Goal: Information Seeking & Learning: Compare options

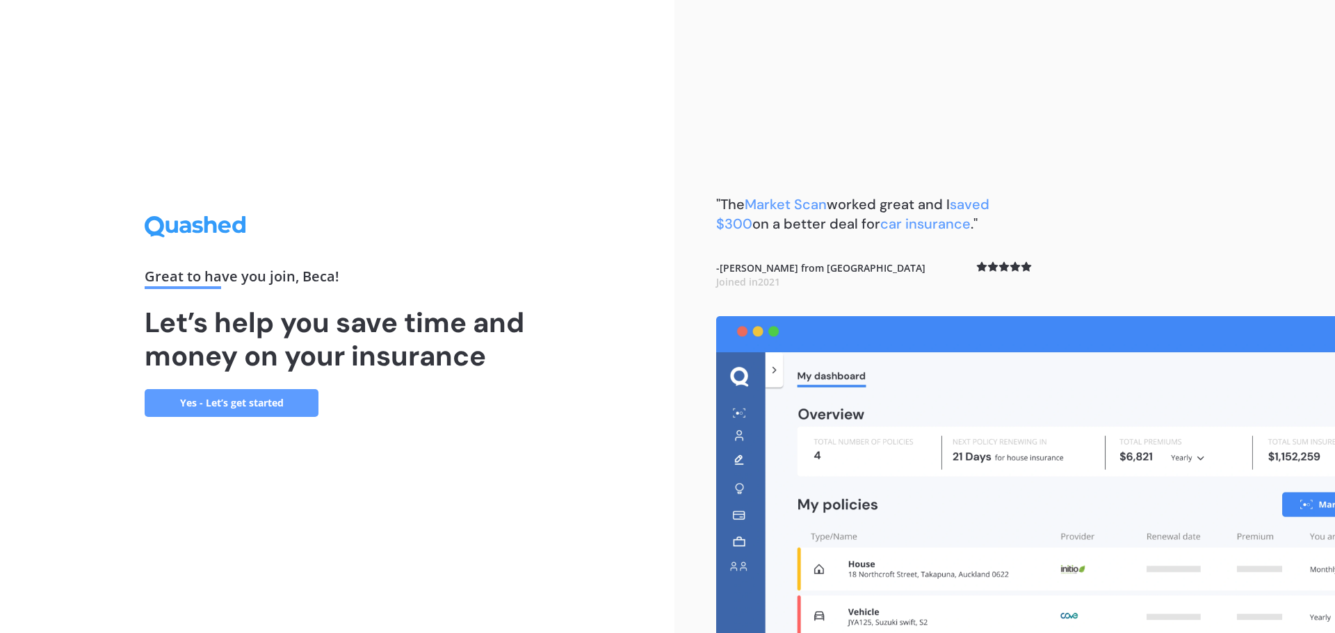
click at [277, 400] on link "Yes - Let’s get started" at bounding box center [232, 403] width 174 height 28
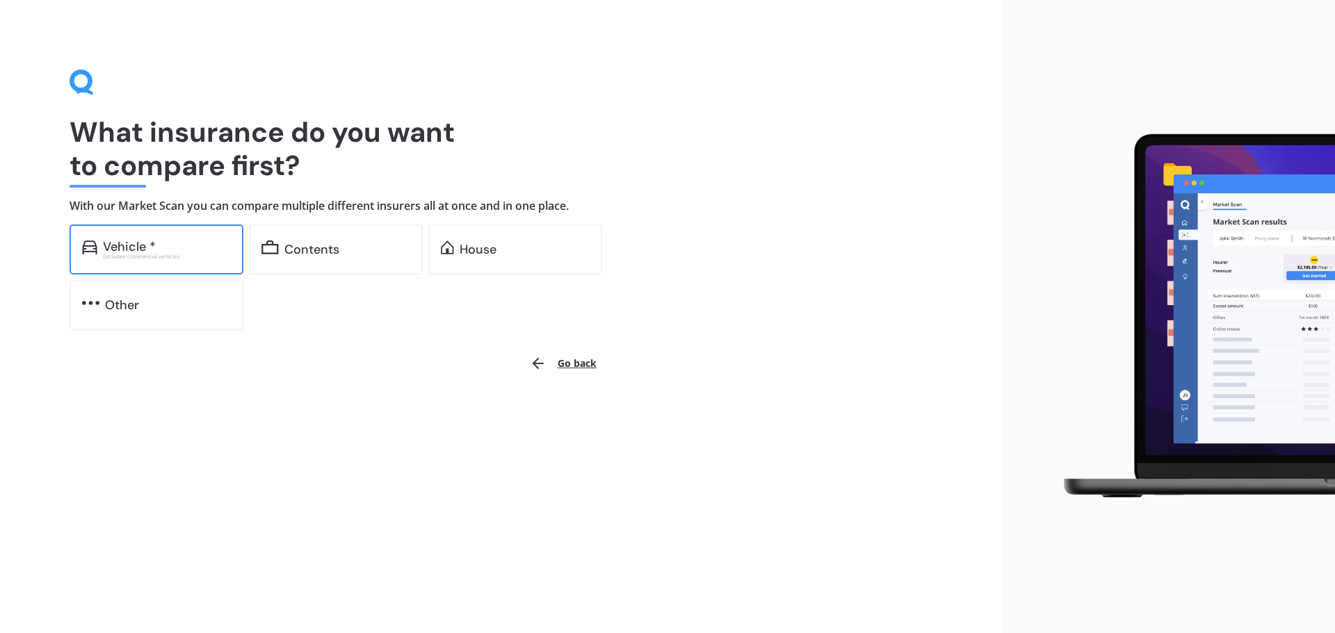
click at [177, 245] on div "Vehicle *" at bounding box center [167, 247] width 128 height 14
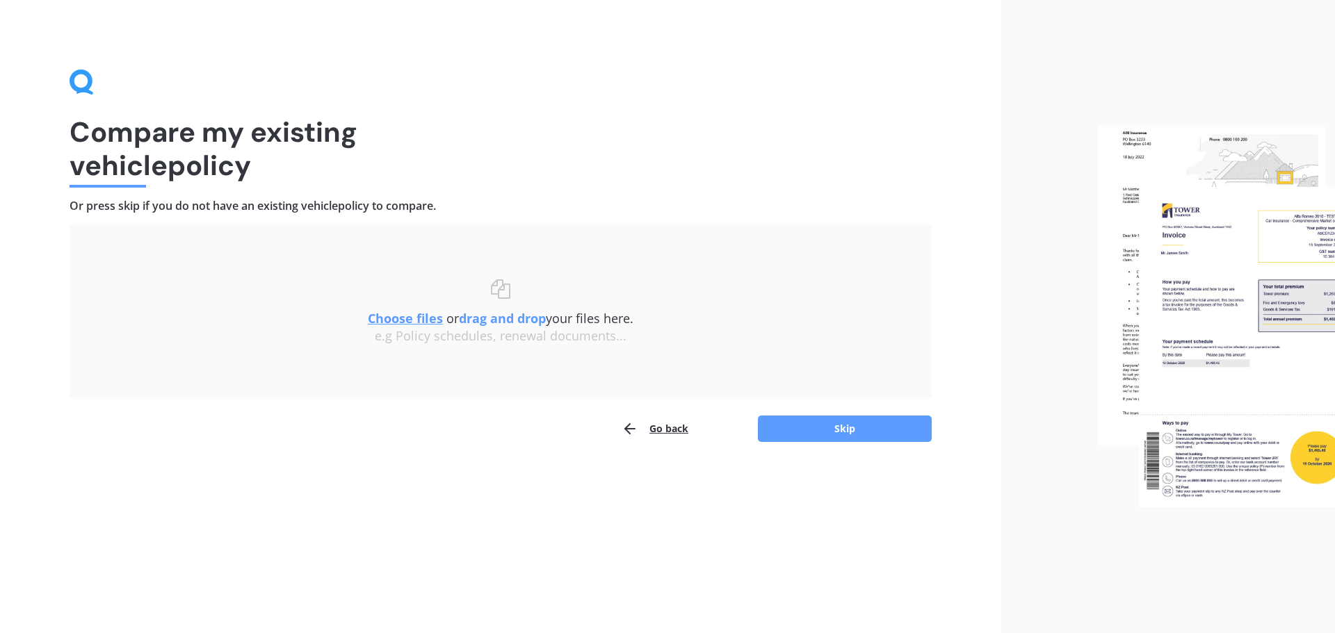
click at [400, 323] on u "Choose files" at bounding box center [405, 318] width 75 height 17
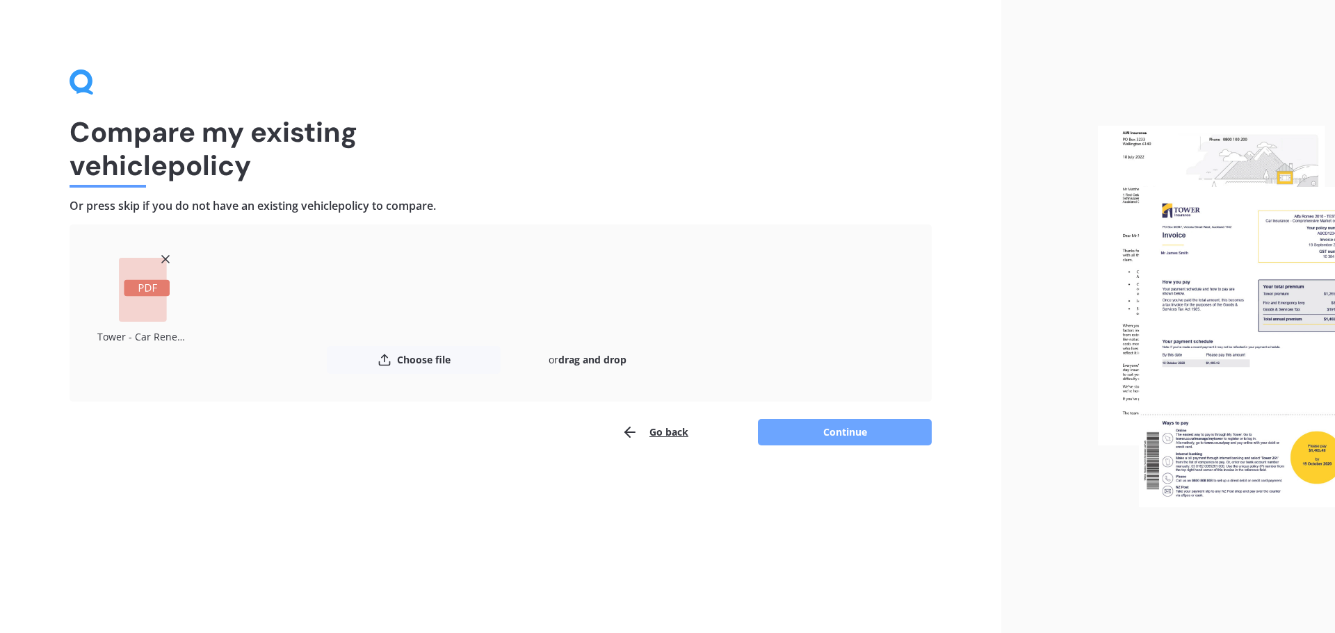
click at [841, 430] on button "Continue" at bounding box center [845, 432] width 174 height 26
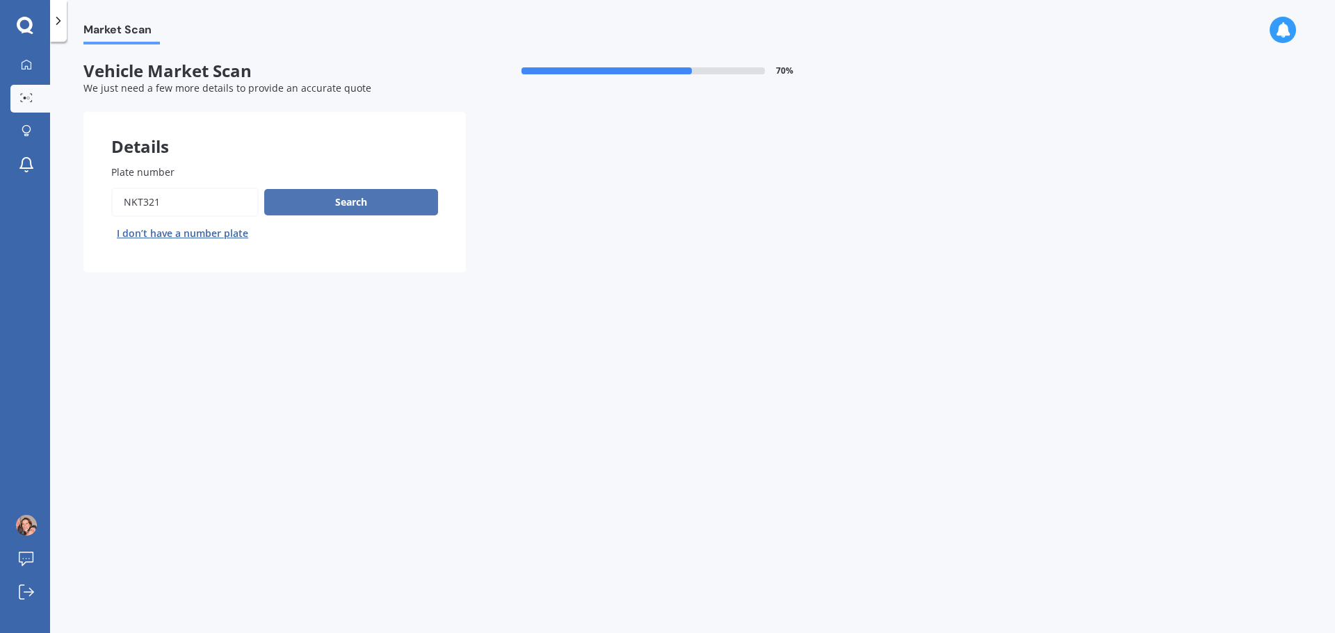
click at [345, 197] on button "Search" at bounding box center [351, 202] width 174 height 26
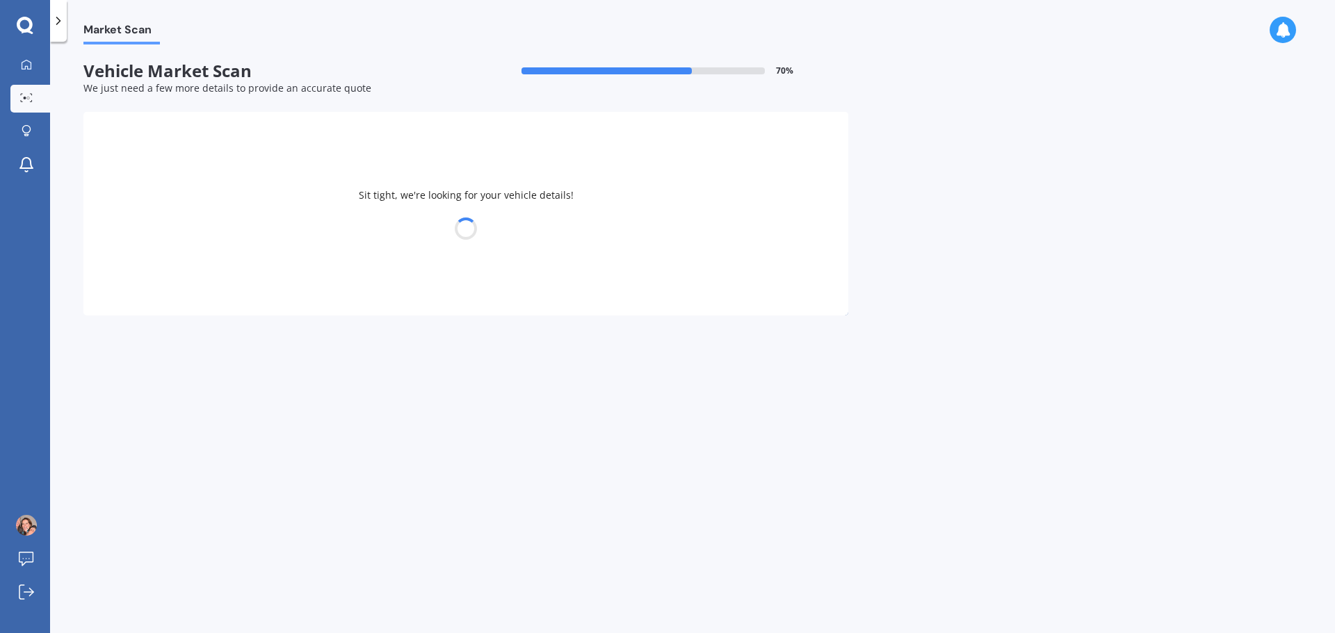
select select "MAZDA"
select select "AXELA"
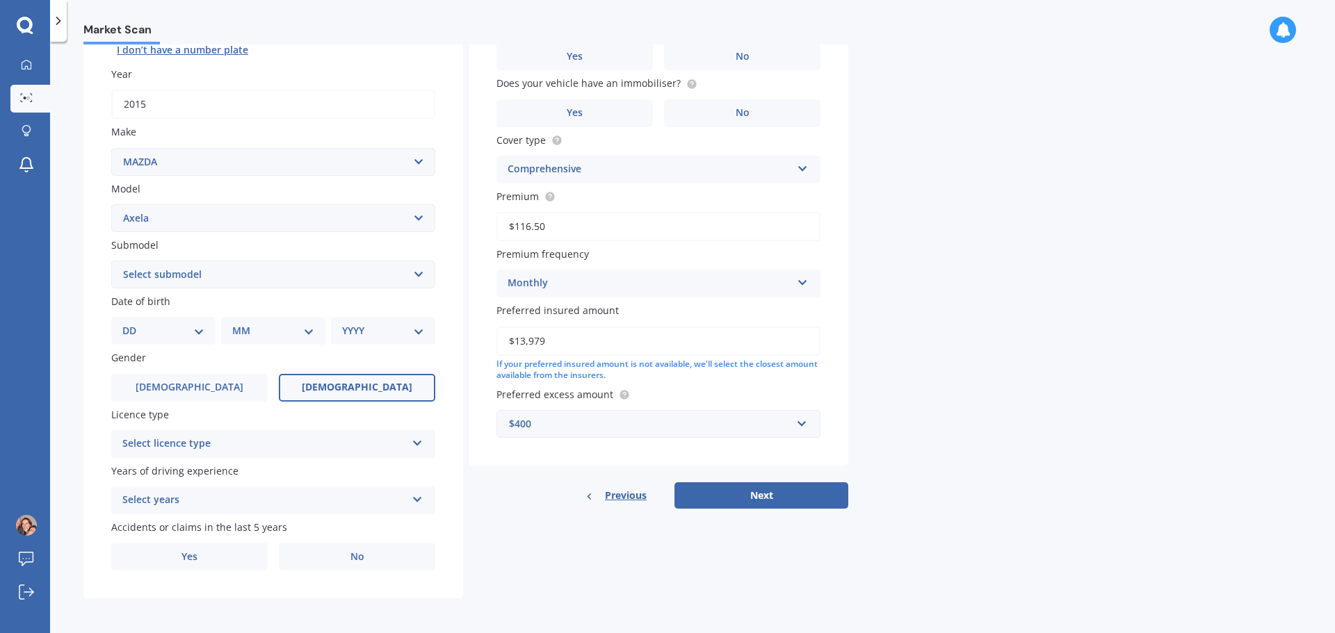
scroll to position [185, 0]
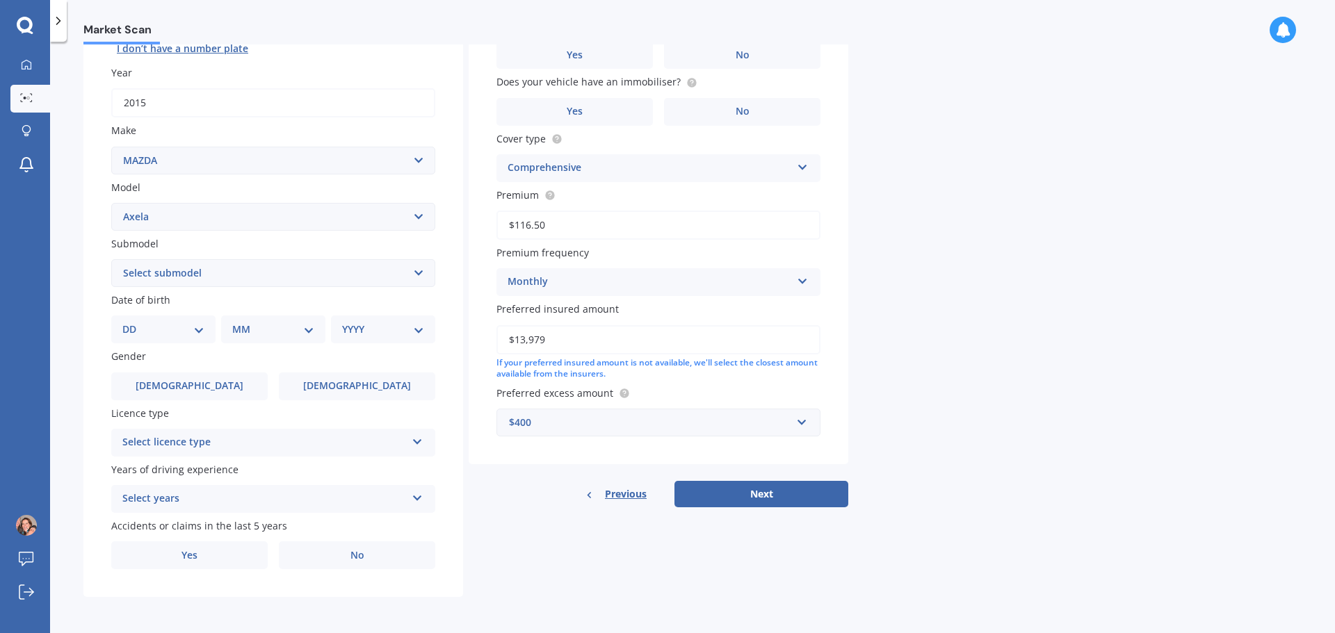
click at [195, 330] on select "DD 01 02 03 04 05 06 07 08 09 10 11 12 13 14 15 16 17 18 19 20 21 22 23 24 25 2…" at bounding box center [163, 329] width 82 height 15
select select "27"
click at [134, 322] on select "DD 01 02 03 04 05 06 07 08 09 10 11 12 13 14 15 16 17 18 19 20 21 22 23 24 25 2…" at bounding box center [163, 329] width 82 height 15
click at [286, 327] on select "MM 01 02 03 04 05 06 07 08 09 10 11 12" at bounding box center [276, 329] width 76 height 15
select select "02"
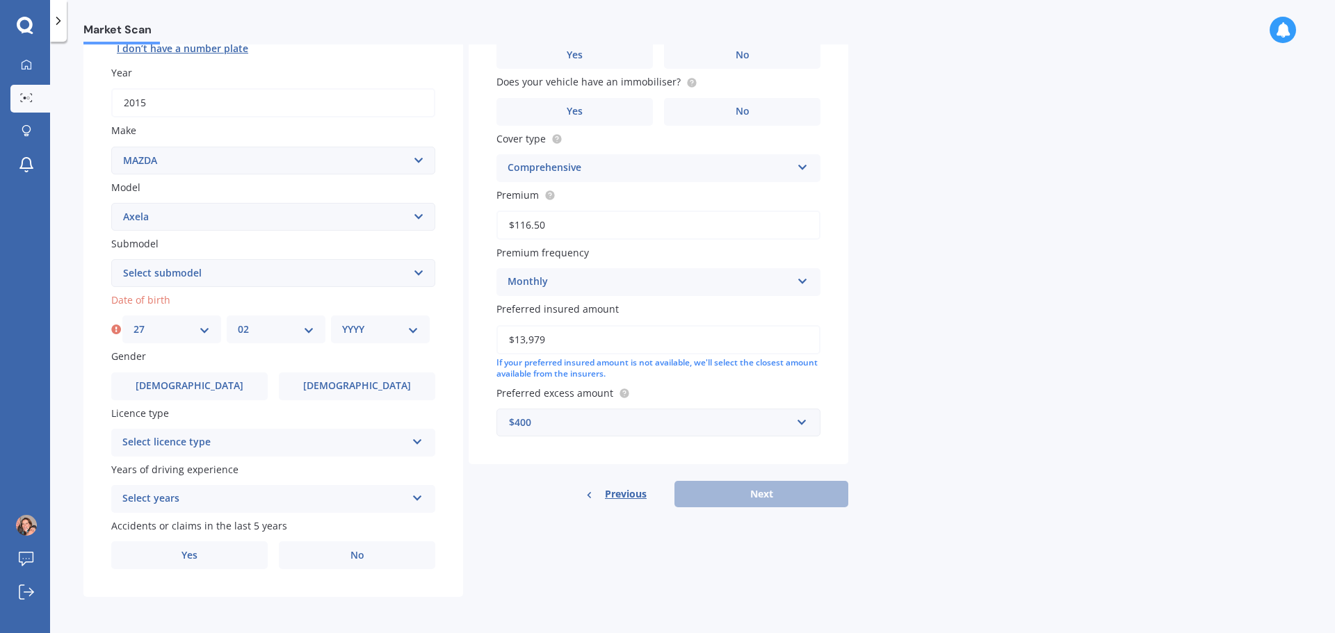
click at [238, 322] on select "MM 01 02 03 04 05 06 07 08 09 10 11 12" at bounding box center [276, 329] width 76 height 15
click at [375, 325] on select "YYYY 2025 2024 2023 2022 2021 2020 2019 2018 2017 2016 2015 2014 2013 2012 2011…" at bounding box center [380, 329] width 76 height 15
select select "1981"
click at [342, 322] on select "YYYY 2025 2024 2023 2022 2021 2020 2019 2018 2017 2016 2015 2014 2013 2012 2011…" at bounding box center [380, 329] width 76 height 15
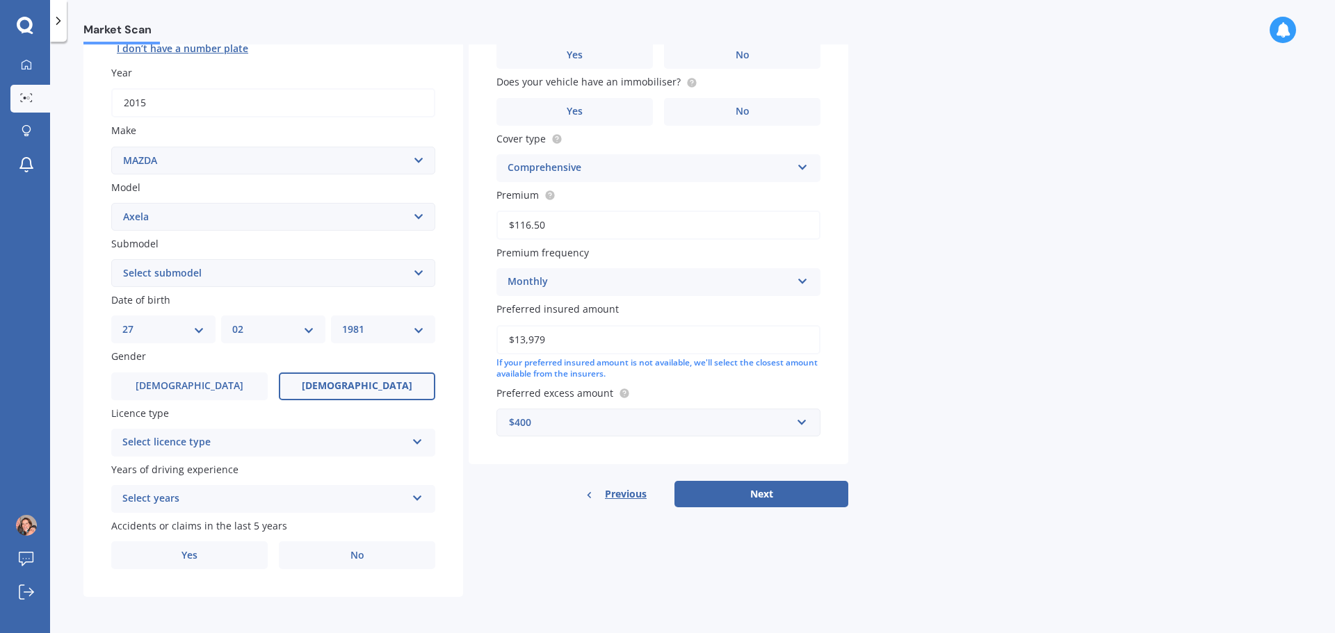
click at [346, 387] on span "[DEMOGRAPHIC_DATA]" at bounding box center [357, 386] width 111 height 12
click at [0, 0] on input "[DEMOGRAPHIC_DATA]" at bounding box center [0, 0] width 0 height 0
click at [275, 442] on div "Select licence type" at bounding box center [264, 443] width 284 height 17
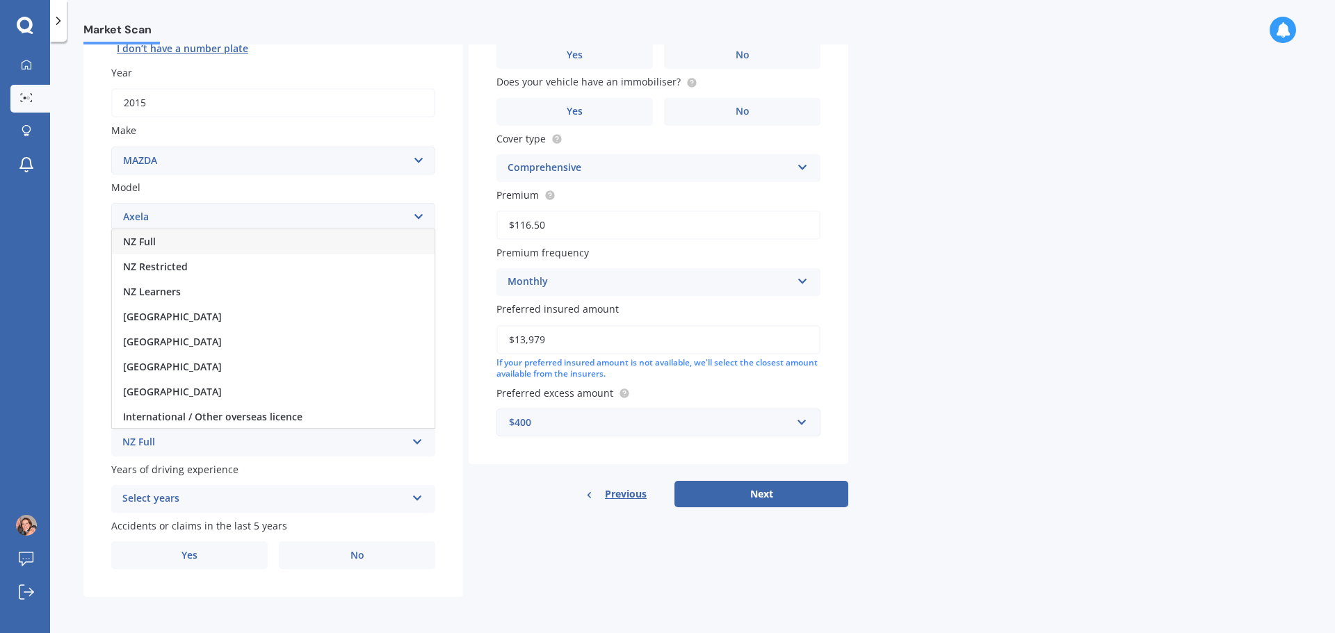
click at [174, 244] on div "NZ Full" at bounding box center [273, 241] width 323 height 25
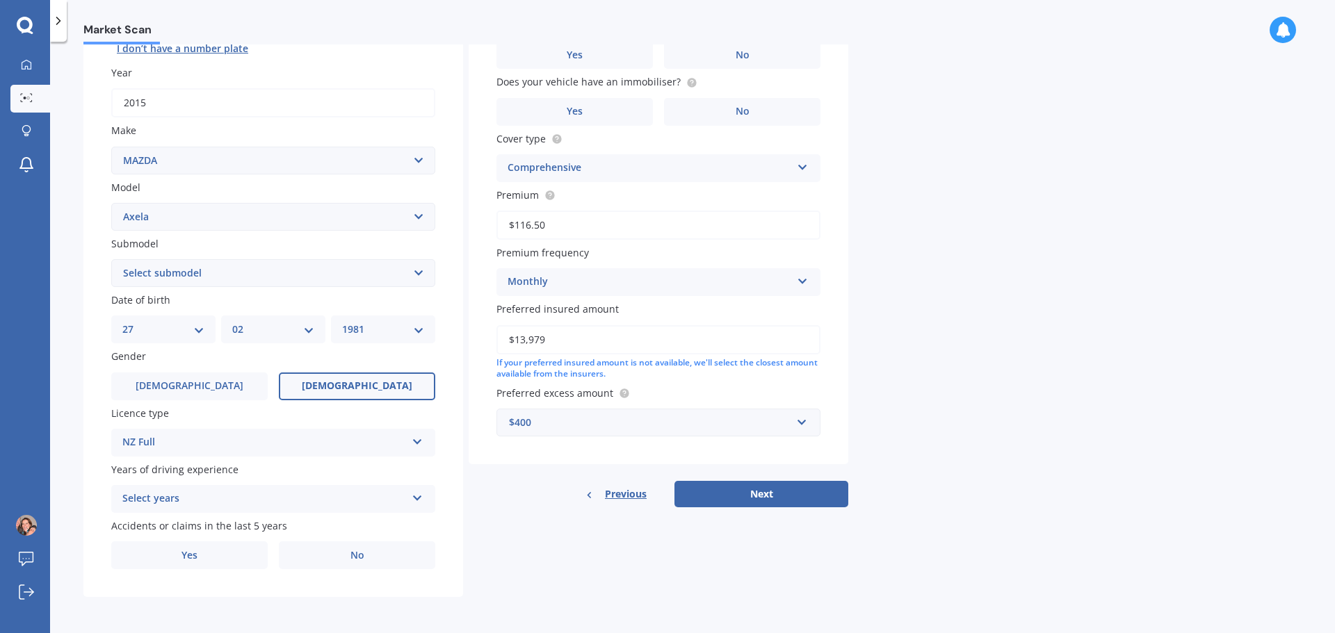
click at [200, 504] on div "Select years" at bounding box center [264, 499] width 284 height 17
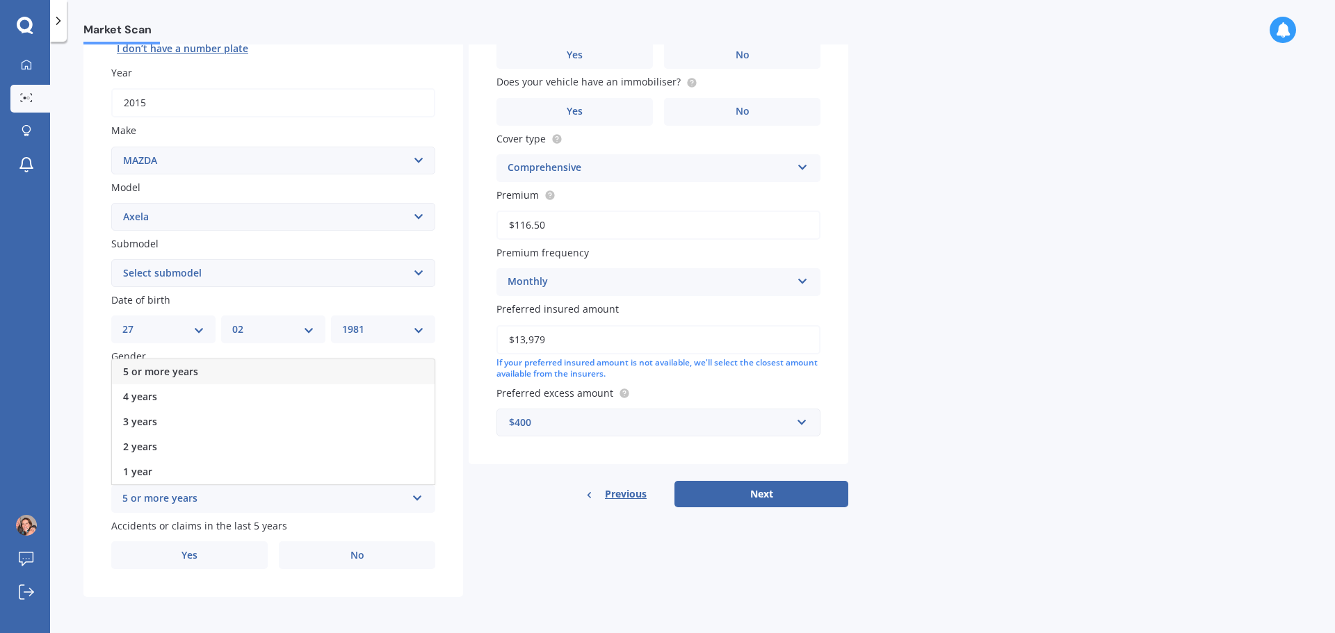
click at [207, 368] on div "5 or more years" at bounding box center [273, 371] width 323 height 25
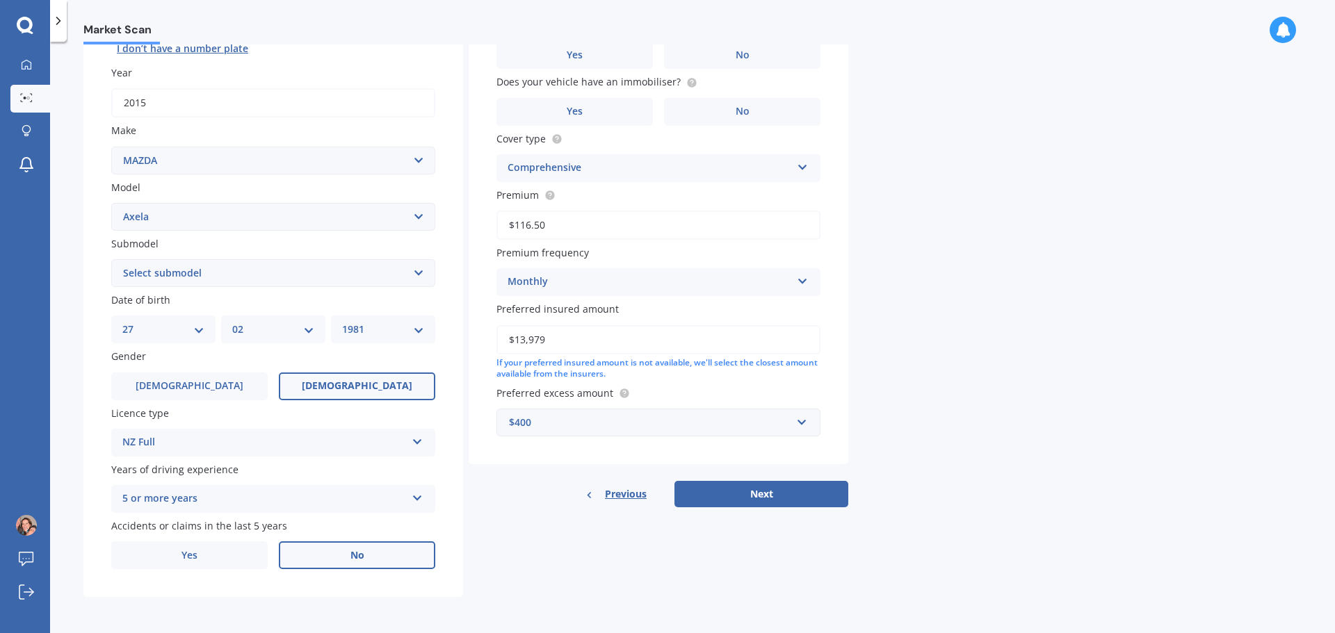
click at [307, 553] on label "No" at bounding box center [357, 556] width 156 height 28
click at [0, 0] on input "No" at bounding box center [0, 0] width 0 height 0
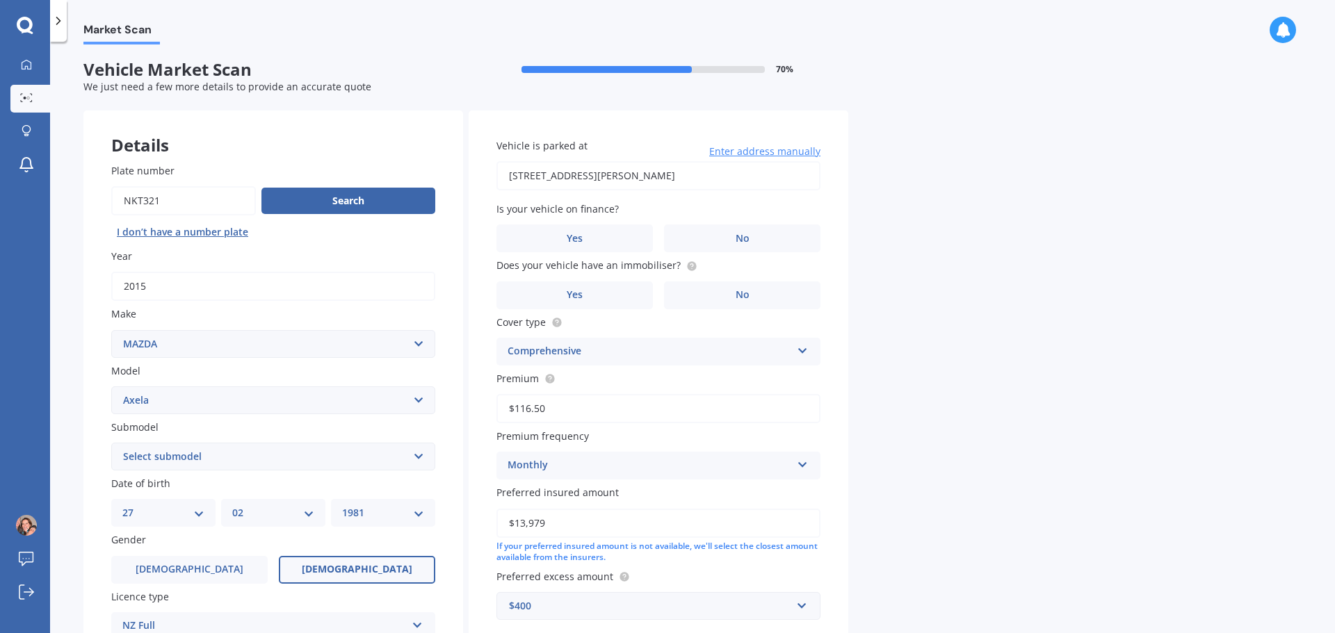
scroll to position [0, 0]
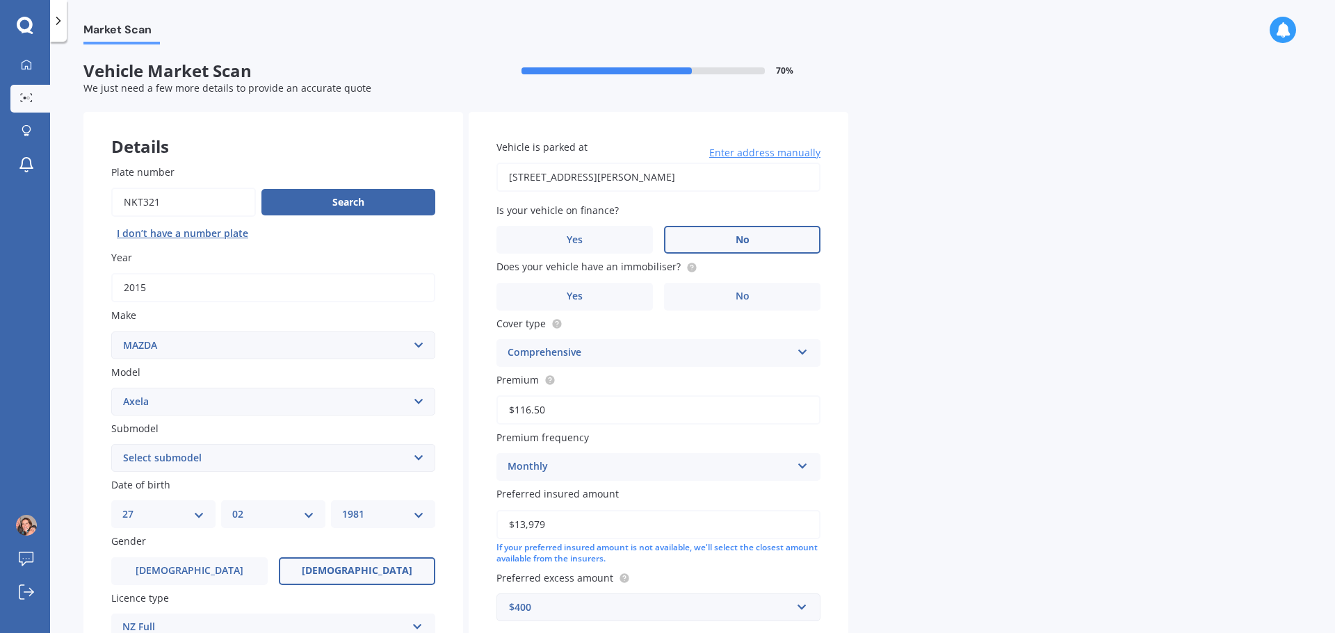
click at [741, 241] on span "No" at bounding box center [743, 240] width 14 height 12
click at [0, 0] on input "No" at bounding box center [0, 0] width 0 height 0
click at [725, 296] on label "No" at bounding box center [742, 297] width 156 height 28
click at [0, 0] on input "No" at bounding box center [0, 0] width 0 height 0
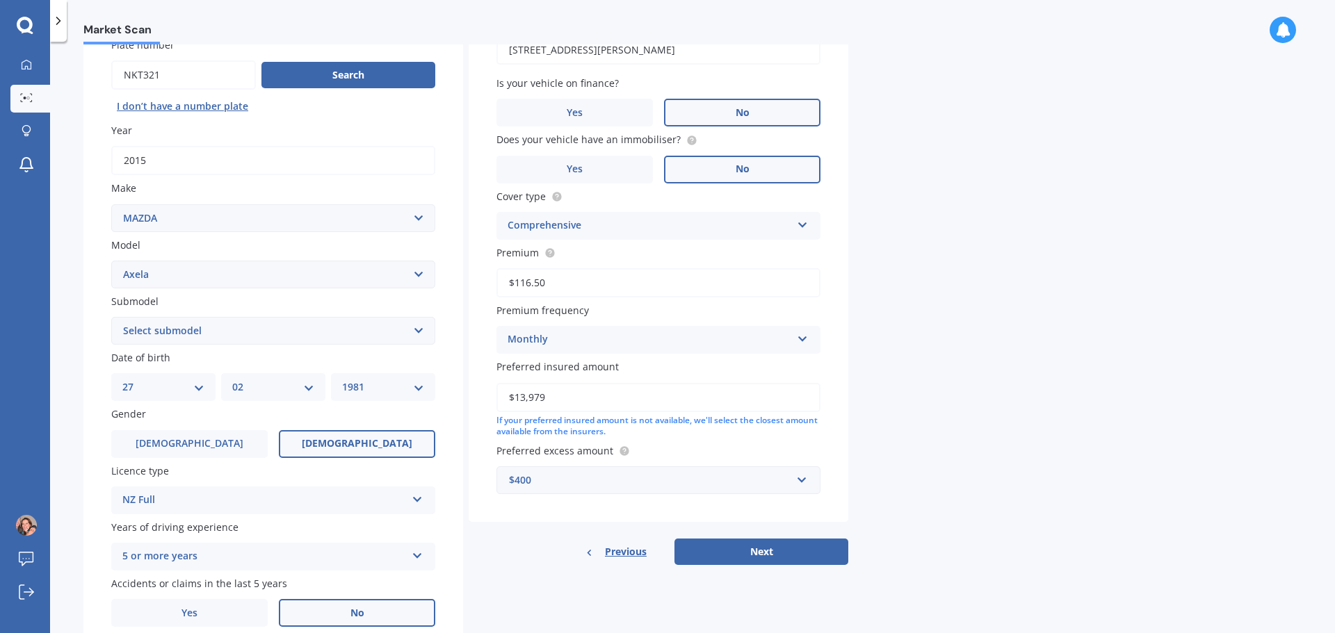
scroll to position [139, 0]
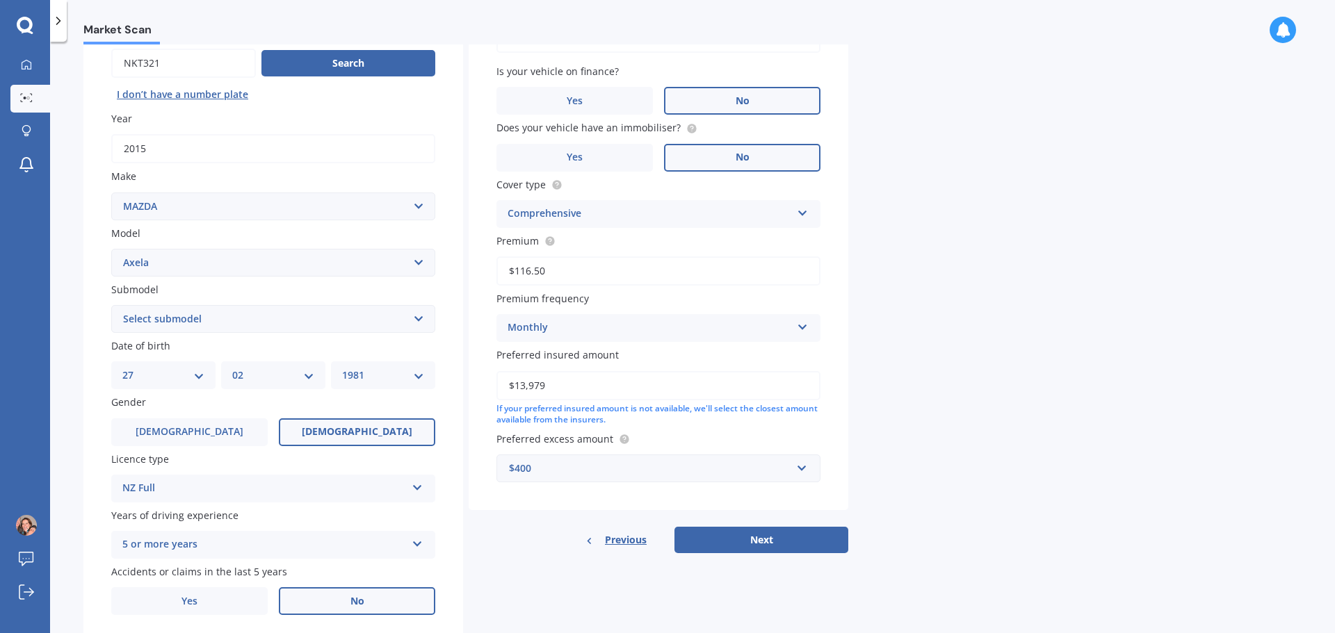
click at [656, 462] on div "$400" at bounding box center [650, 468] width 282 height 15
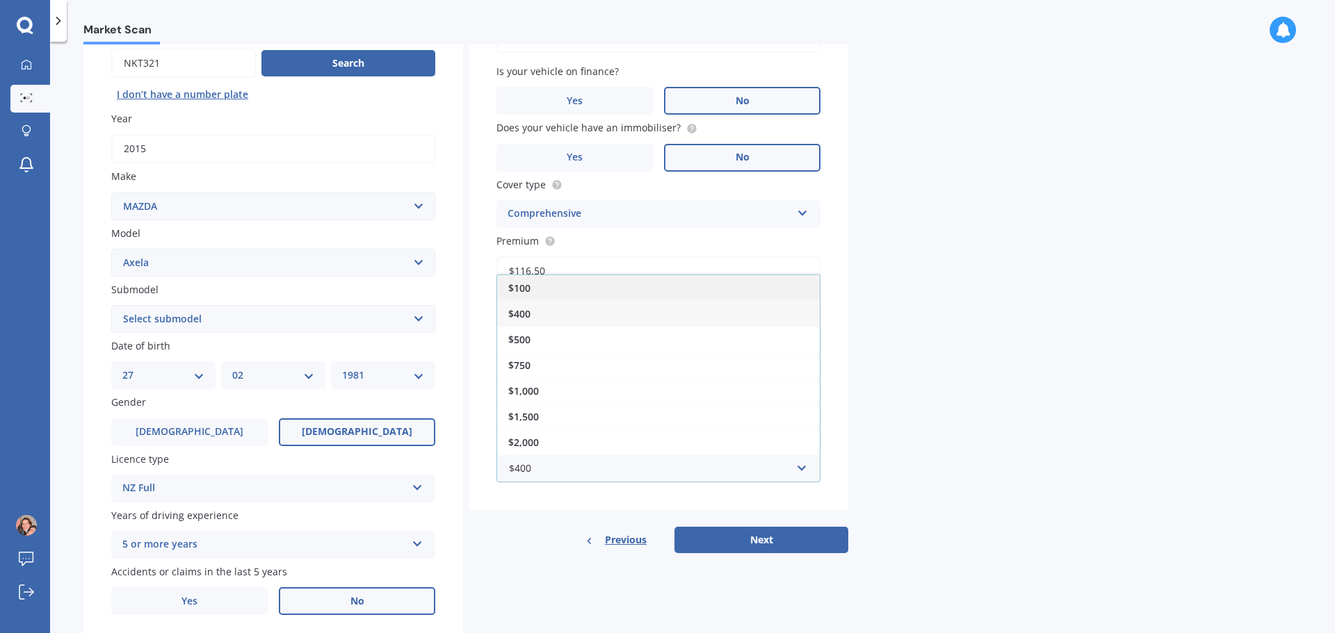
click at [545, 291] on div "$100" at bounding box center [658, 288] width 323 height 26
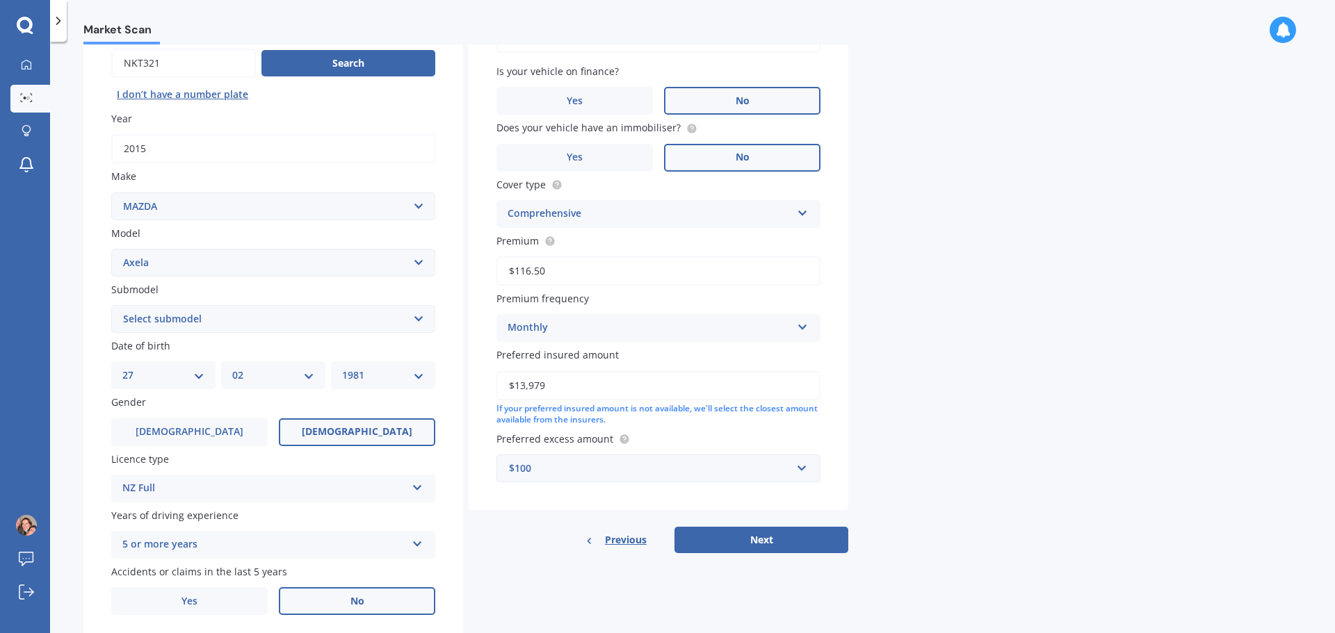
click at [554, 469] on div "$100" at bounding box center [650, 468] width 282 height 15
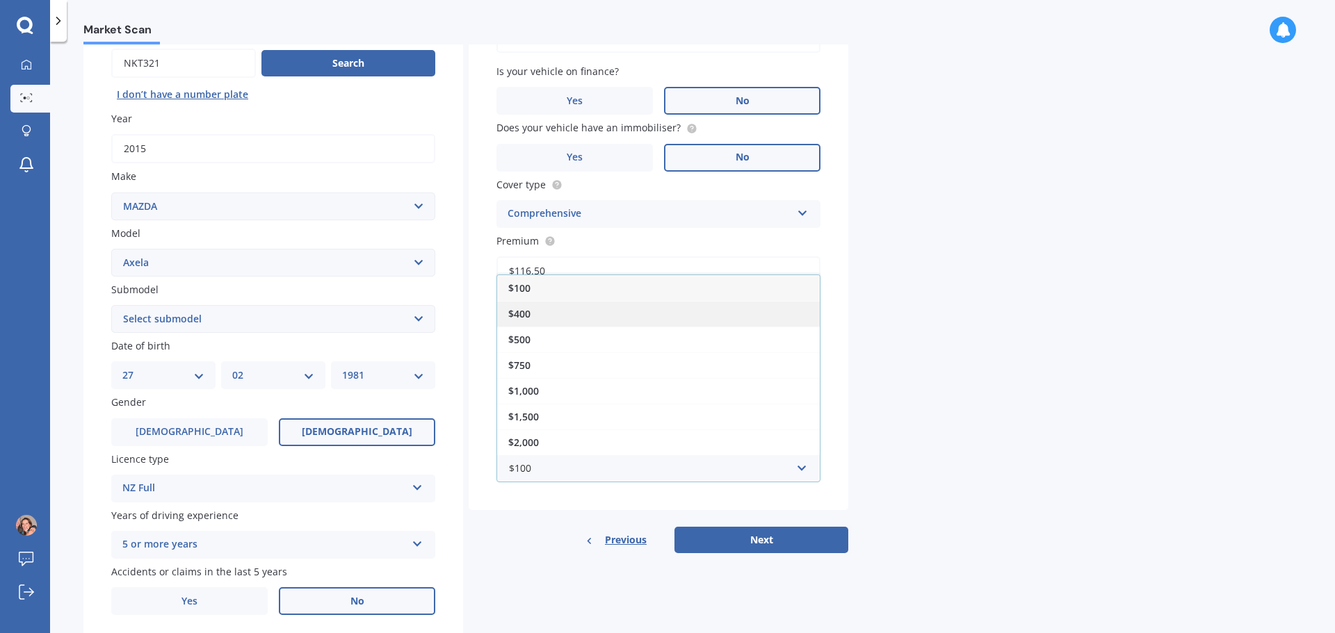
click at [530, 318] on span "$400" at bounding box center [519, 313] width 22 height 13
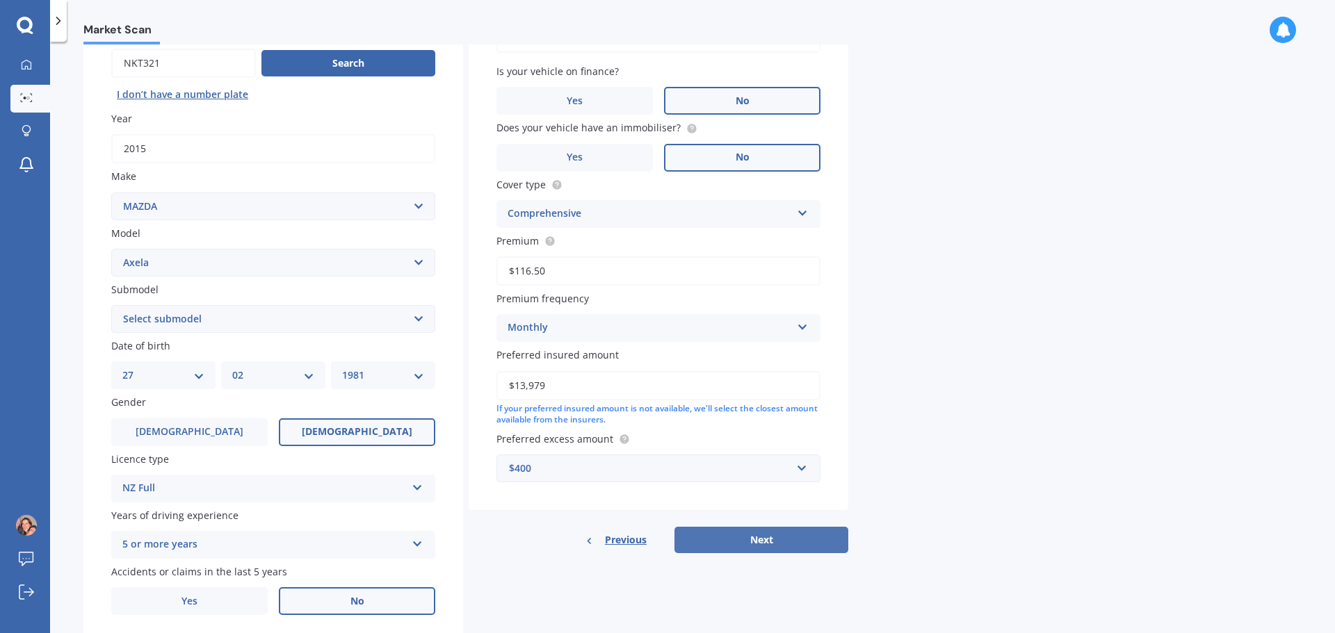
click at [741, 544] on button "Next" at bounding box center [761, 540] width 174 height 26
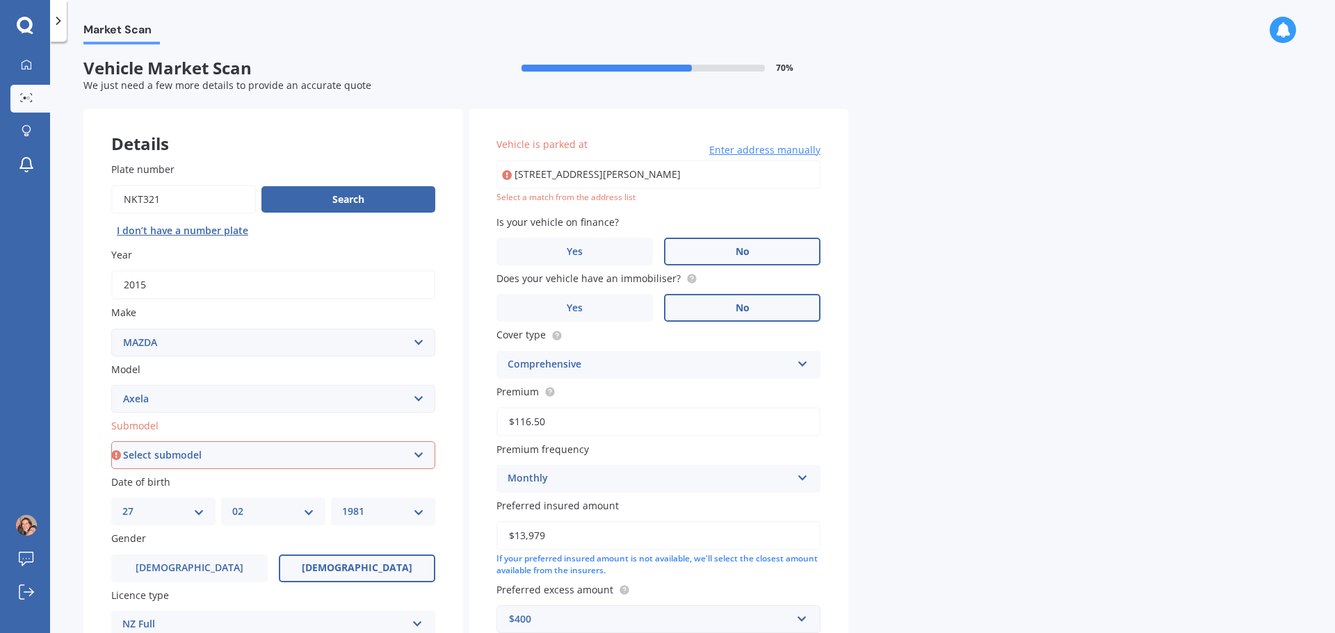
scroll to position [0, 0]
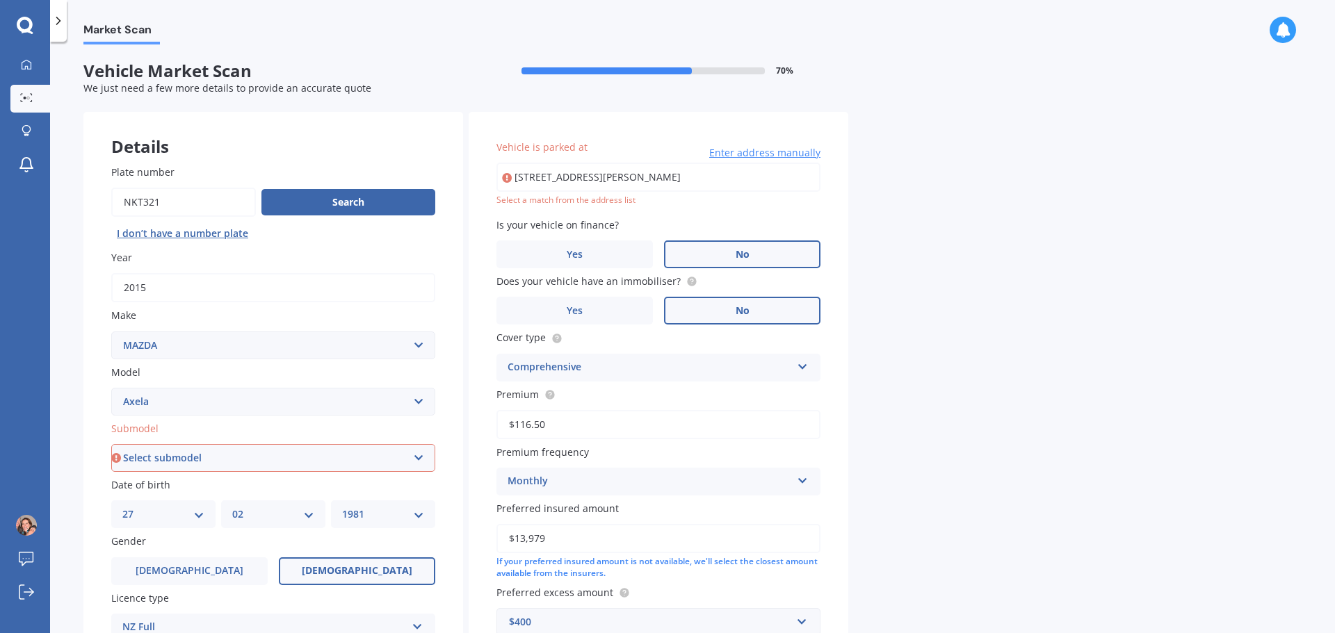
click at [764, 175] on input "[STREET_ADDRESS][PERSON_NAME]" at bounding box center [658, 177] width 324 height 29
type input "[STREET_ADDRESS][PERSON_NAME]"
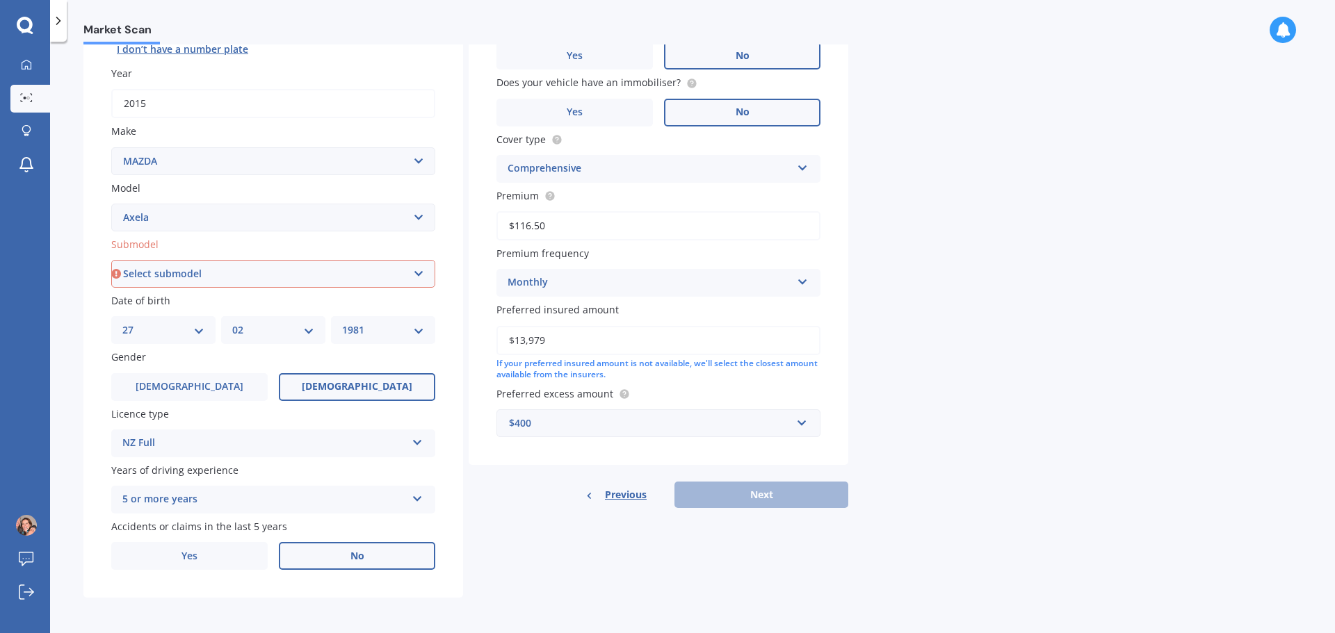
scroll to position [185, 0]
click at [757, 497] on div "Previous Next" at bounding box center [659, 494] width 380 height 26
click at [231, 265] on select "Select submodel (All other) 2.3 Sporthatch 2.3 turbo Hatchback Hatchback turbo …" at bounding box center [273, 273] width 324 height 28
select select "HATCHBACK"
click at [111, 259] on select "Select submodel (All other) 2.3 Sporthatch 2.3 turbo Hatchback Hatchback turbo …" at bounding box center [273, 273] width 324 height 28
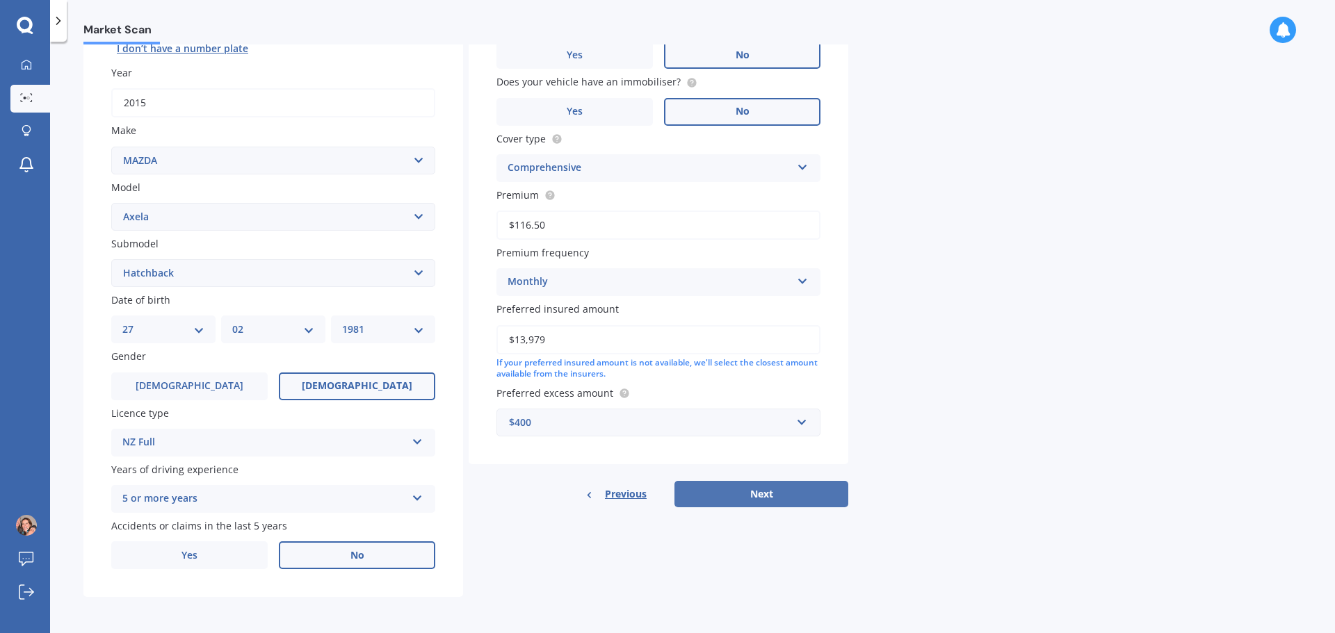
click at [759, 482] on button "Next" at bounding box center [761, 494] width 174 height 26
select select "27"
select select "02"
select select "1981"
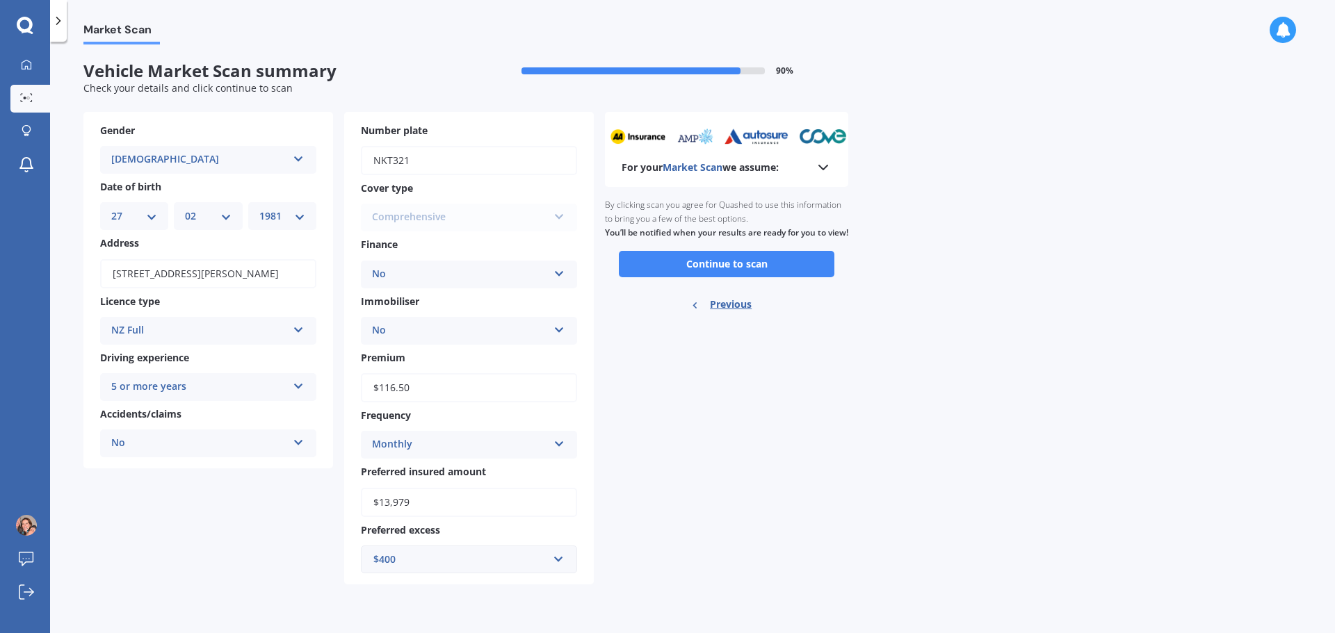
scroll to position [0, 0]
click at [745, 277] on button "Continue to scan" at bounding box center [727, 264] width 216 height 26
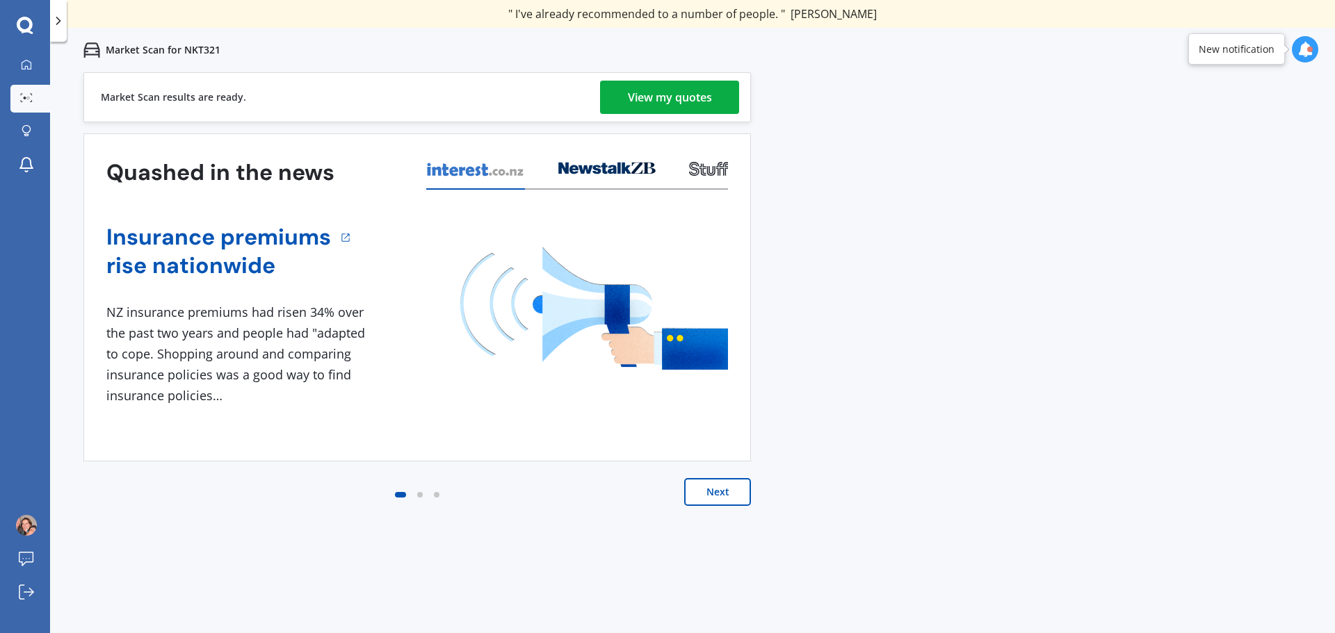
click at [673, 104] on div "View my quotes" at bounding box center [670, 97] width 84 height 33
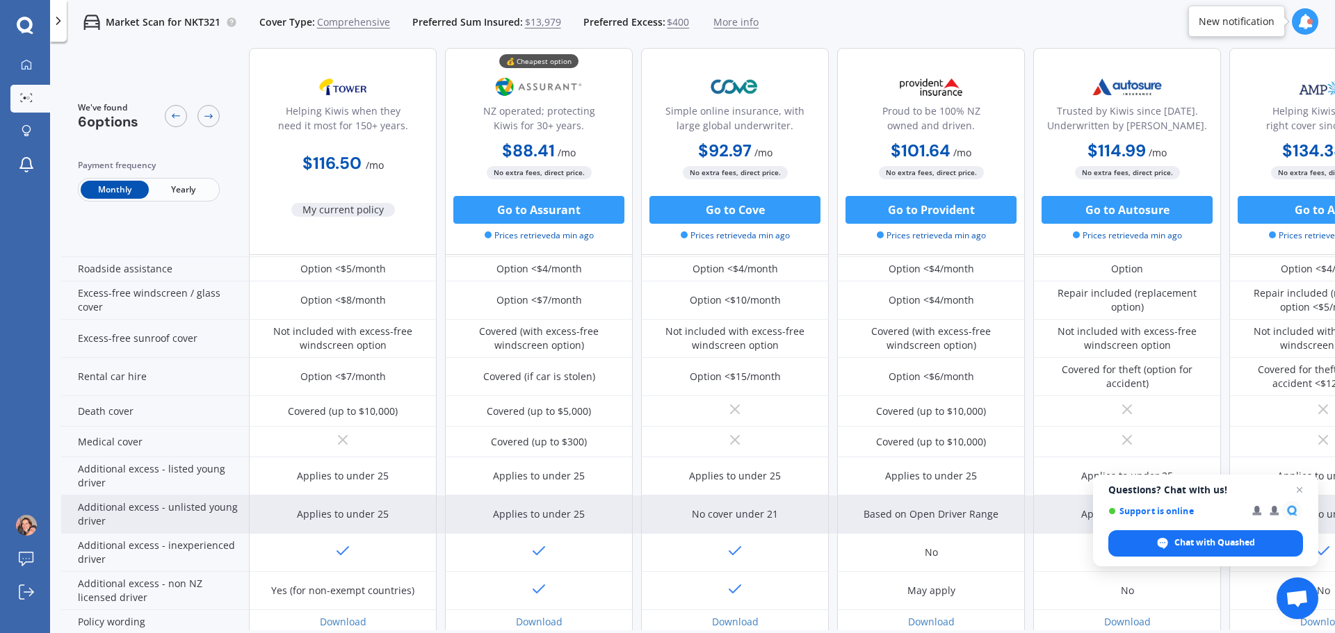
scroll to position [564, 0]
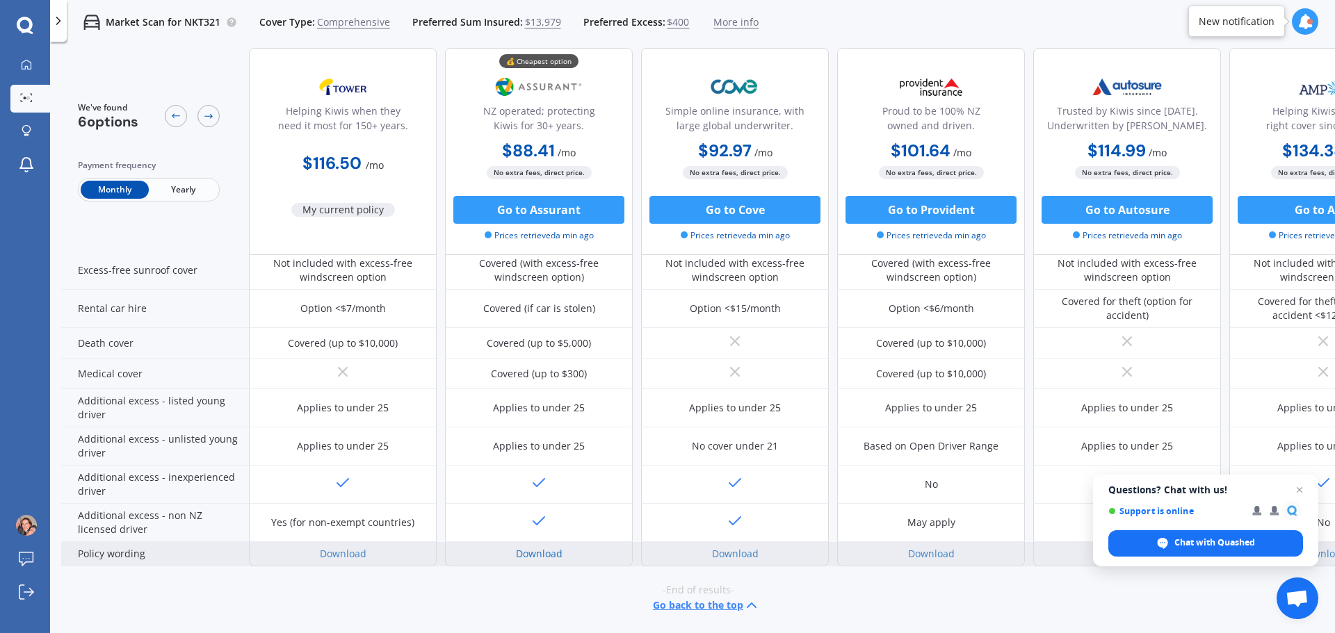
click at [531, 547] on link "Download" at bounding box center [539, 553] width 47 height 13
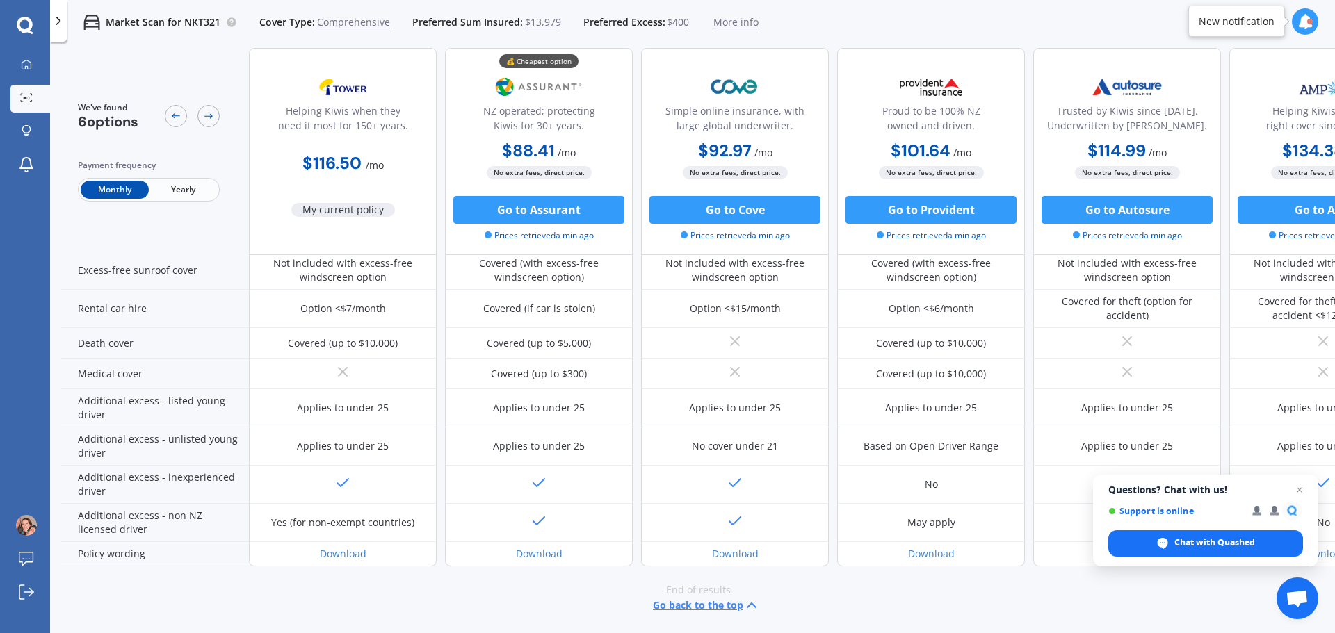
click at [679, 599] on button "Go back to the top" at bounding box center [706, 605] width 107 height 17
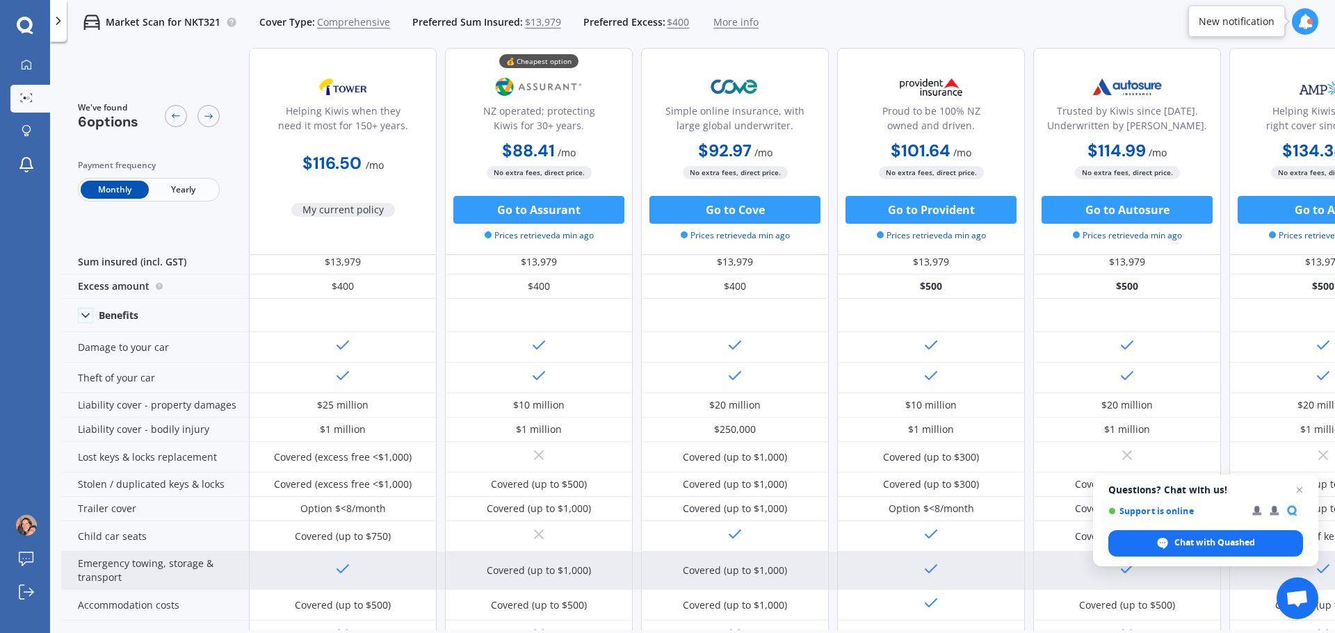
scroll to position [0, 0]
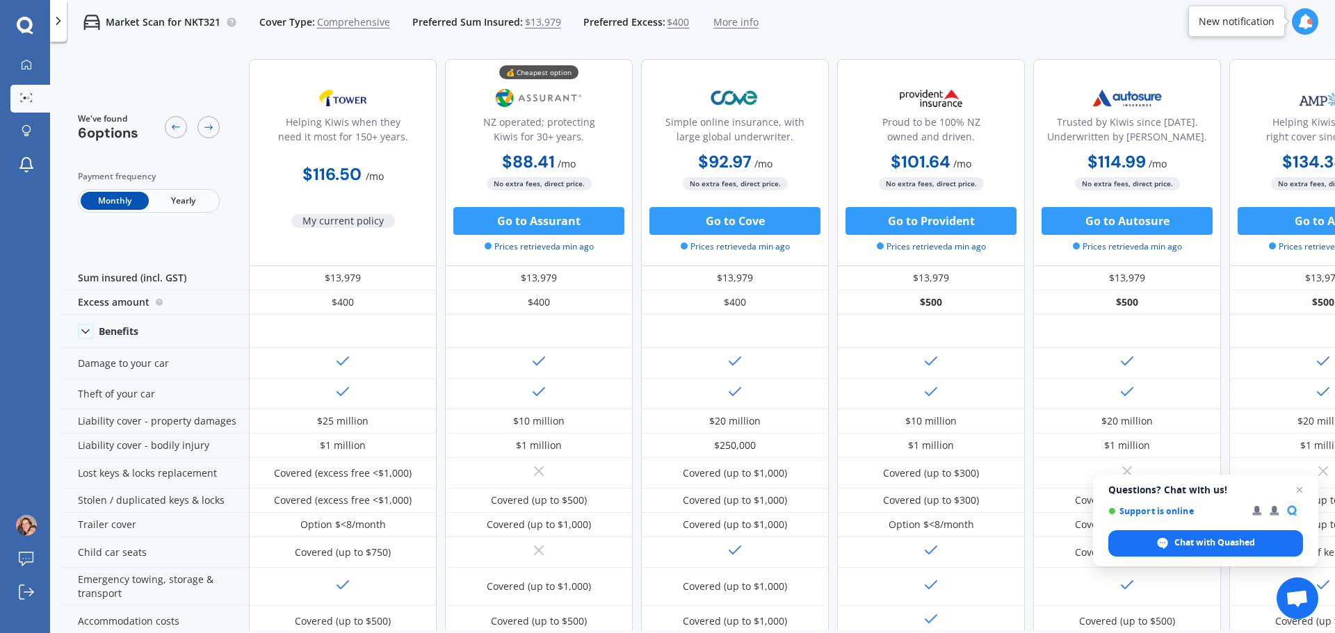
click at [63, 24] on icon at bounding box center [58, 21] width 14 height 14
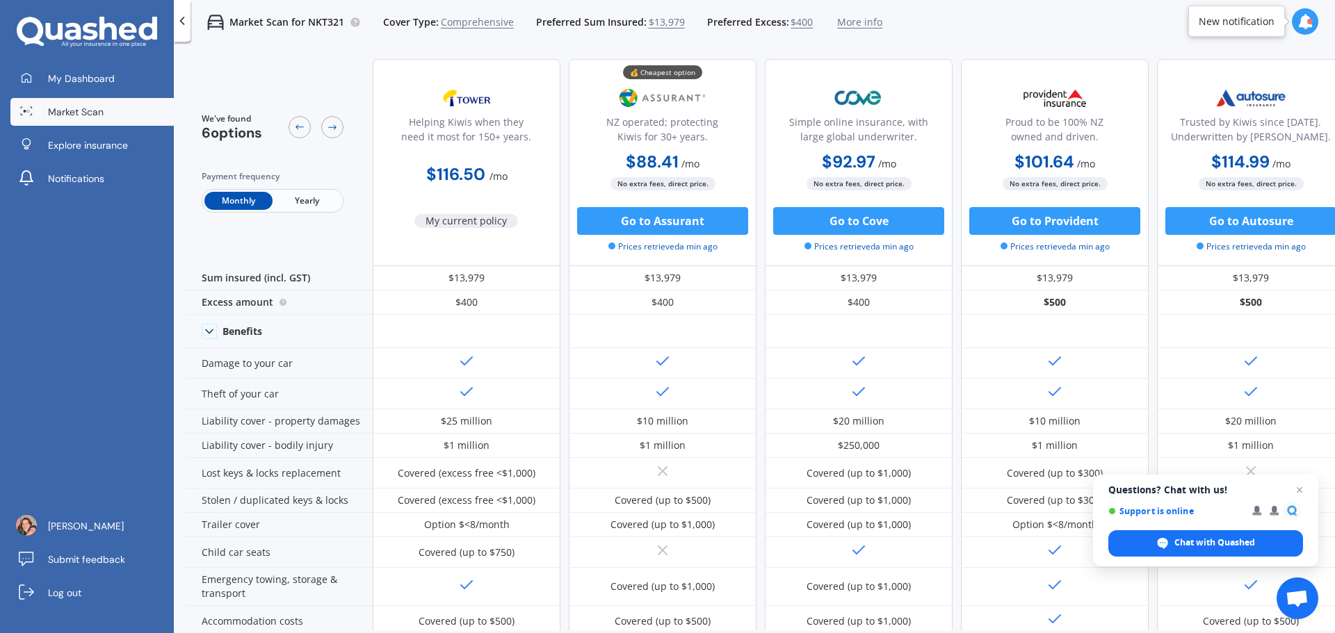
click at [72, 111] on span "Market Scan" at bounding box center [76, 112] width 56 height 14
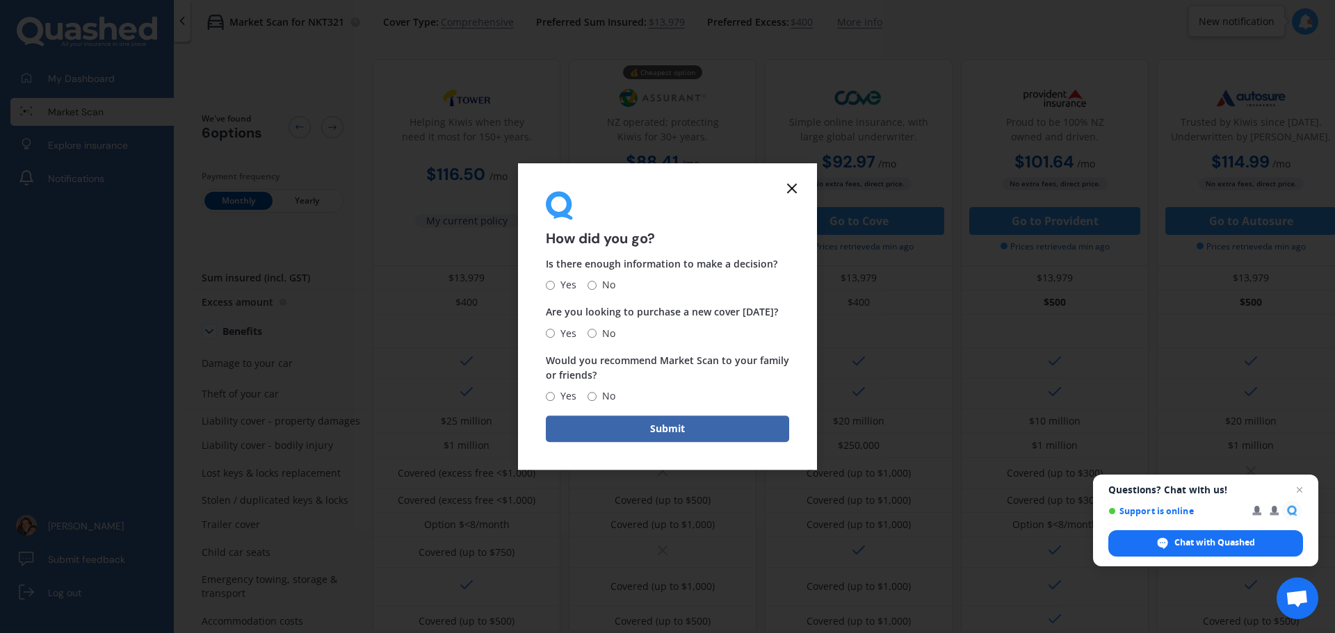
click at [549, 284] on input "Yes" at bounding box center [550, 285] width 9 height 9
radio input "true"
click at [592, 334] on input "No" at bounding box center [592, 333] width 9 height 9
radio input "true"
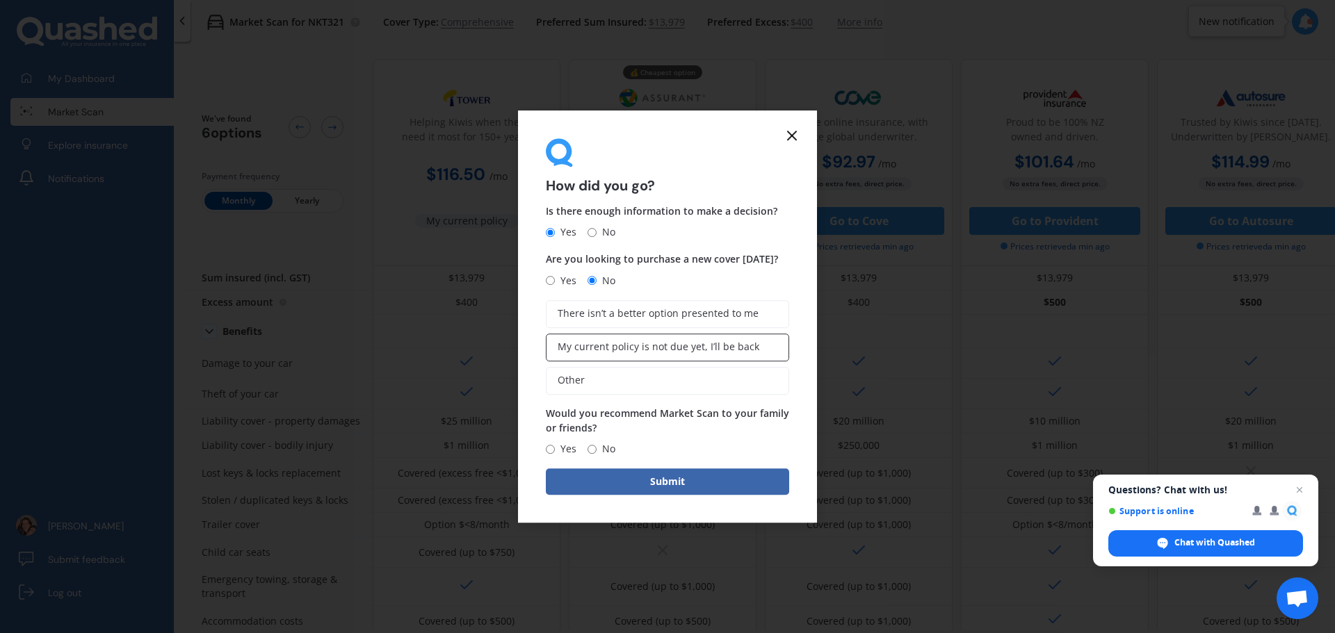
click at [715, 351] on span "My current policy is not due yet, I’ll be back" at bounding box center [659, 347] width 202 height 12
click at [0, 0] on input "My current policy is not due yet, I’ll be back" at bounding box center [0, 0] width 0 height 0
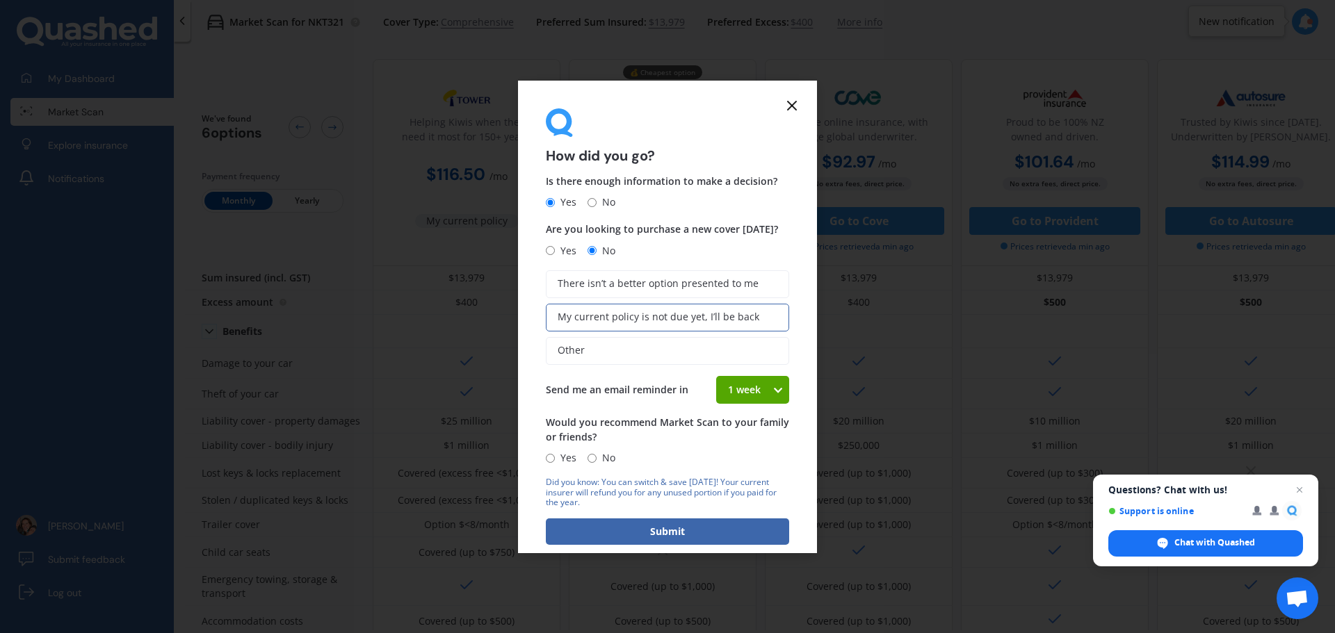
click at [757, 398] on div "1 week" at bounding box center [744, 390] width 56 height 28
click at [740, 492] on span "4 weeks" at bounding box center [746, 491] width 37 height 13
click at [551, 460] on input "Yes" at bounding box center [550, 458] width 9 height 9
radio input "true"
click at [645, 523] on button "Submit" at bounding box center [667, 532] width 243 height 26
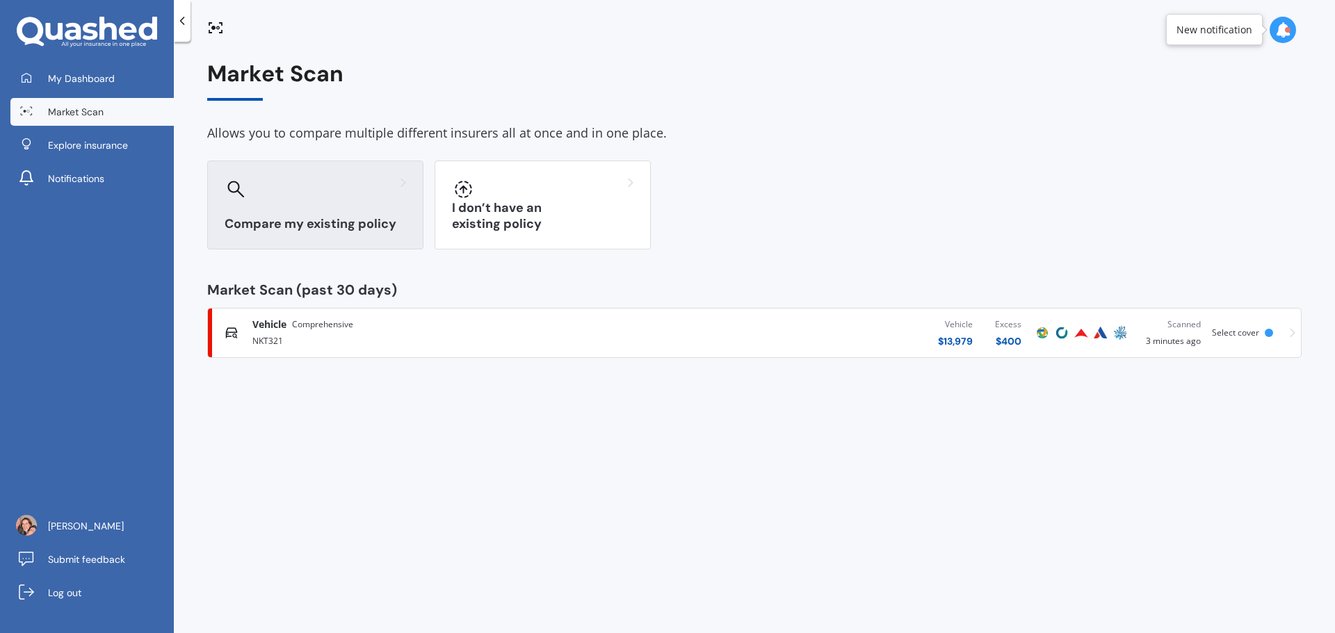
click at [257, 216] on h3 "Compare my existing policy" at bounding box center [315, 224] width 181 height 16
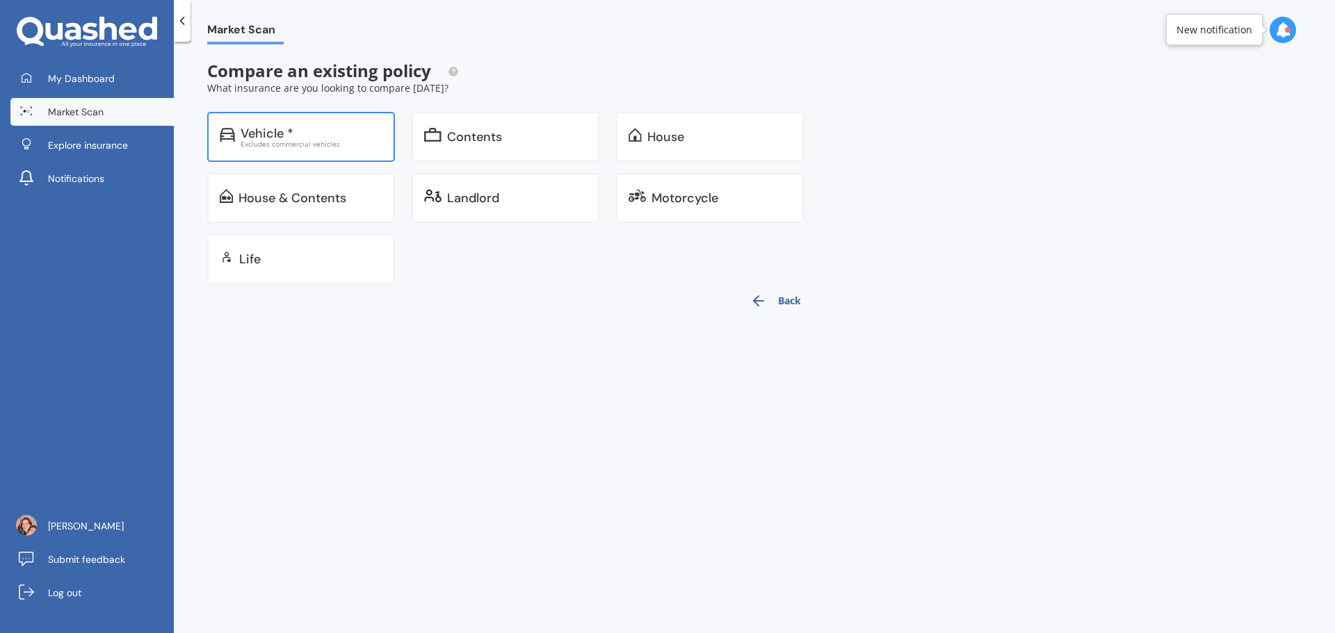
click at [263, 147] on div "Excludes commercial vehicles" at bounding box center [312, 143] width 142 height 7
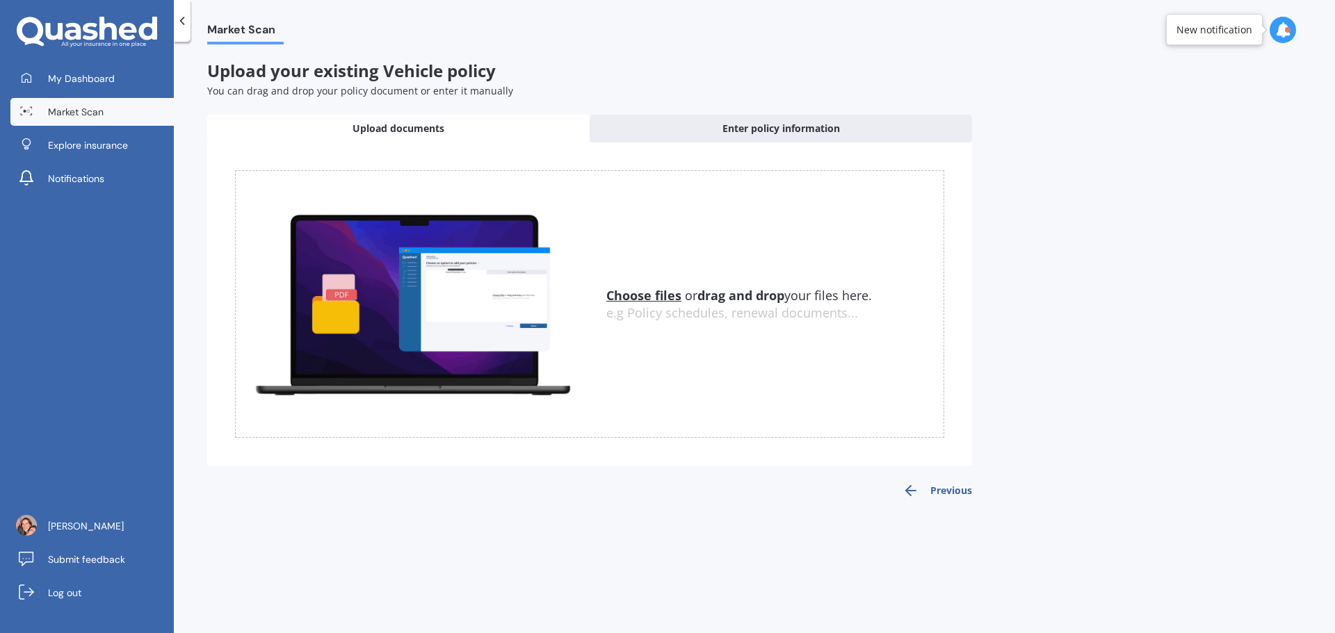
click at [656, 297] on u "Choose files" at bounding box center [643, 295] width 75 height 17
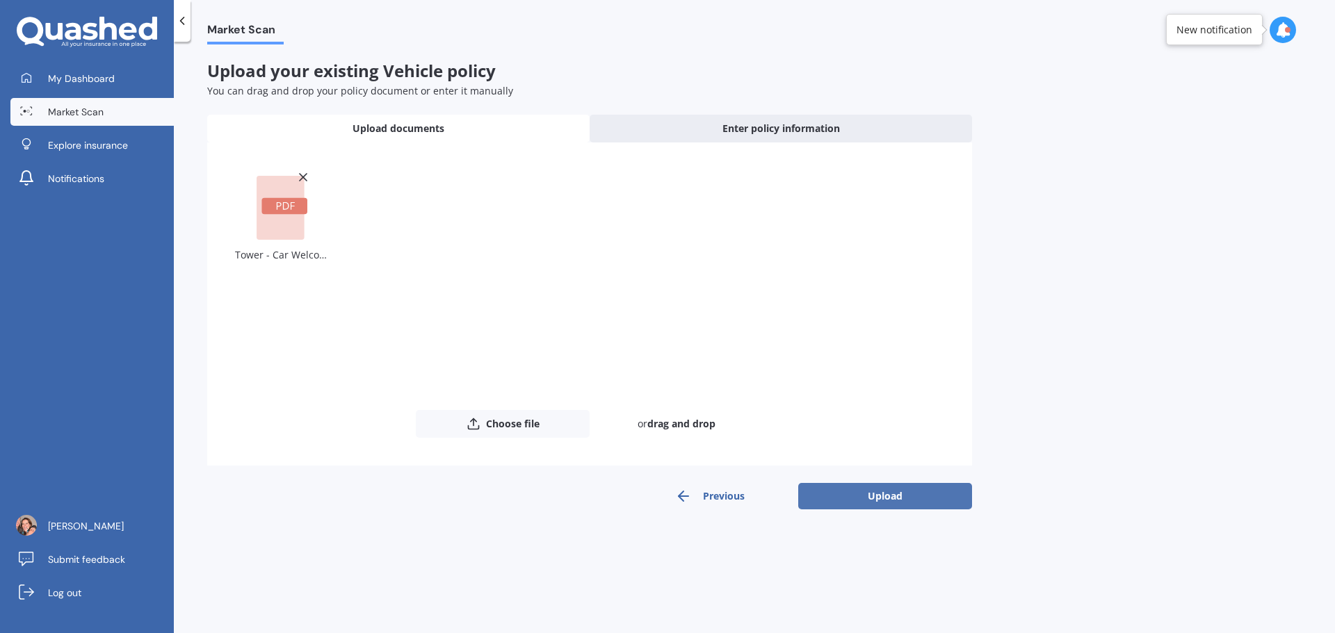
click at [849, 495] on button "Upload" at bounding box center [885, 496] width 174 height 26
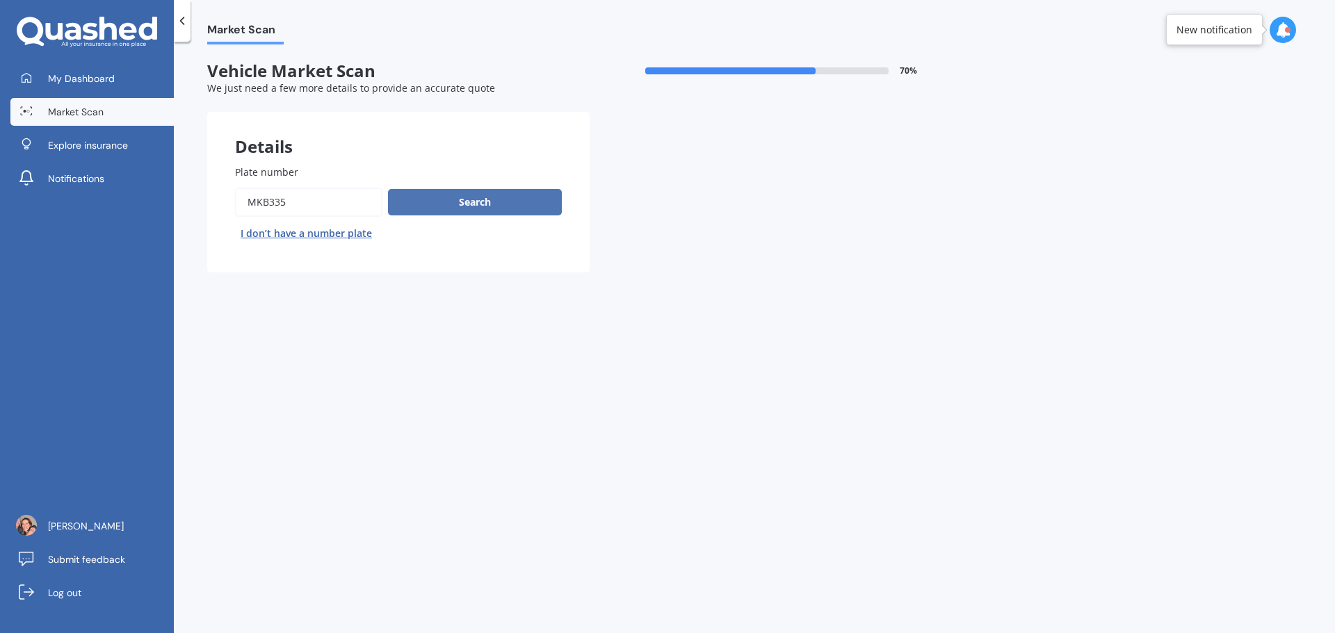
click at [484, 197] on button "Search" at bounding box center [475, 202] width 174 height 26
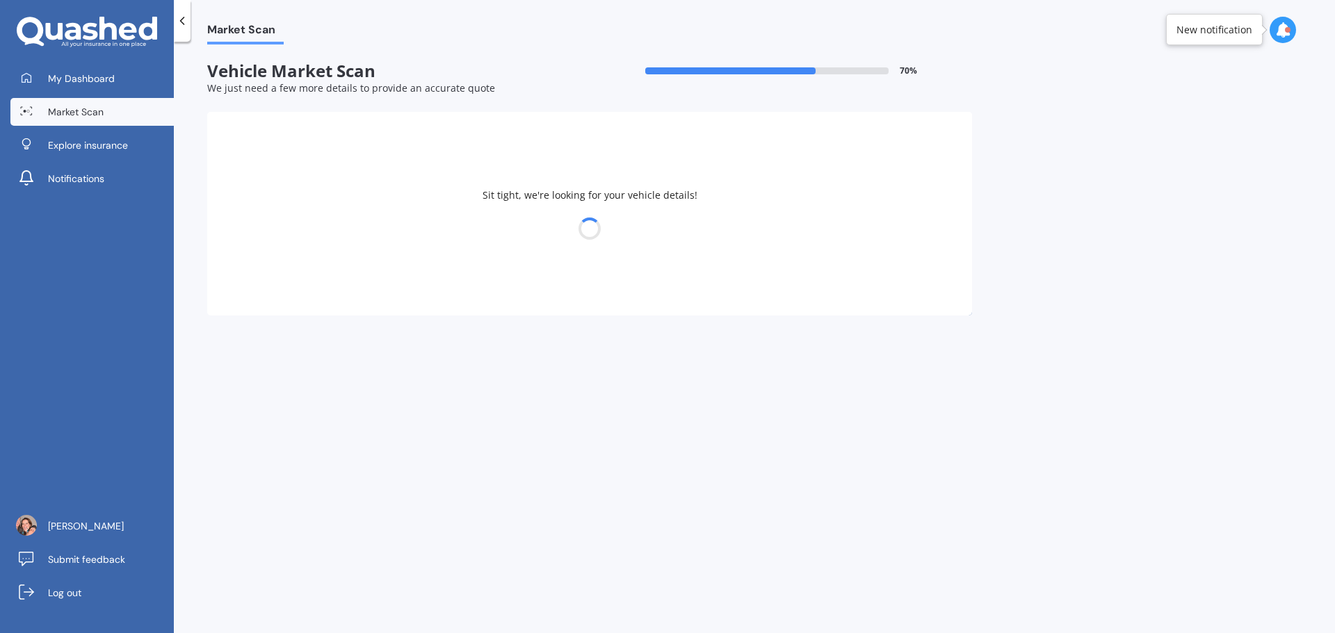
select select "HOLDEN"
select select "COMMODORE"
select select "27"
select select "02"
select select "1981"
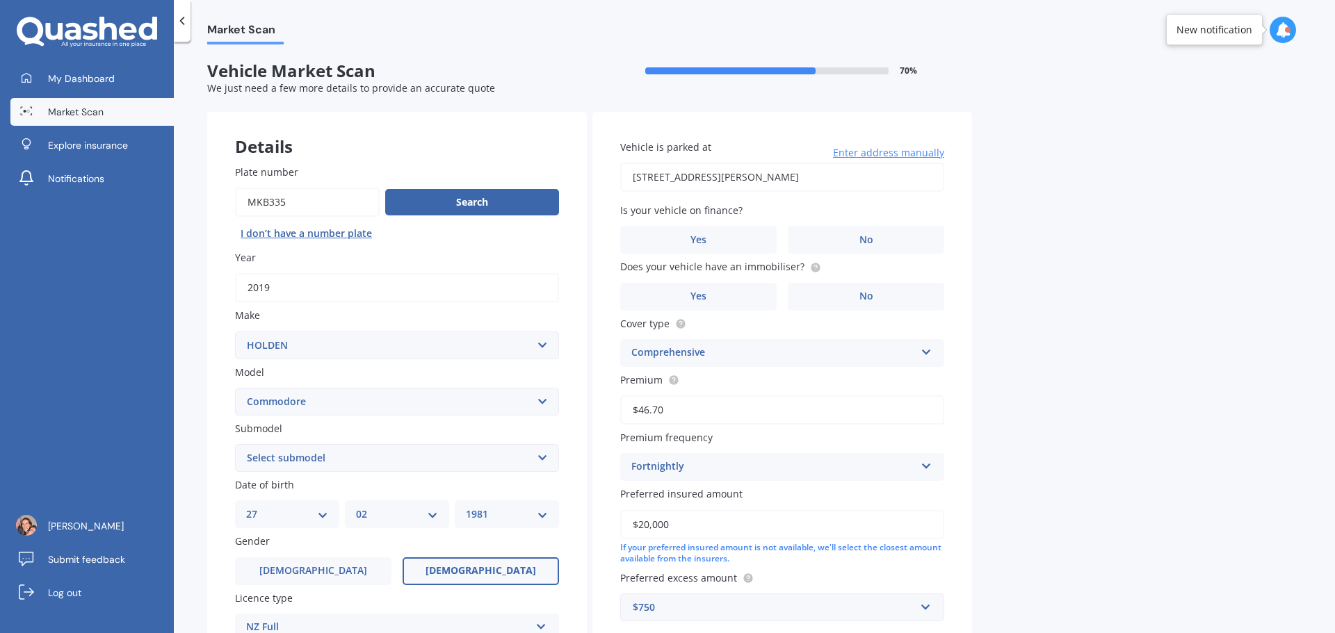
click at [302, 465] on select "Select submodel 4 Cyl 2.0 Litre 50th Anniversary V6 6 Cyl 3.8 Litre Acclaim V6 …" at bounding box center [397, 458] width 324 height 28
select select "LT"
click at [235, 444] on select "Select submodel 4 Cyl 2.0 Litre 50th Anniversary V6 6 Cyl 3.8 Litre Acclaim V6 …" at bounding box center [397, 458] width 324 height 28
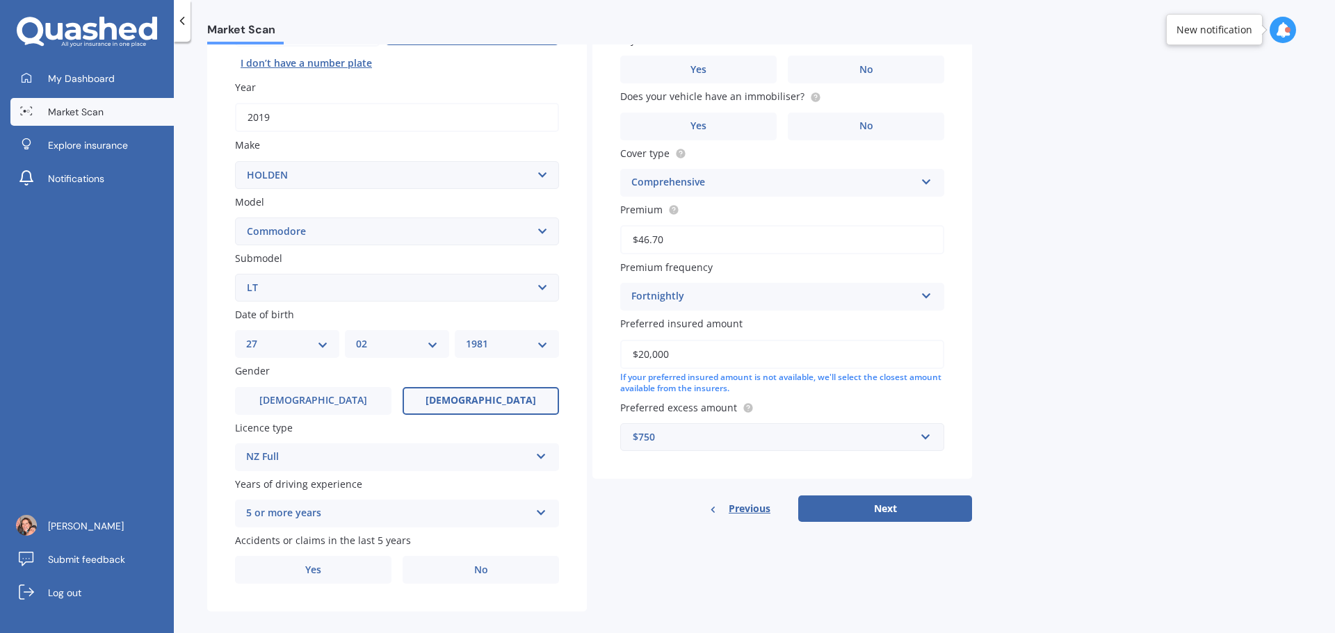
scroll to position [185, 0]
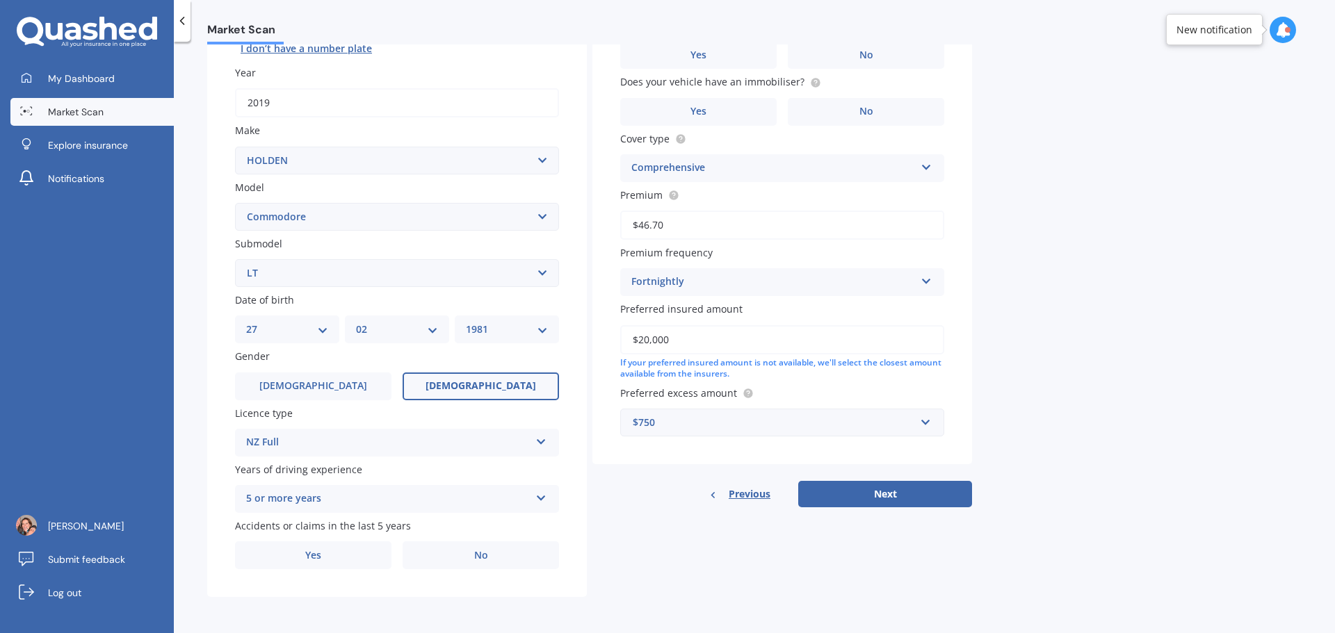
click at [529, 572] on div "Plate number Search I don’t have a number plate Year [DATE] Make Select make AC…" at bounding box center [397, 275] width 380 height 646
click at [522, 553] on label "No" at bounding box center [481, 556] width 156 height 28
click at [0, 0] on input "No" at bounding box center [0, 0] width 0 height 0
click at [474, 559] on span "No" at bounding box center [481, 556] width 14 height 12
click at [0, 0] on input "No" at bounding box center [0, 0] width 0 height 0
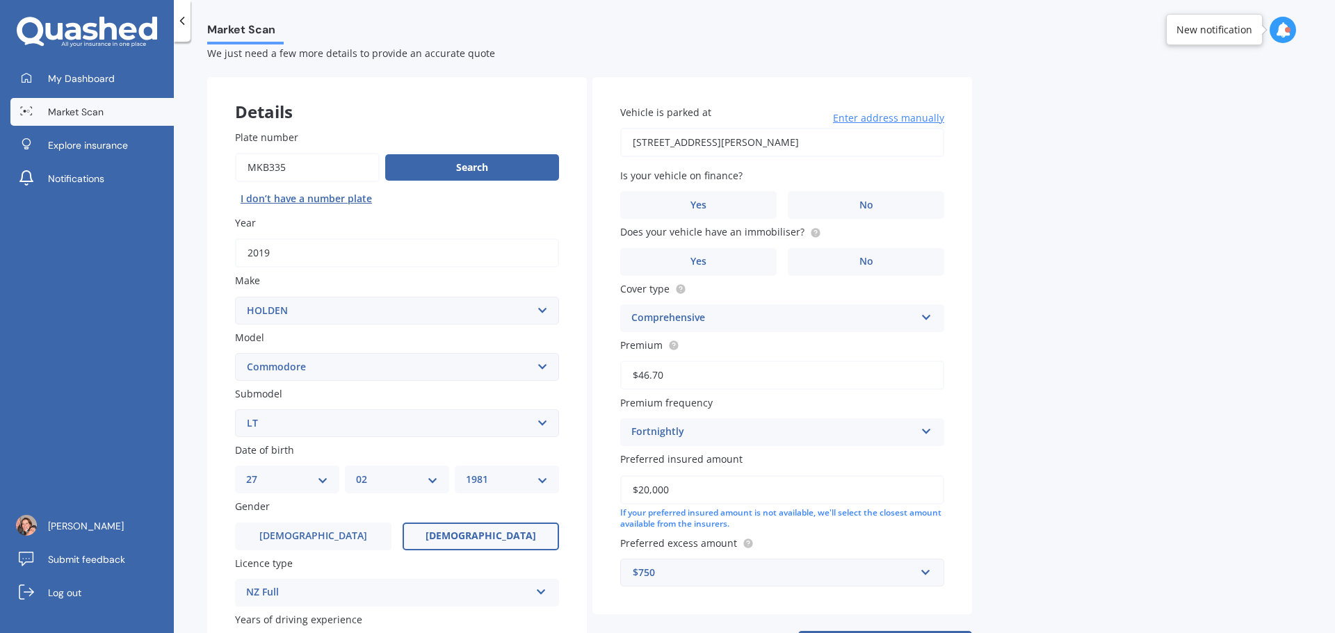
scroll to position [0, 0]
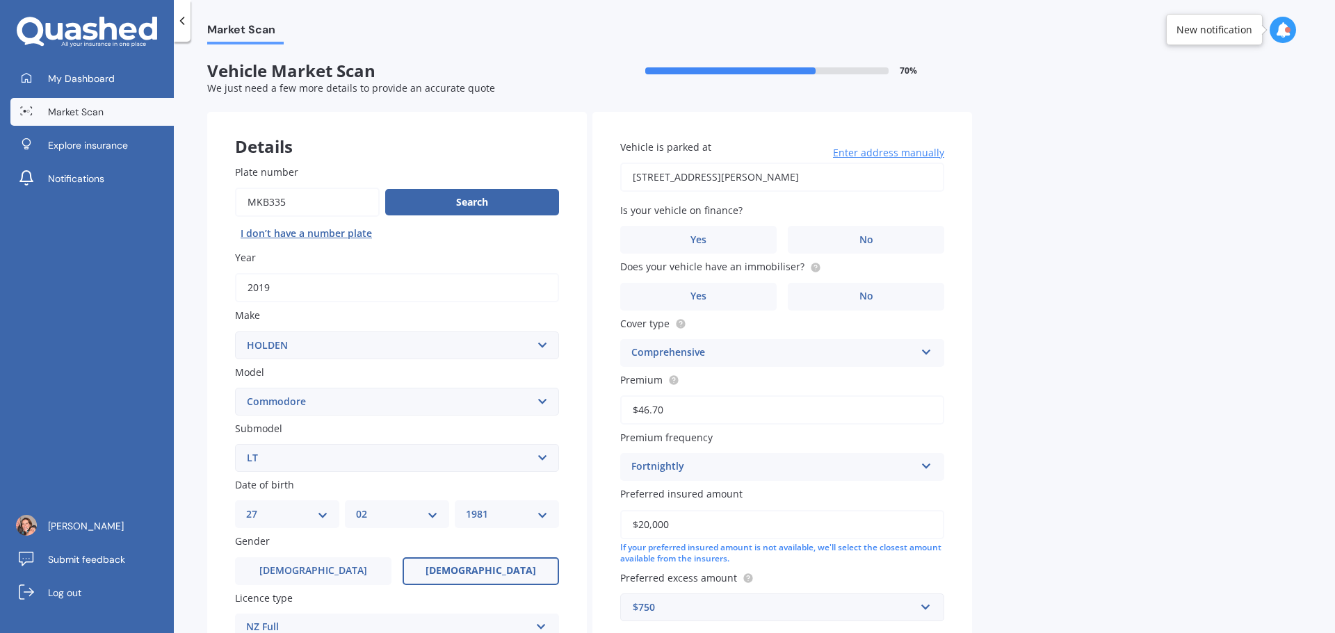
click at [882, 182] on input "[STREET_ADDRESS][PERSON_NAME]" at bounding box center [782, 177] width 324 height 29
type input "[STREET_ADDRESS][PERSON_NAME]"
click at [889, 235] on label "No" at bounding box center [866, 240] width 156 height 28
click at [0, 0] on input "No" at bounding box center [0, 0] width 0 height 0
click at [873, 290] on label "No" at bounding box center [866, 297] width 156 height 28
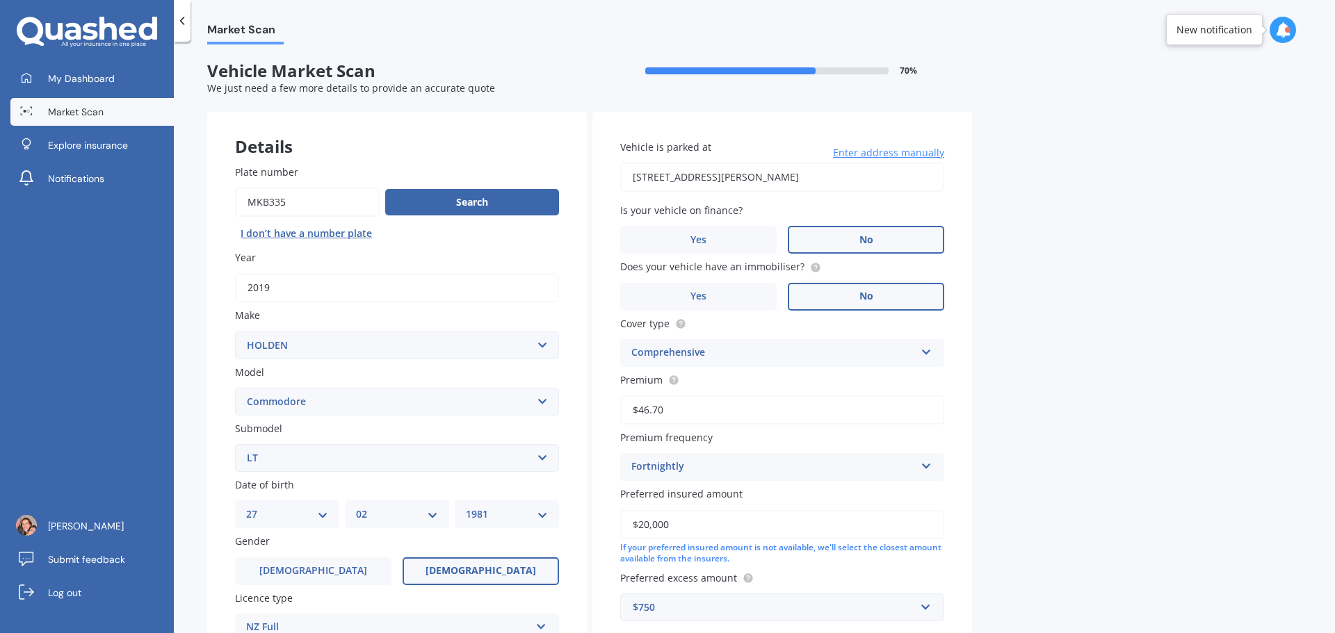
click at [0, 0] on input "No" at bounding box center [0, 0] width 0 height 0
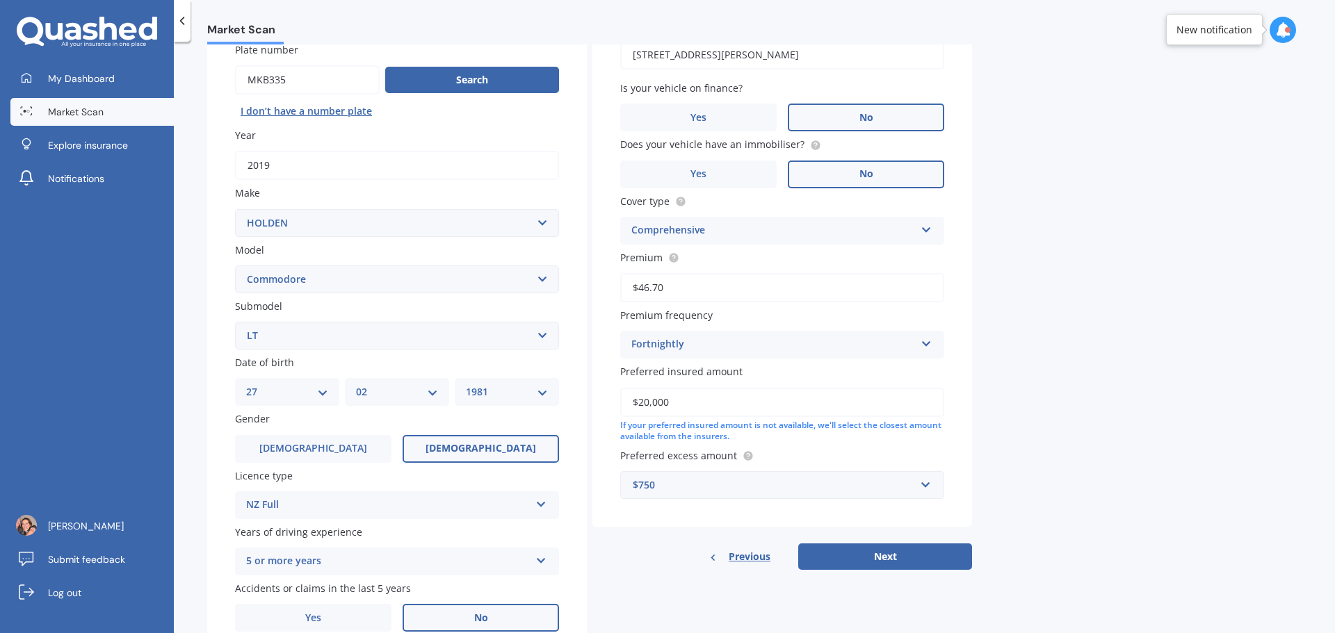
scroll to position [139, 0]
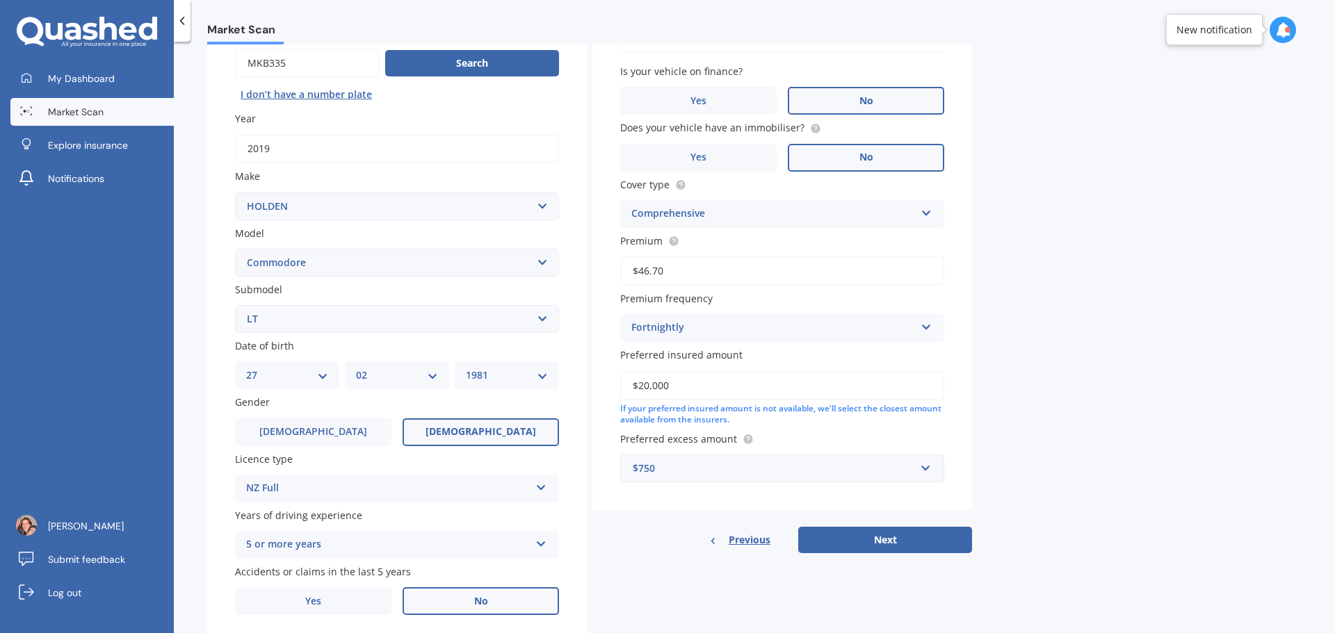
click at [718, 484] on div "Vehicle is parked at [STREET_ADDRESS][PERSON_NAME] Enter address manually Is yo…" at bounding box center [782, 242] width 380 height 538
click at [718, 474] on div "$750" at bounding box center [774, 468] width 282 height 15
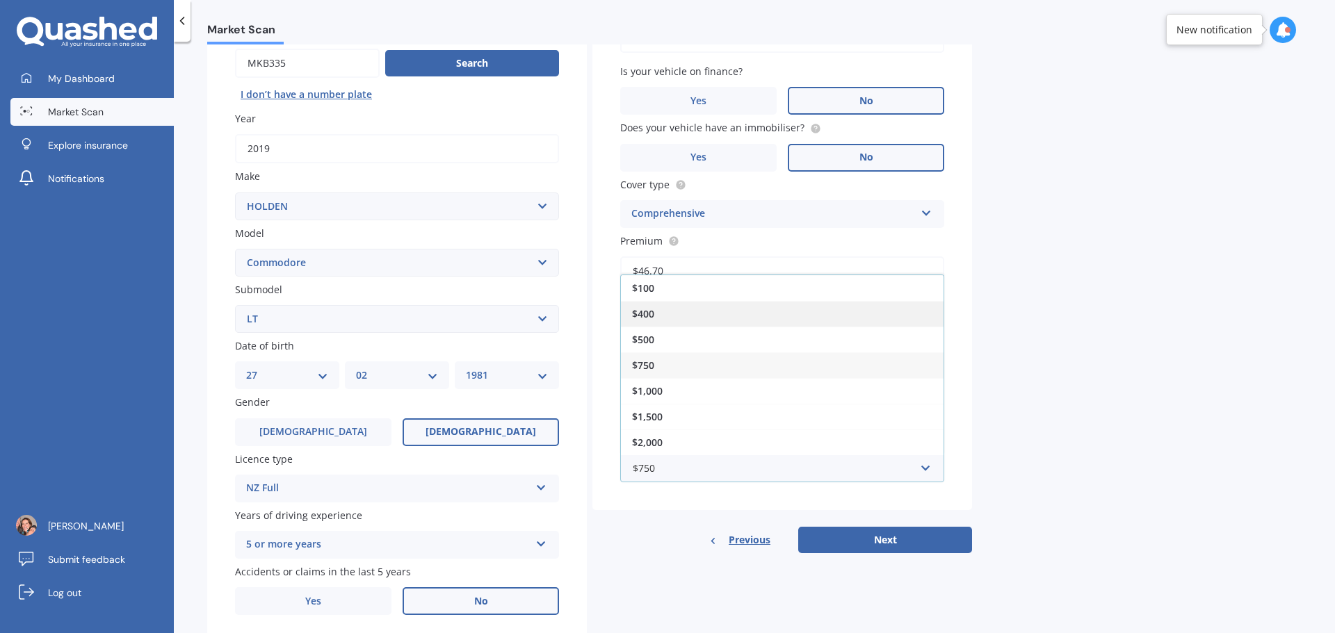
click at [652, 311] on span "$400" at bounding box center [643, 313] width 22 height 13
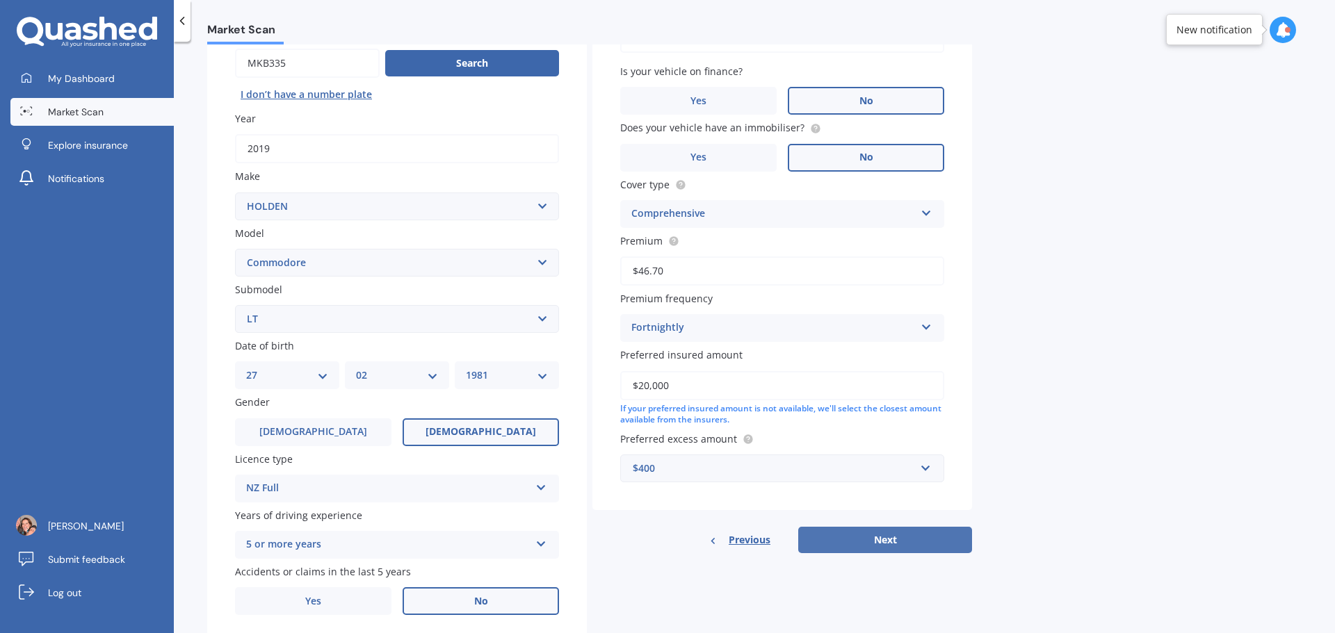
click at [897, 544] on button "Next" at bounding box center [885, 540] width 174 height 26
select select "27"
select select "02"
select select "1981"
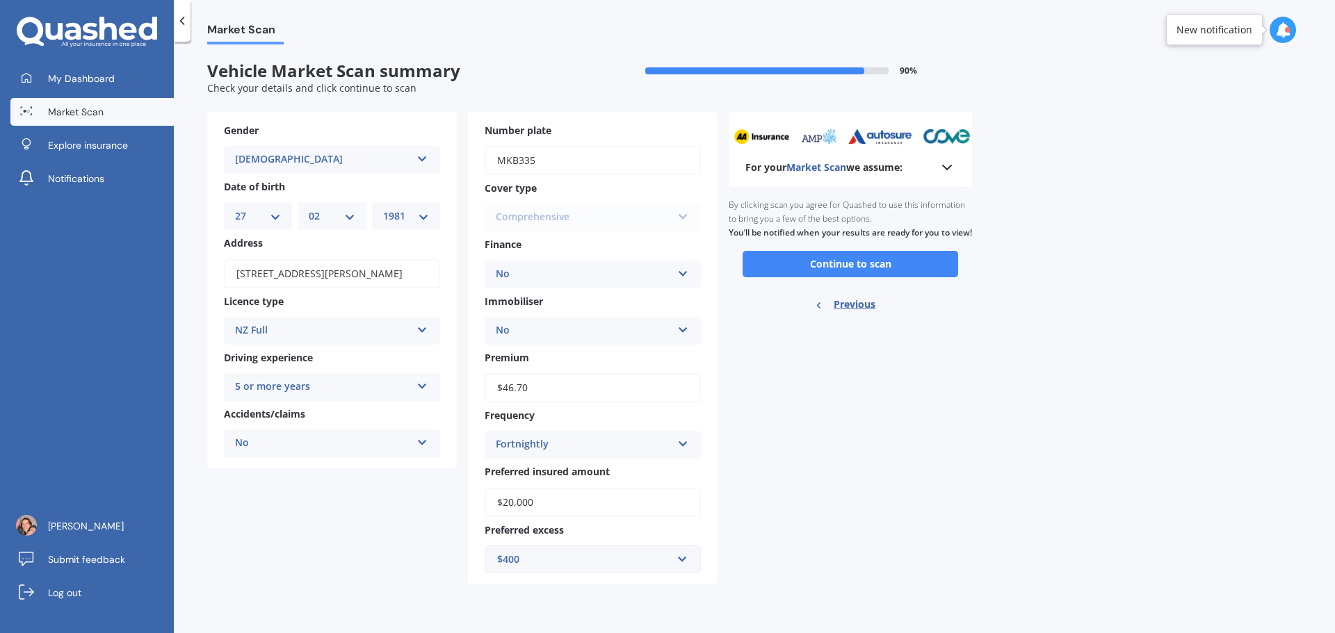
scroll to position [0, 0]
click at [845, 277] on button "Continue to scan" at bounding box center [851, 264] width 216 height 26
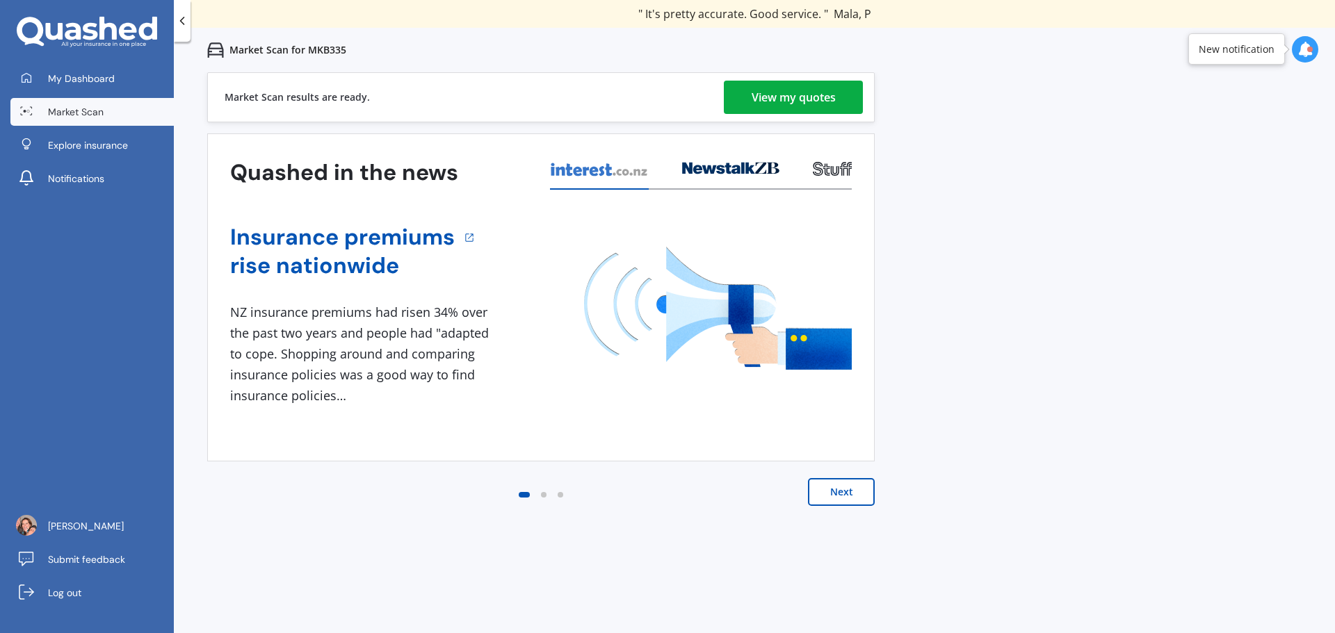
click at [799, 91] on div "View my quotes" at bounding box center [794, 97] width 84 height 33
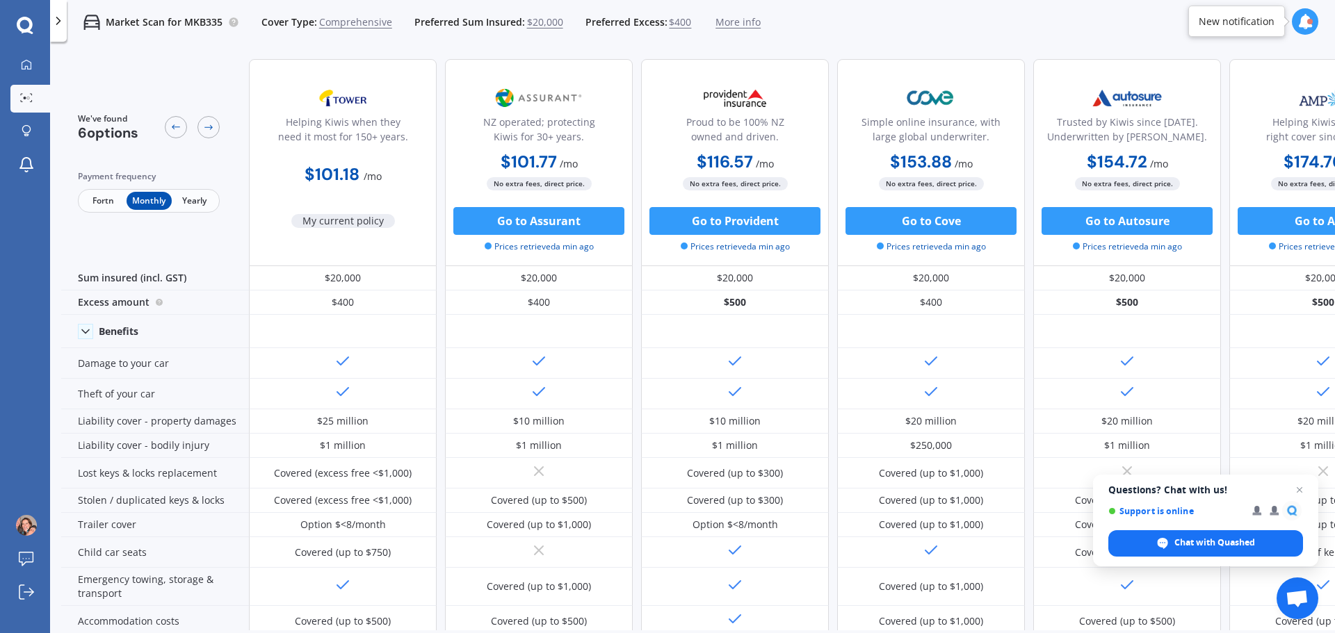
click at [110, 202] on span "Fortn" at bounding box center [103, 201] width 45 height 18
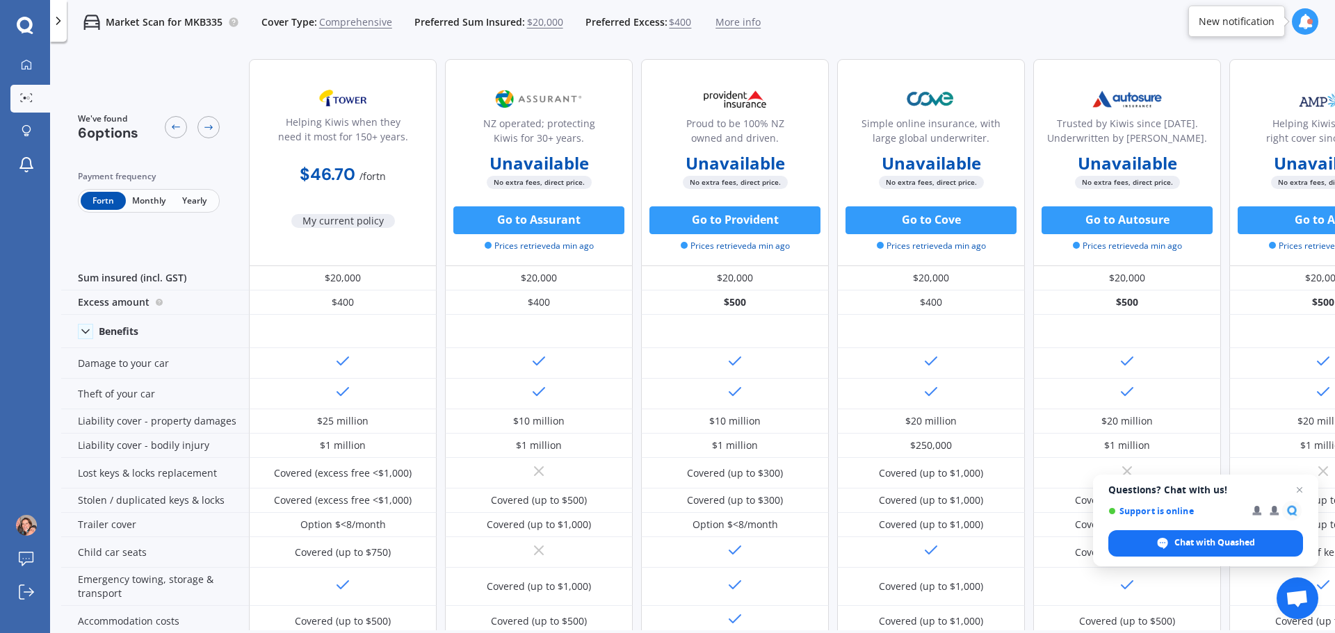
click at [159, 202] on span "Monthly" at bounding box center [148, 201] width 45 height 18
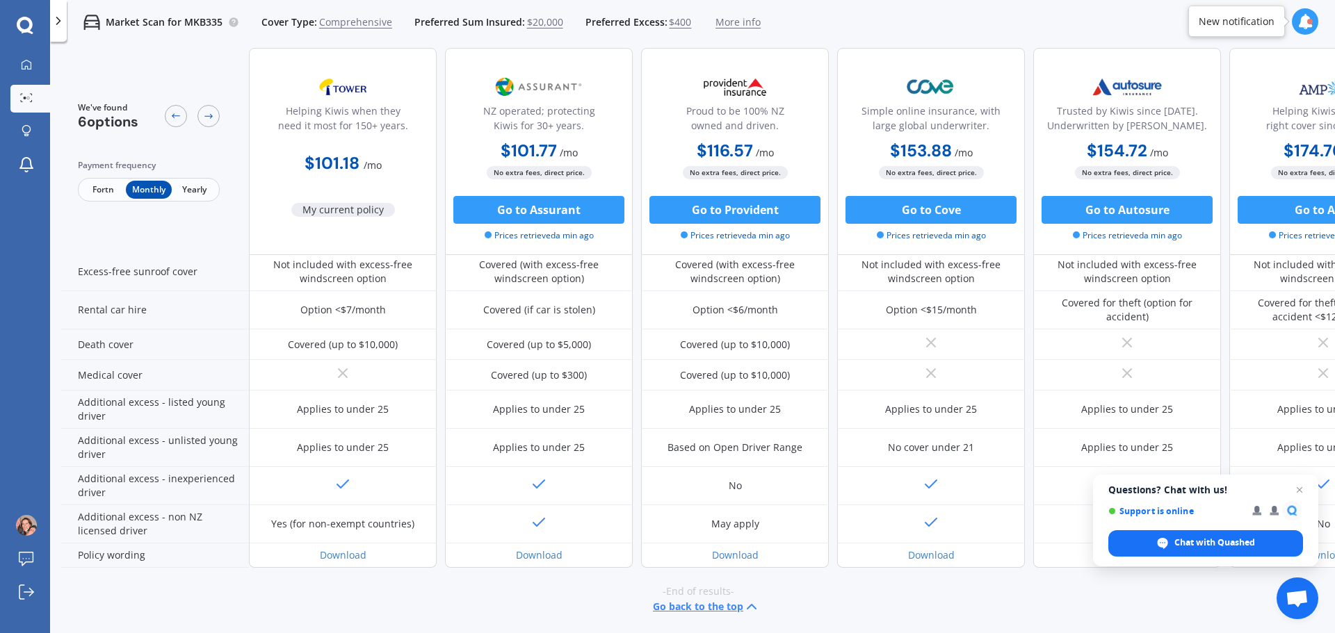
scroll to position [564, 0]
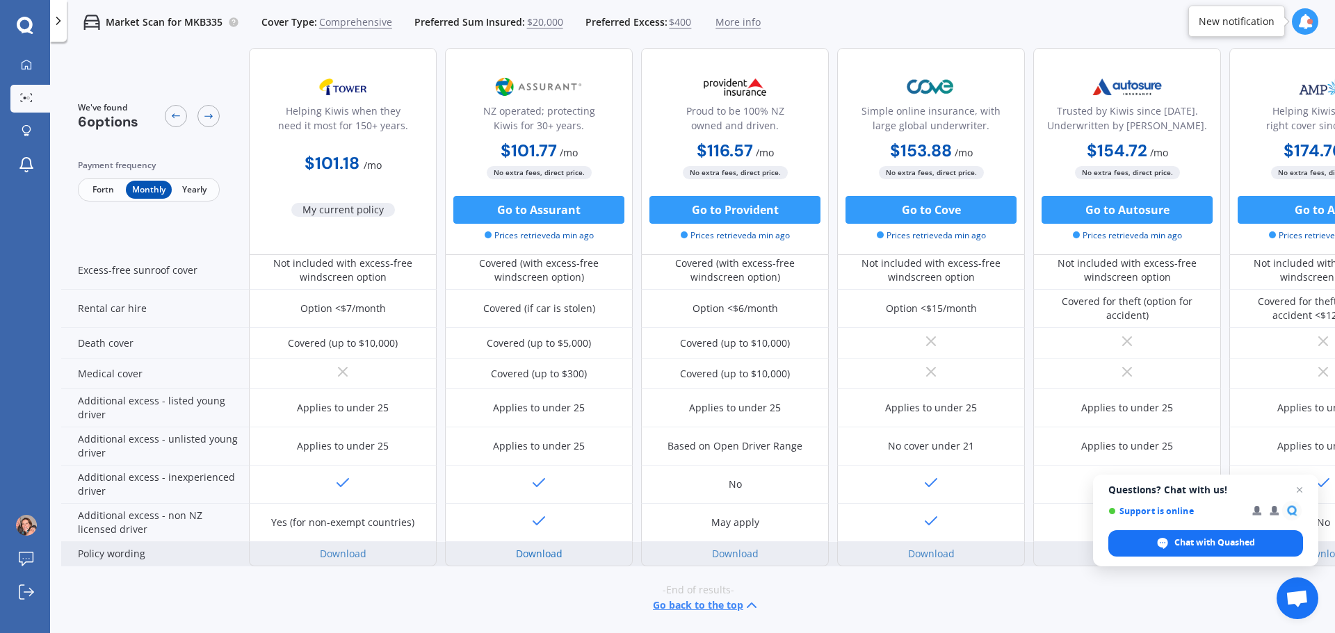
click at [533, 548] on link "Download" at bounding box center [539, 553] width 47 height 13
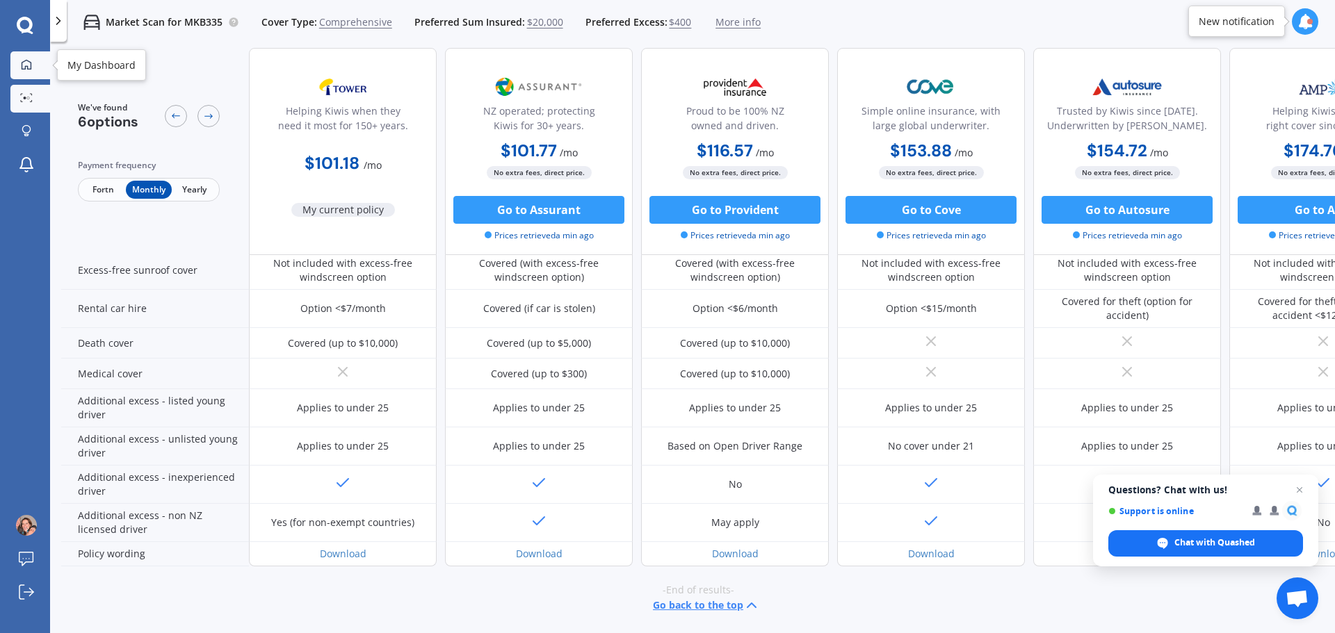
click at [15, 74] on link "My Dashboard" at bounding box center [30, 65] width 40 height 28
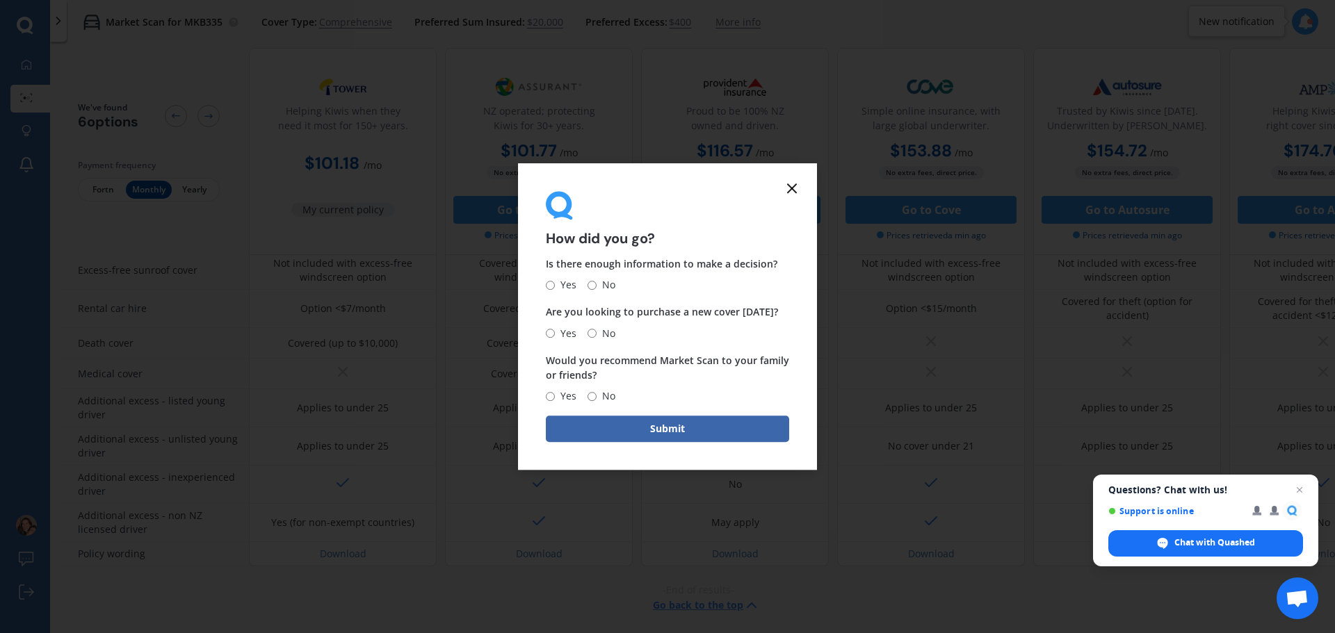
click at [791, 188] on line at bounding box center [792, 188] width 8 height 8
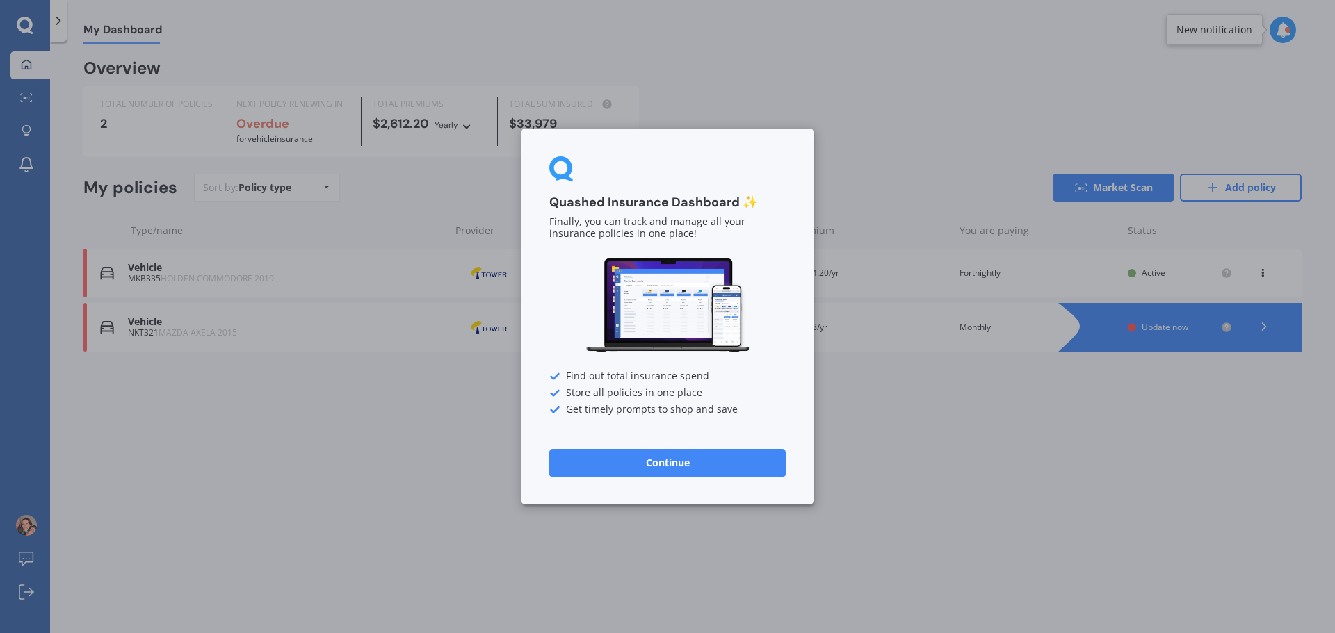
click at [697, 466] on button "Continue" at bounding box center [667, 463] width 236 height 28
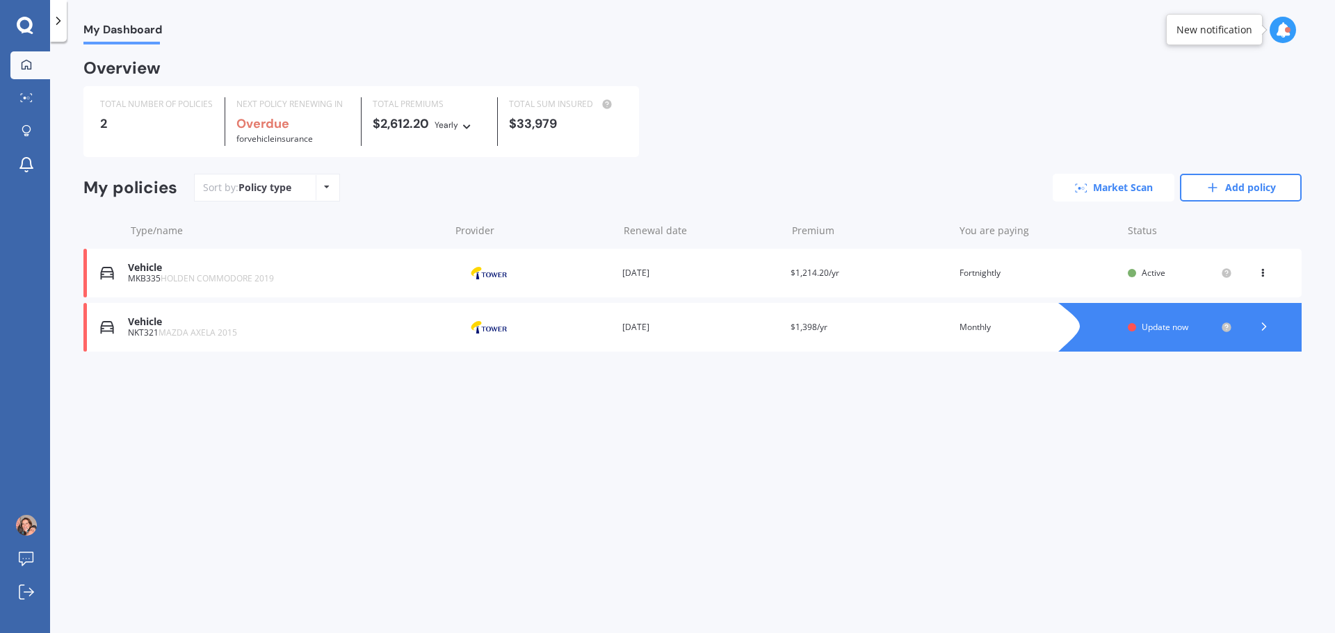
click at [1138, 184] on link "Market Scan" at bounding box center [1114, 188] width 122 height 28
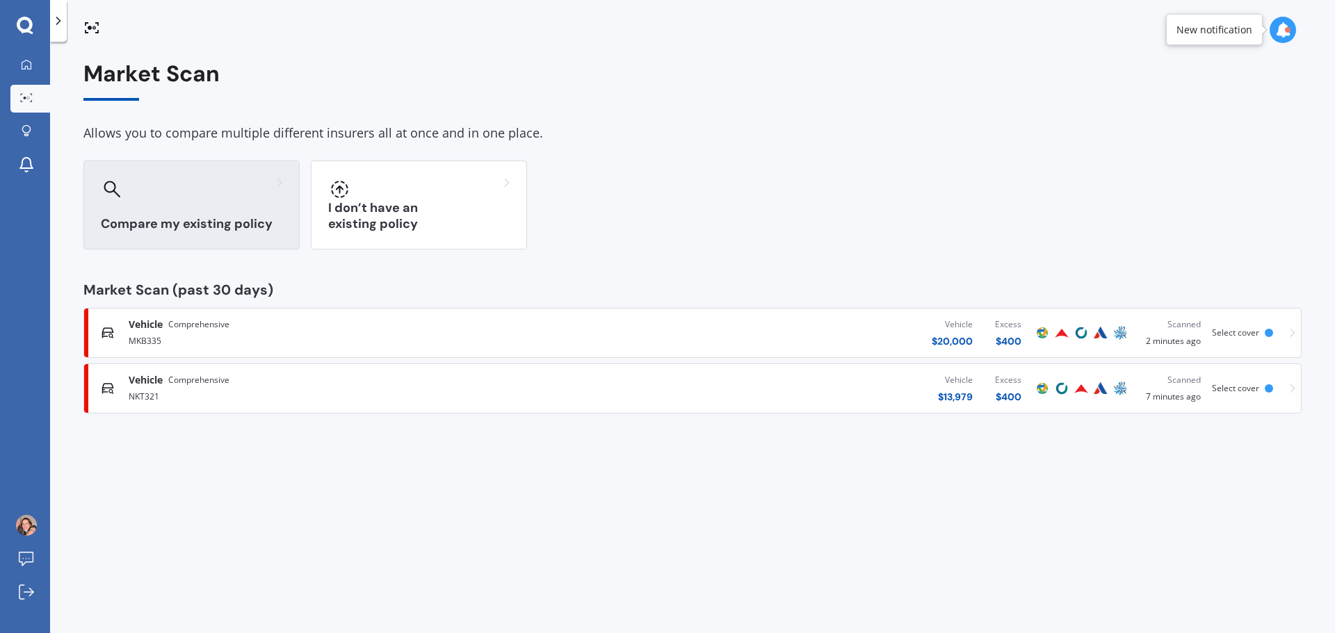
click at [224, 210] on div "Compare my existing policy" at bounding box center [191, 205] width 216 height 89
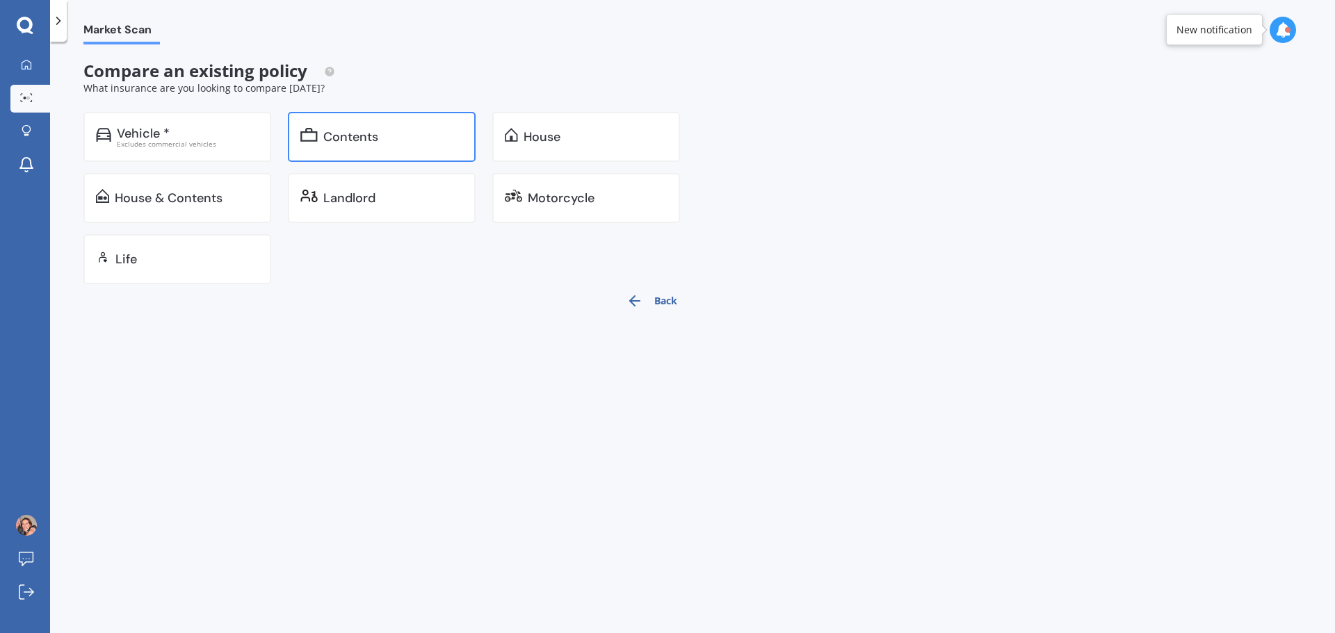
click at [319, 142] on div "Contents" at bounding box center [382, 137] width 188 height 50
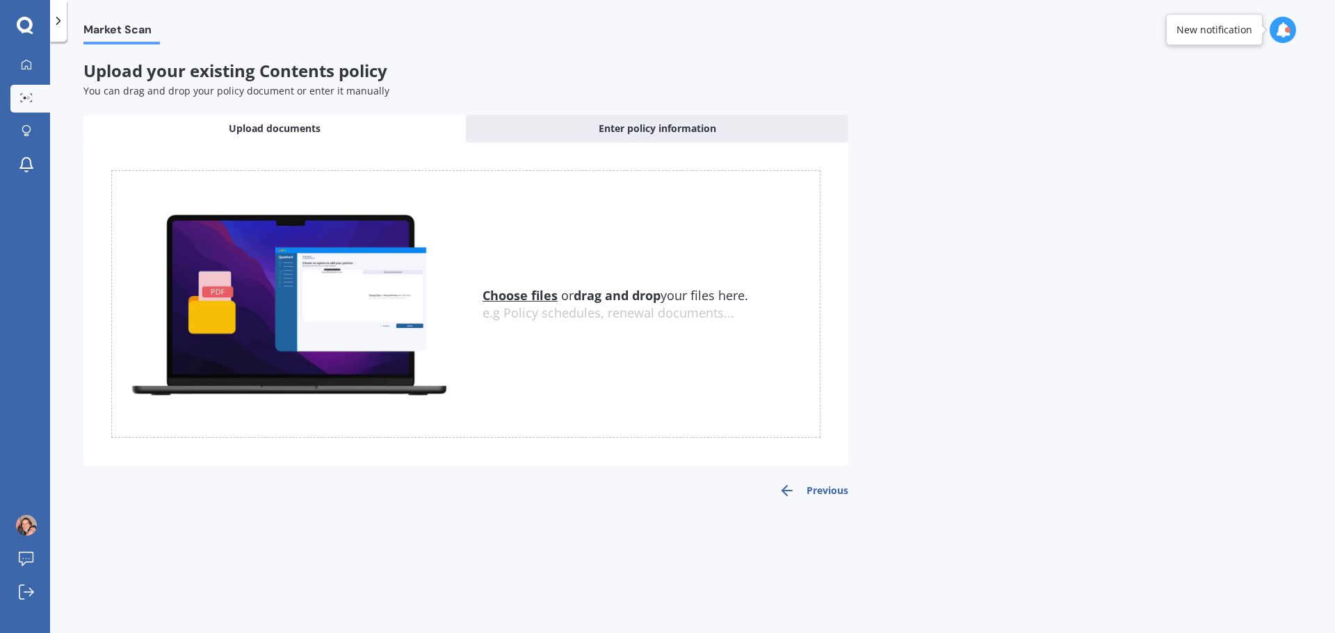
click at [494, 296] on u "Choose files" at bounding box center [520, 295] width 75 height 17
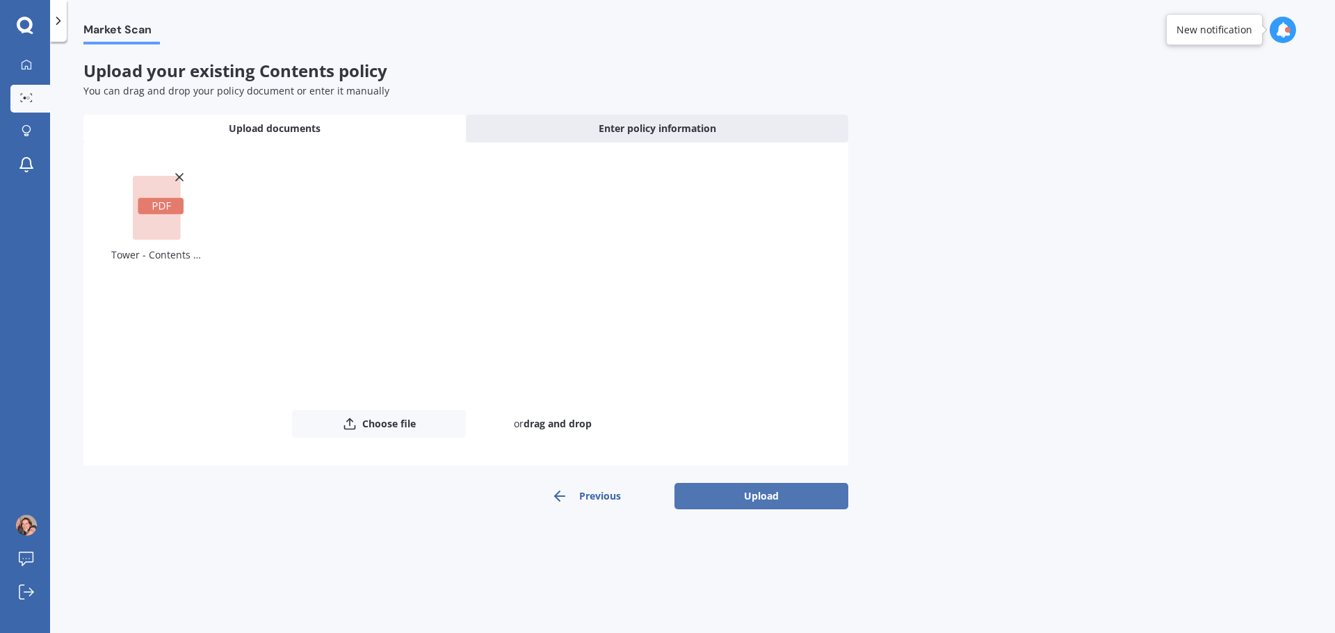
click at [747, 498] on button "Upload" at bounding box center [761, 496] width 174 height 26
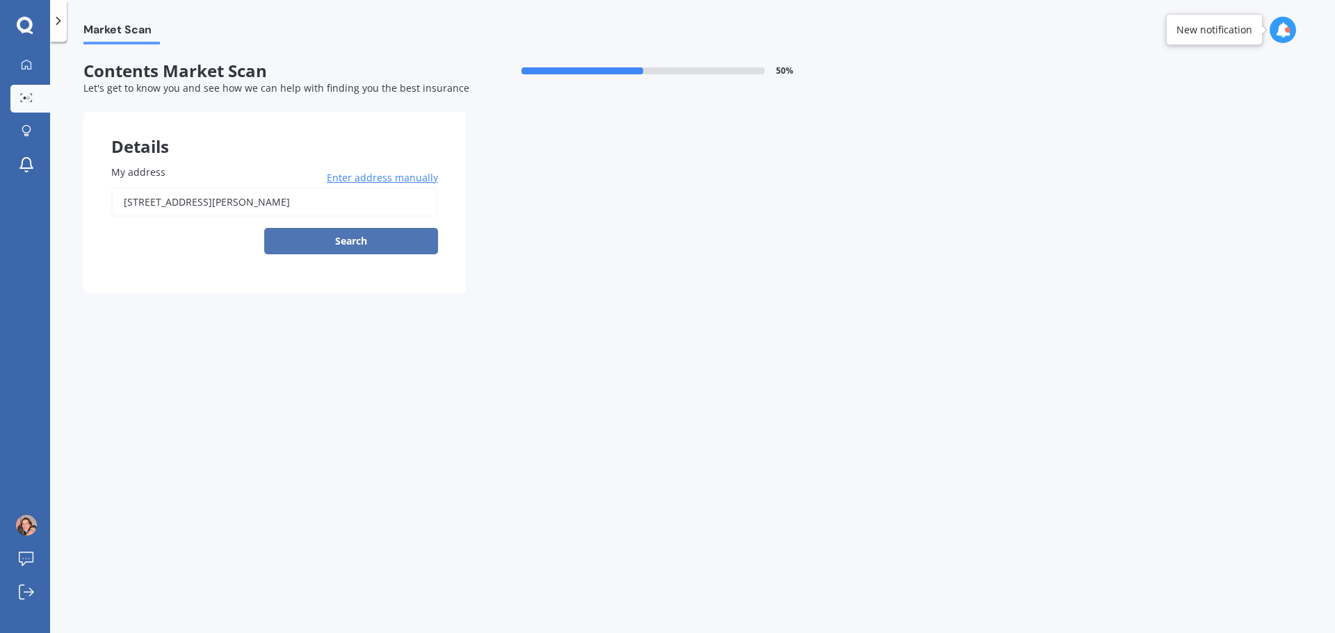
click at [331, 243] on button "Search" at bounding box center [351, 241] width 174 height 26
type input "[STREET_ADDRESS][PERSON_NAME]"
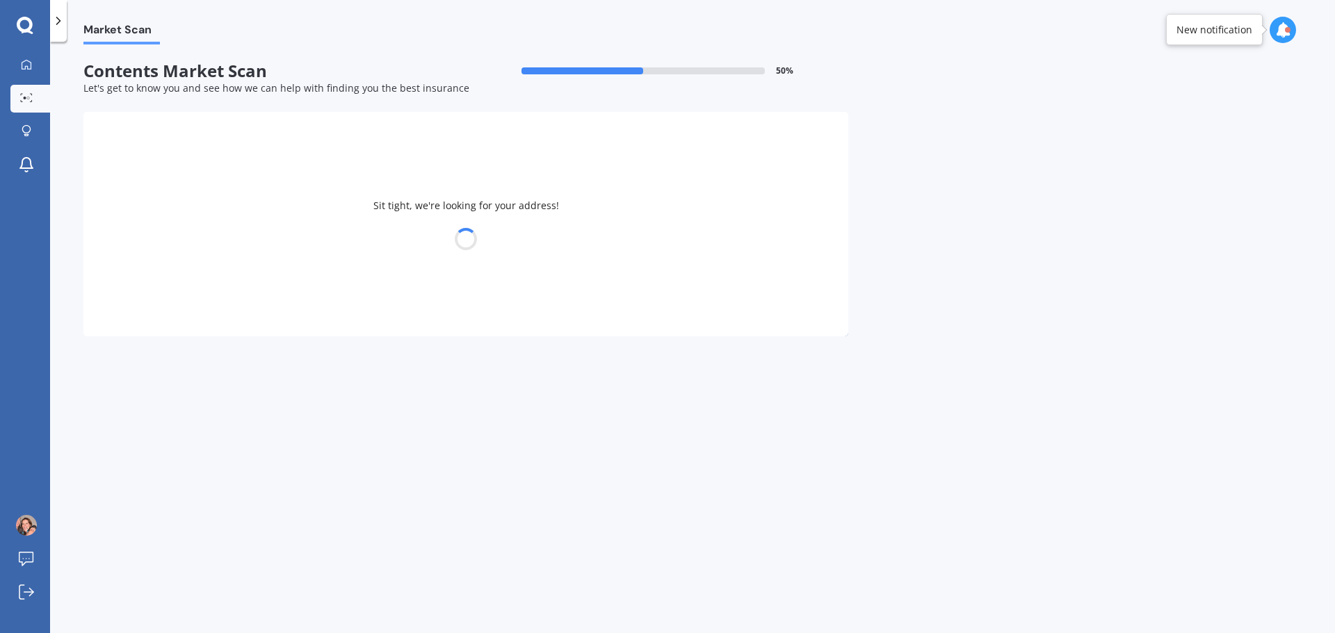
select select "27"
select select "02"
select select "1981"
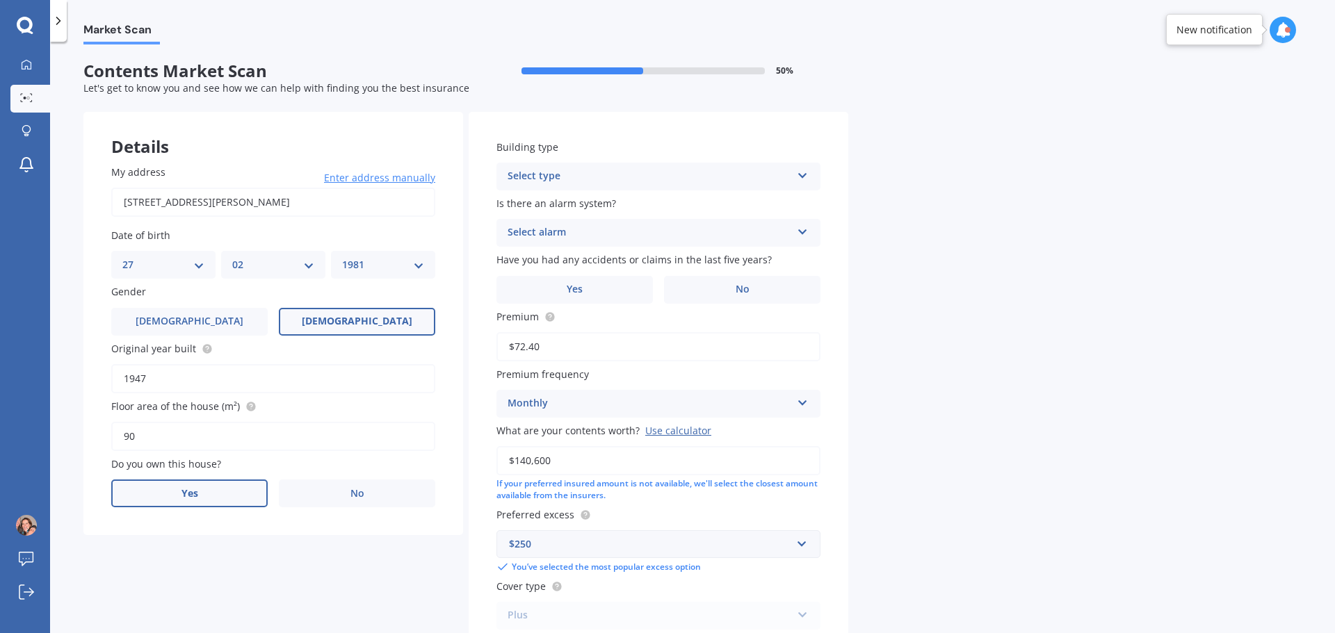
click at [197, 494] on span "Yes" at bounding box center [189, 494] width 17 height 12
click at [0, 0] on input "Yes" at bounding box center [0, 0] width 0 height 0
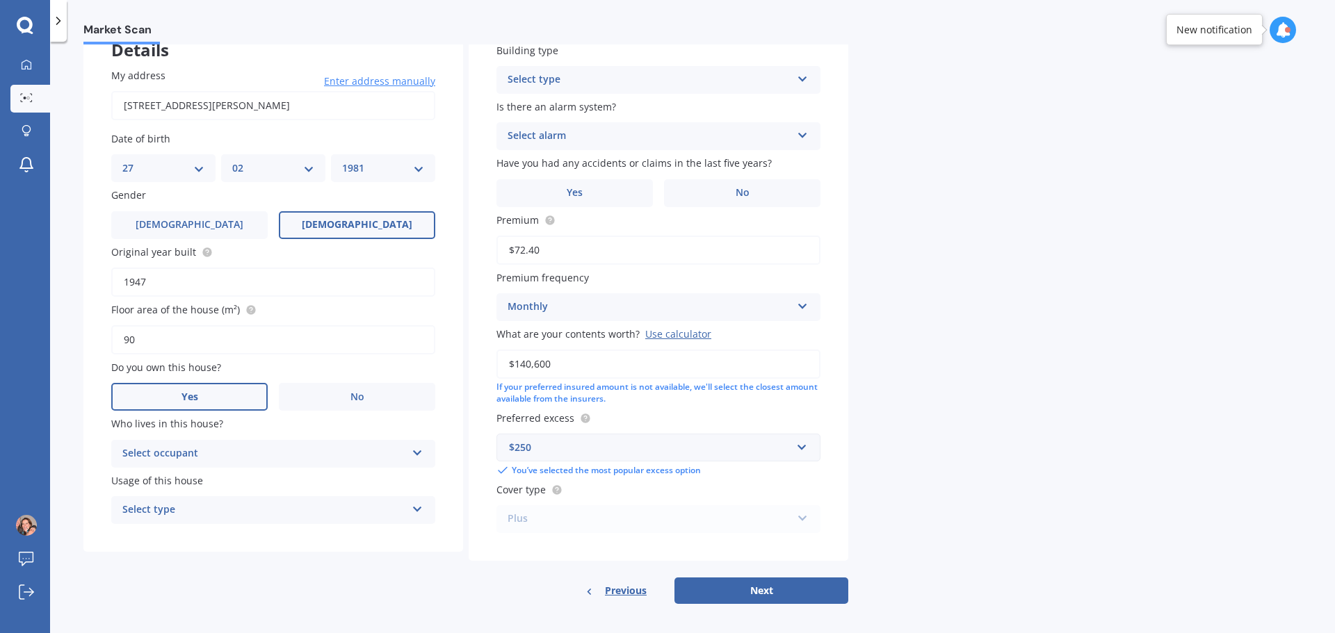
scroll to position [104, 0]
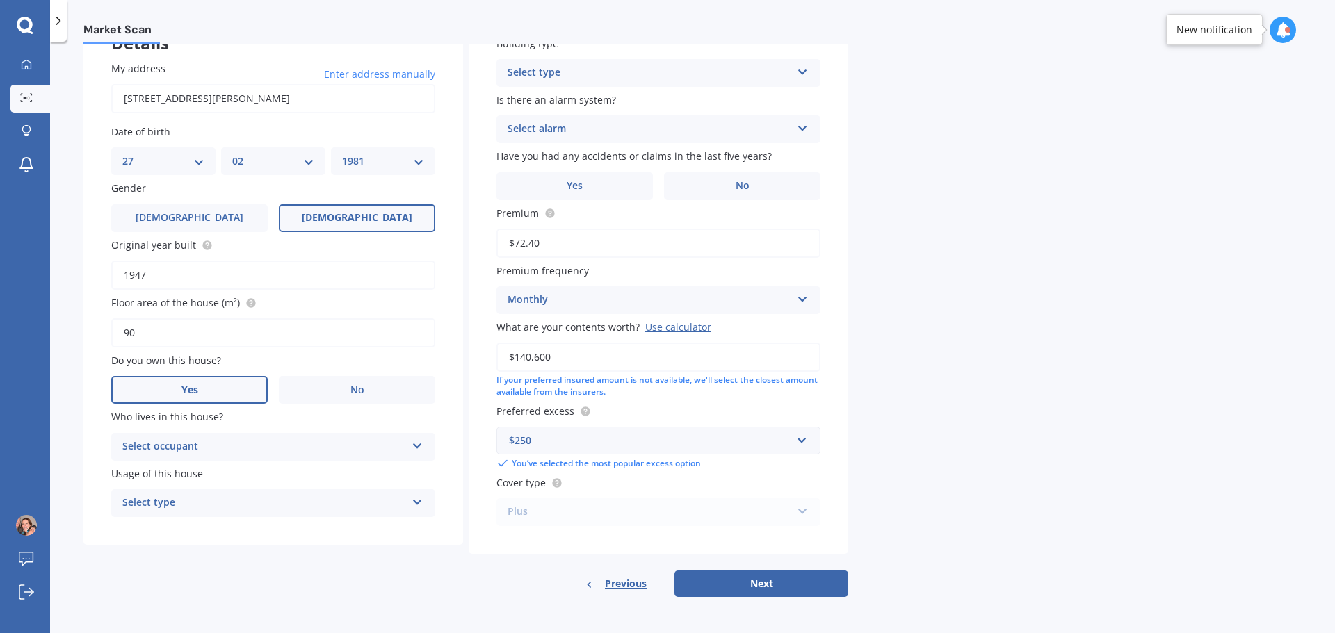
click at [197, 445] on div "Select occupant" at bounding box center [264, 447] width 284 height 17
click at [186, 471] on div "Owner" at bounding box center [273, 474] width 323 height 25
click at [175, 508] on div "Select type" at bounding box center [264, 503] width 284 height 17
click at [170, 529] on span "Permanent" at bounding box center [149, 530] width 53 height 13
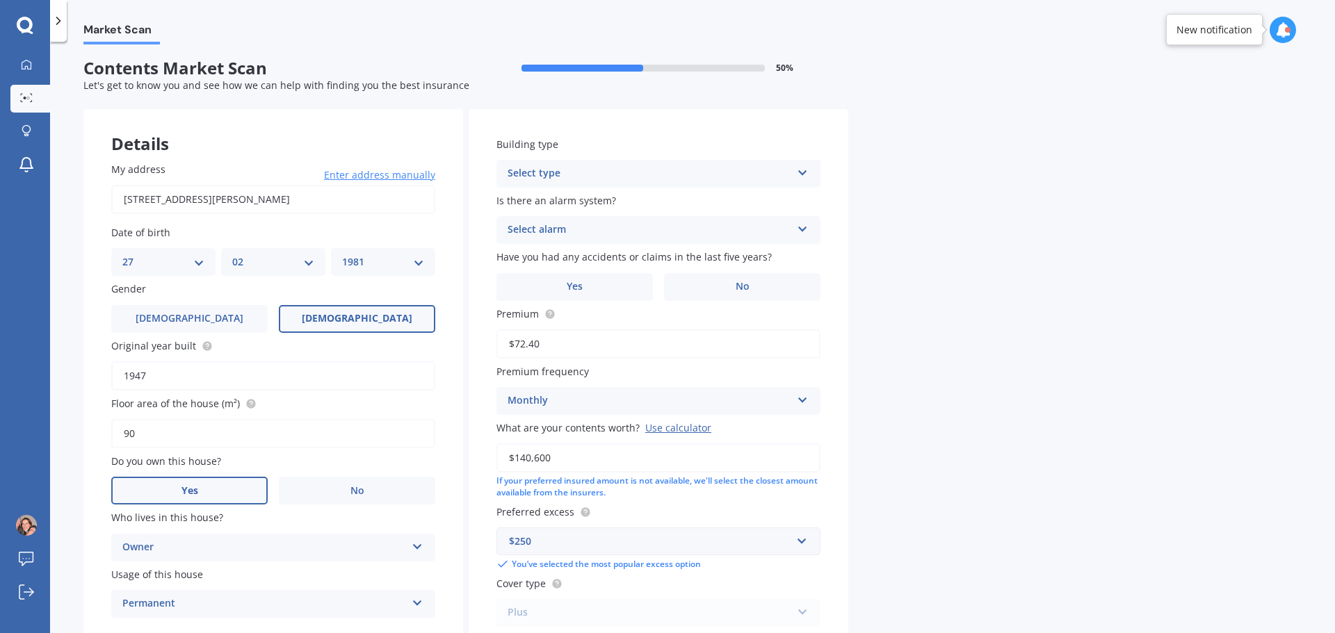
scroll to position [0, 0]
click at [605, 172] on div "Select type" at bounding box center [650, 176] width 284 height 17
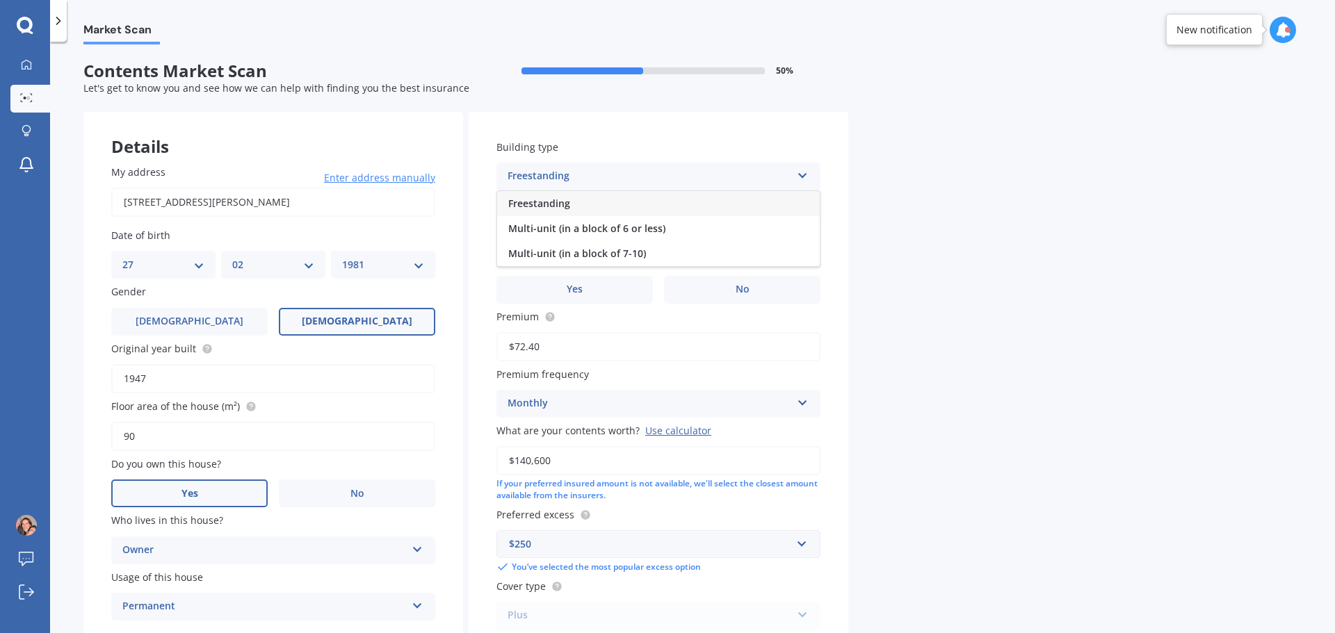
click at [587, 208] on div "Freestanding" at bounding box center [658, 203] width 323 height 25
click at [585, 238] on div "Select alarm" at bounding box center [650, 233] width 284 height 17
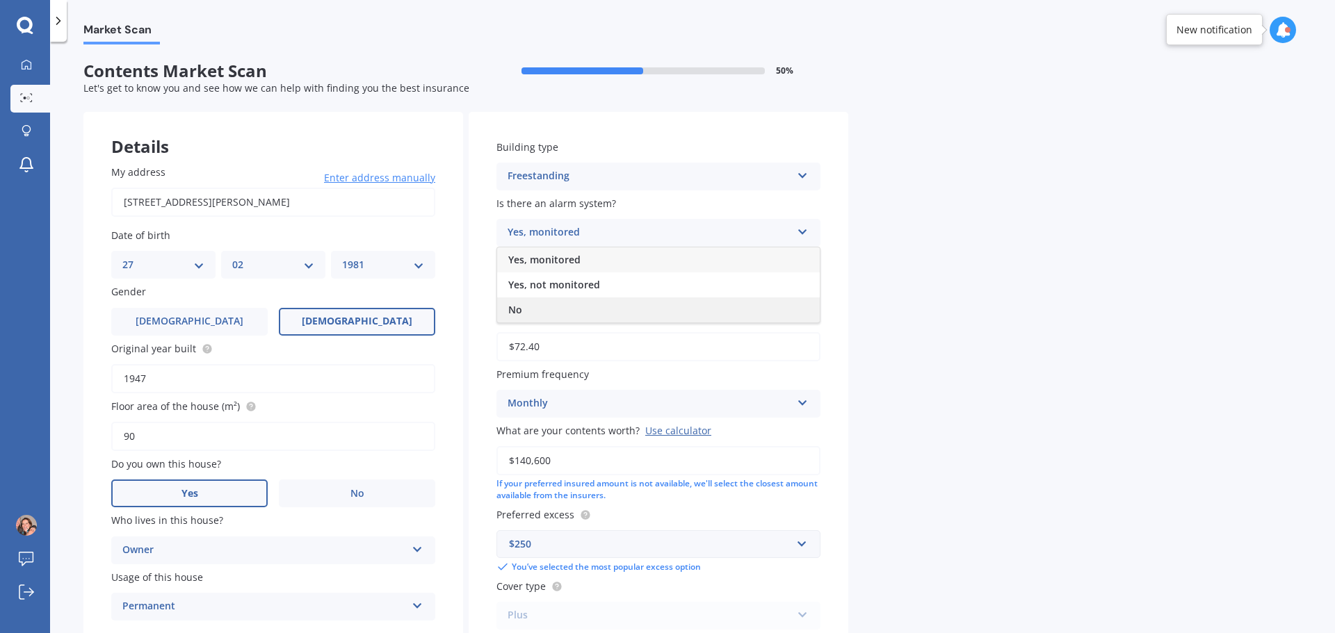
click at [547, 307] on div "No" at bounding box center [658, 310] width 323 height 25
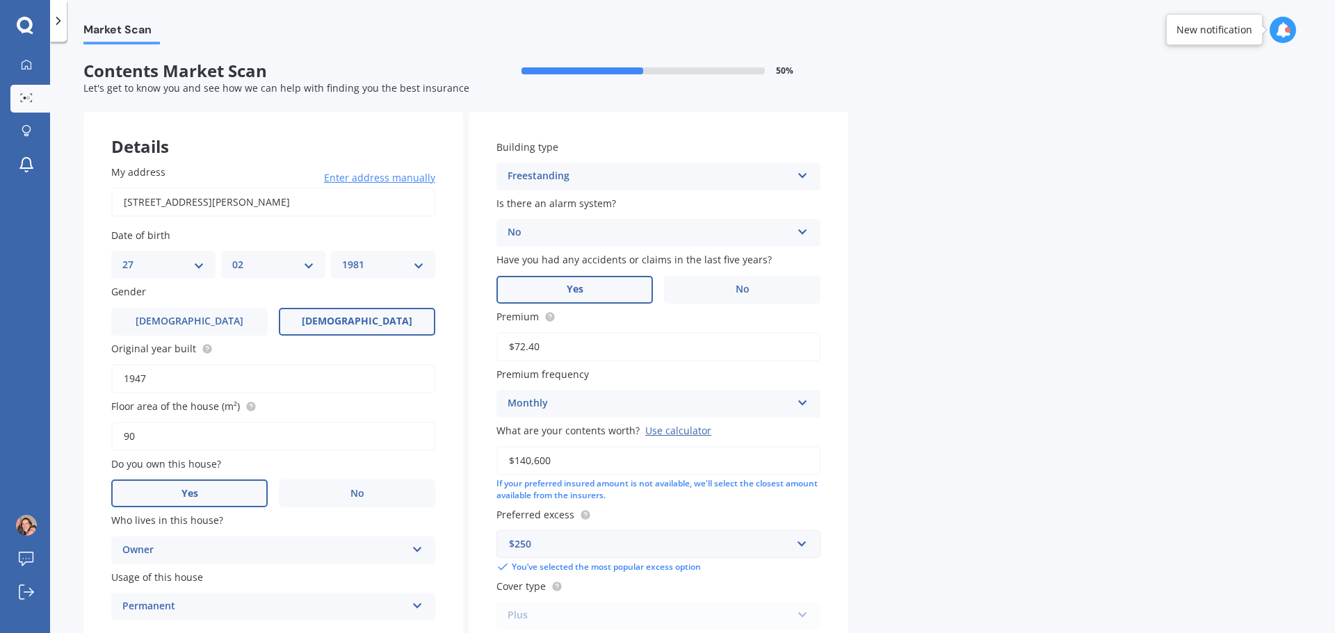
click at [560, 292] on label "Yes" at bounding box center [574, 290] width 156 height 28
click at [0, 0] on input "Yes" at bounding box center [0, 0] width 0 height 0
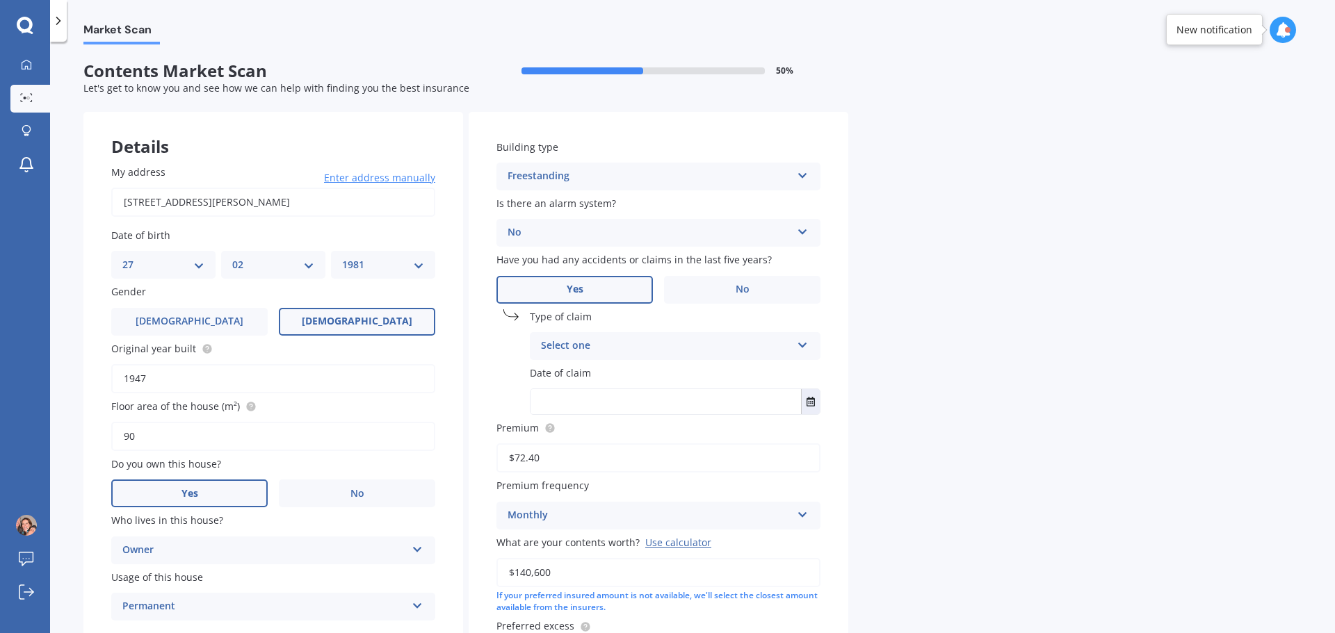
click at [580, 356] on div "Select one Accidental damage Broken glass Earthquake Fire Flood Fusion Gradual …" at bounding box center [675, 346] width 291 height 28
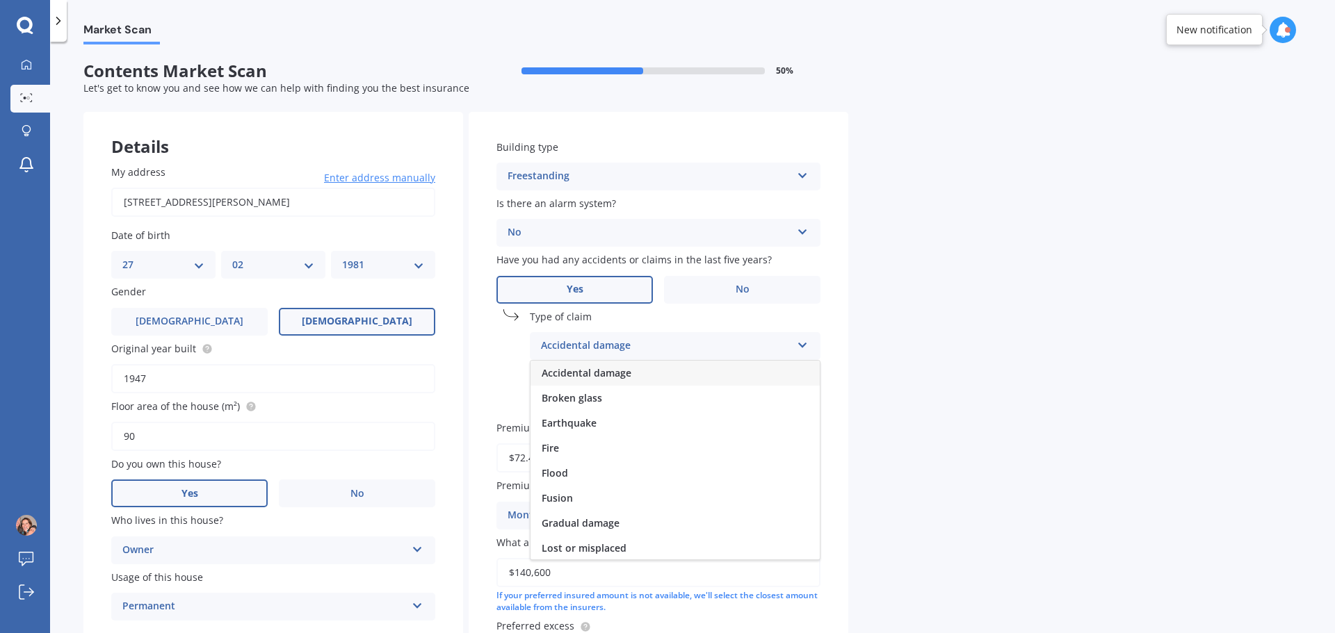
click at [583, 372] on span "Accidental damage" at bounding box center [587, 372] width 90 height 13
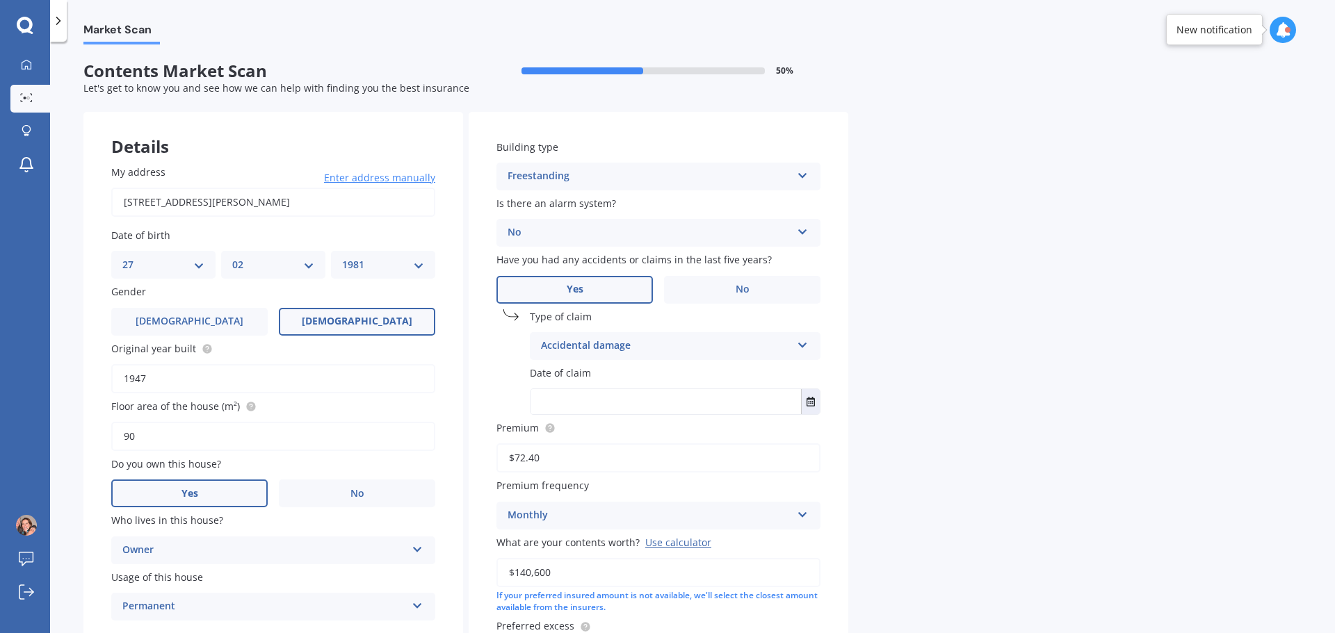
click at [581, 408] on input "text" at bounding box center [666, 401] width 270 height 25
click at [746, 286] on span "No" at bounding box center [743, 290] width 14 height 12
click at [0, 0] on input "No" at bounding box center [0, 0] width 0 height 0
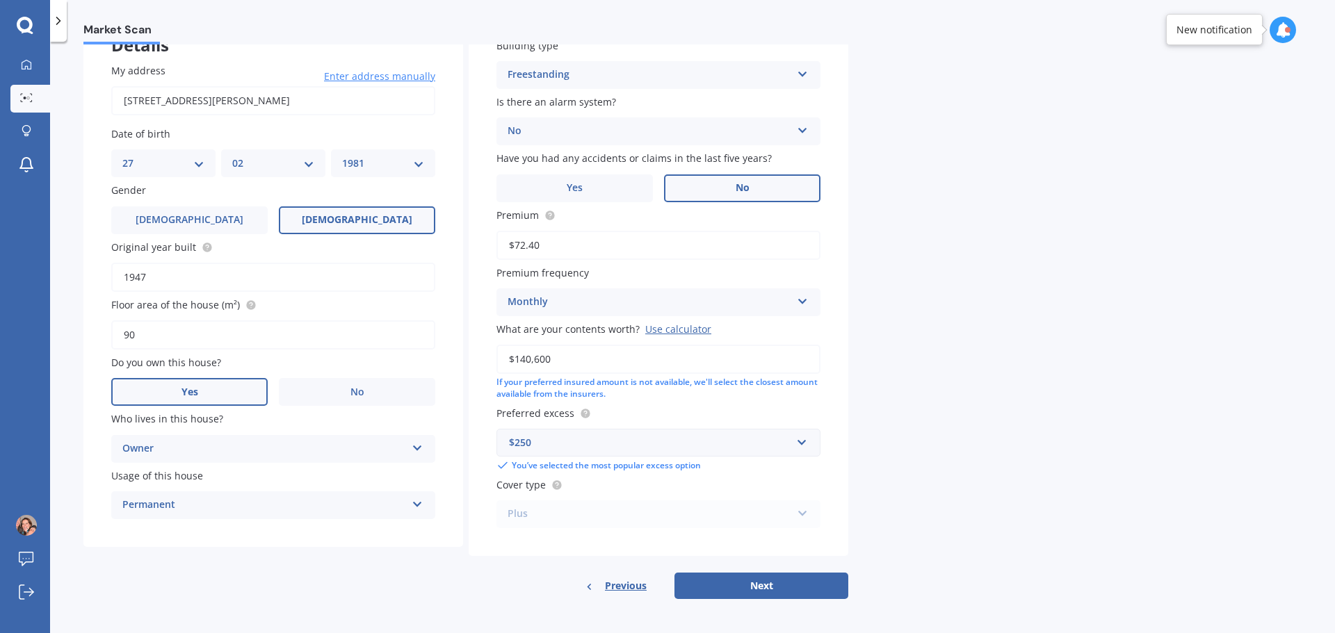
scroll to position [104, 0]
click at [628, 442] on div "$250" at bounding box center [650, 440] width 282 height 15
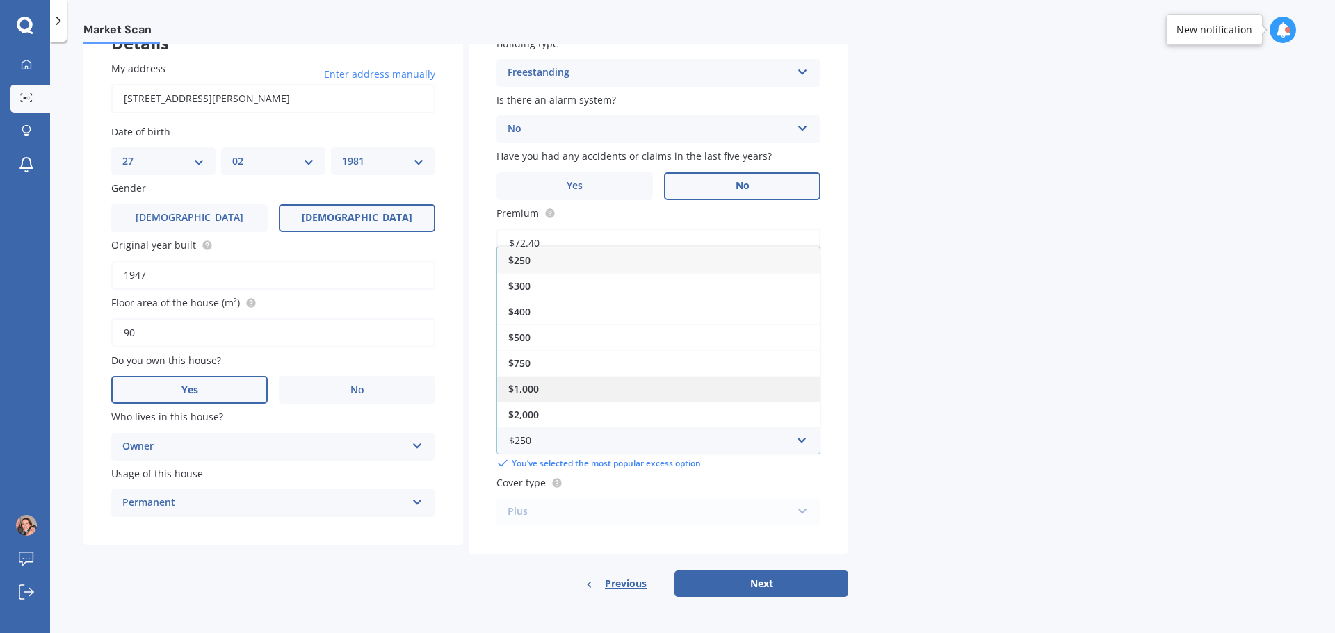
click at [567, 384] on div "$1,000" at bounding box center [658, 389] width 323 height 26
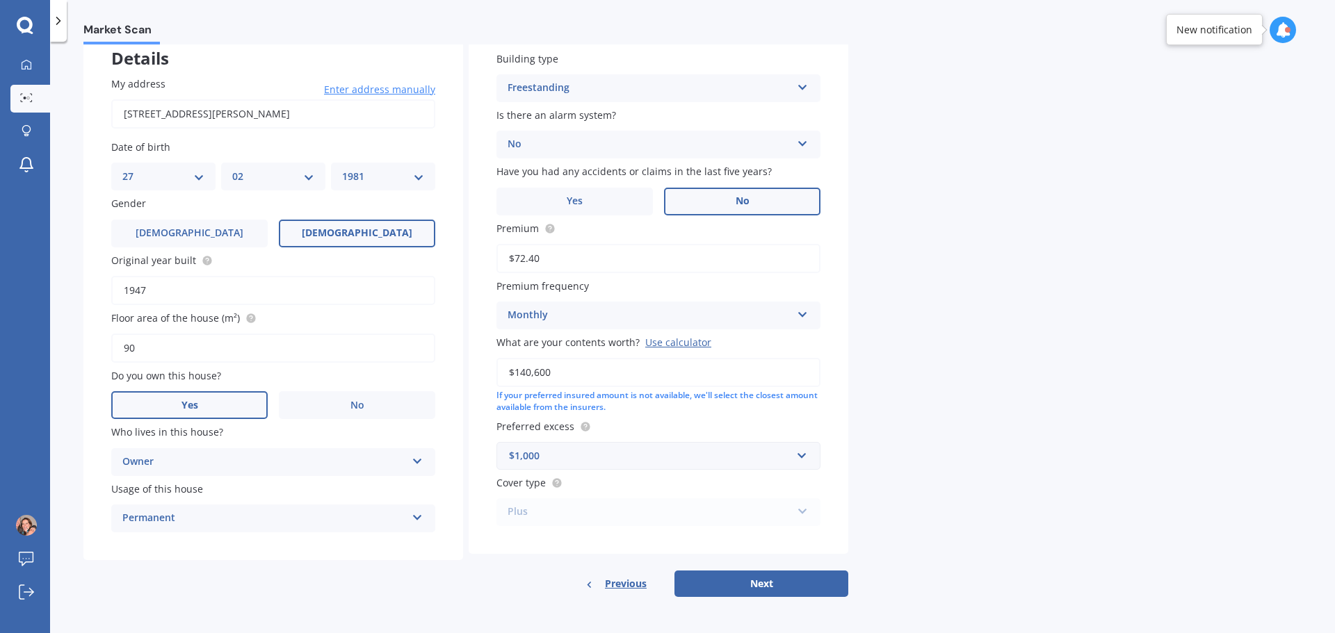
click at [539, 512] on div "Plus Standard Plus Premium" at bounding box center [658, 513] width 324 height 28
click at [769, 590] on button "Next" at bounding box center [761, 584] width 174 height 26
select select "27"
select select "02"
select select "1981"
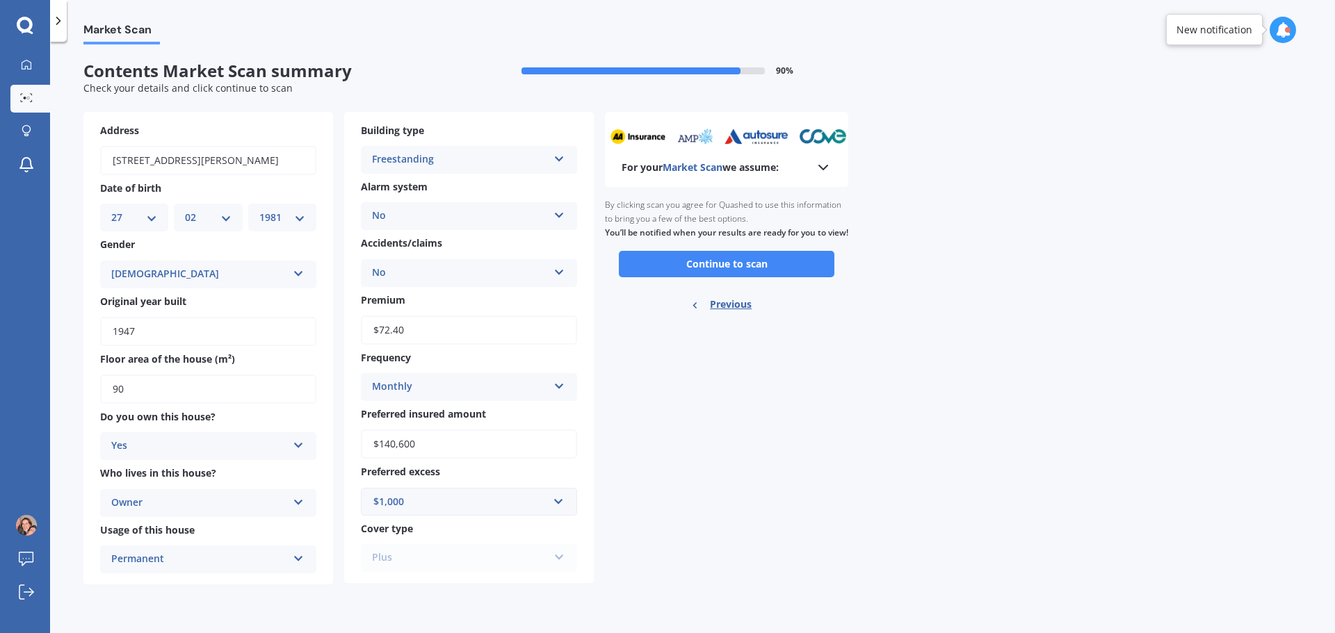
scroll to position [0, 0]
click at [428, 505] on div "$1,000" at bounding box center [460, 501] width 175 height 15
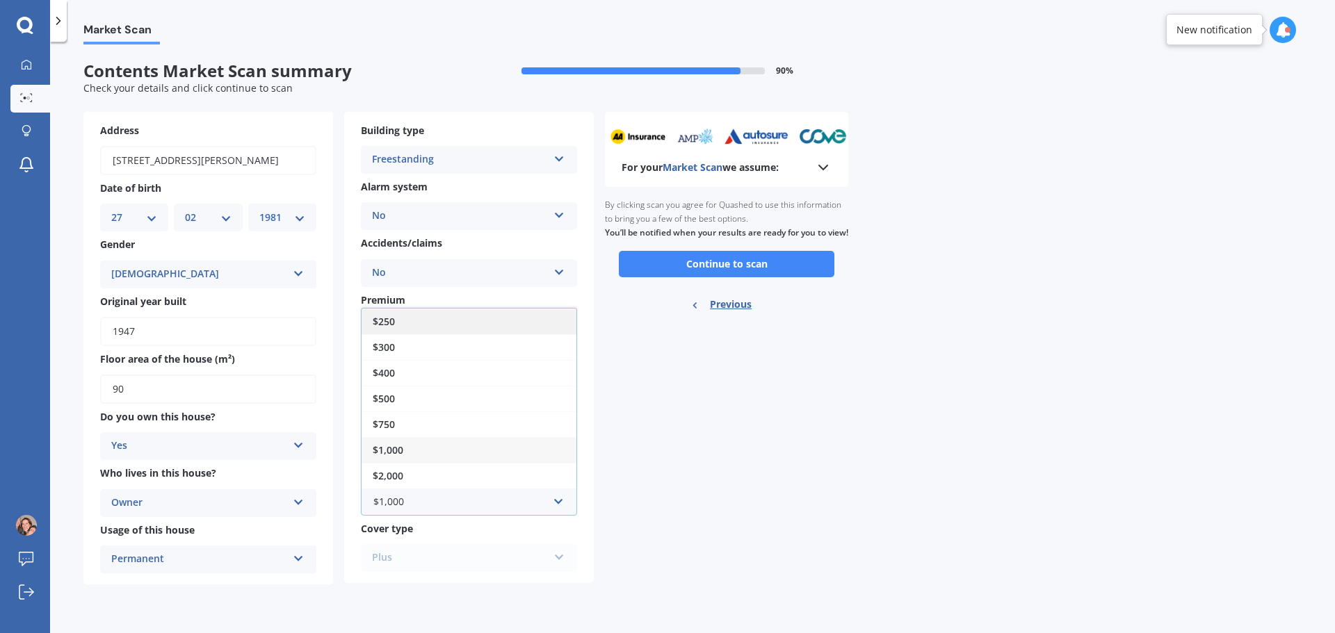
click at [418, 325] on div "$250" at bounding box center [469, 322] width 215 height 26
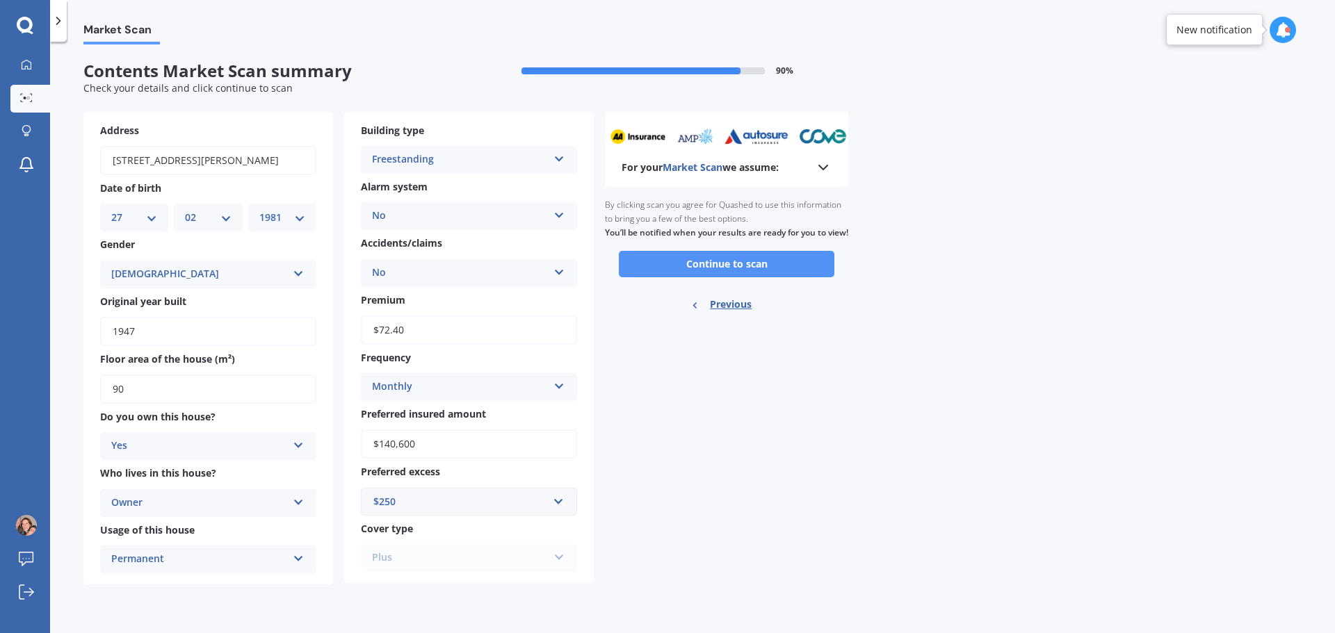
click at [731, 277] on button "Continue to scan" at bounding box center [727, 264] width 216 height 26
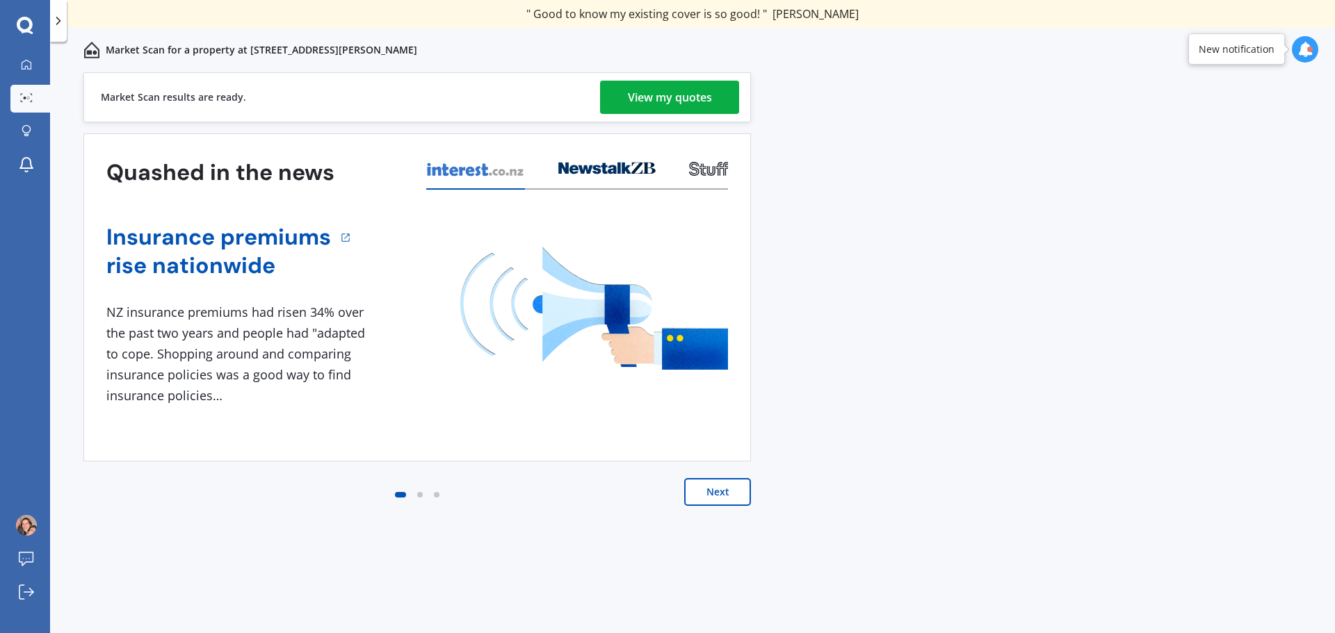
click at [663, 102] on div "View my quotes" at bounding box center [670, 97] width 84 height 33
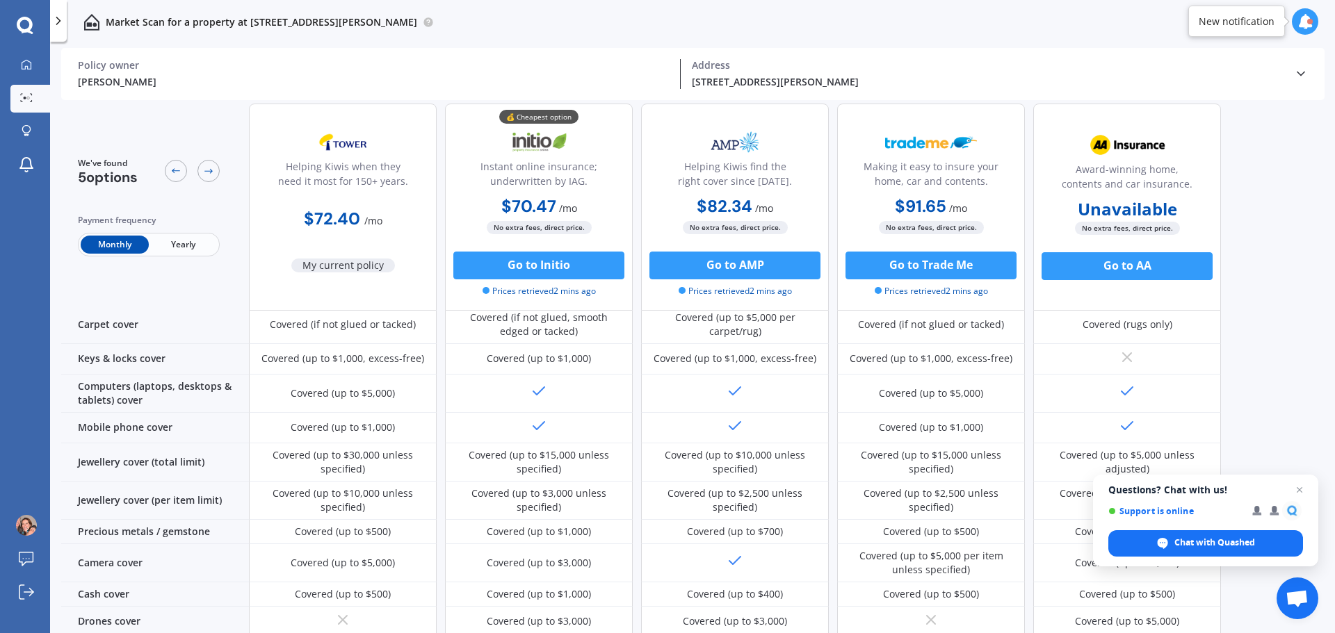
scroll to position [278, 0]
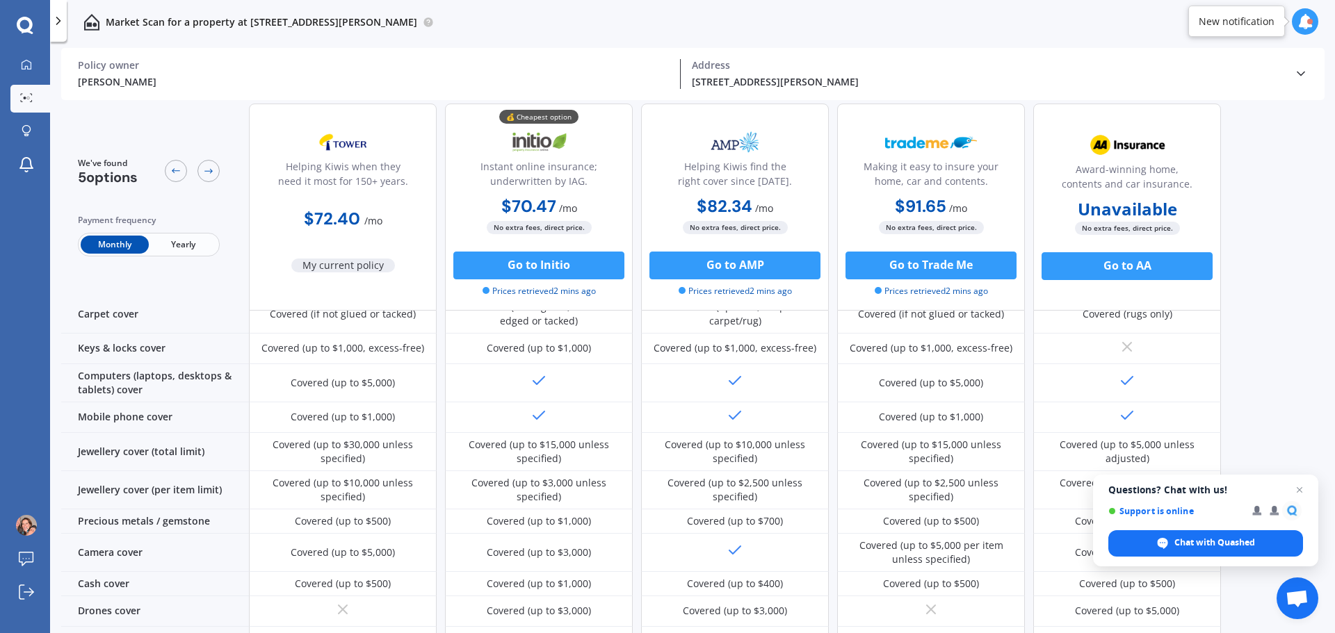
click at [182, 241] on span "Yearly" at bounding box center [183, 245] width 68 height 18
click at [123, 248] on span "Monthly" at bounding box center [115, 245] width 68 height 18
click at [174, 248] on span "Yearly" at bounding box center [183, 245] width 68 height 18
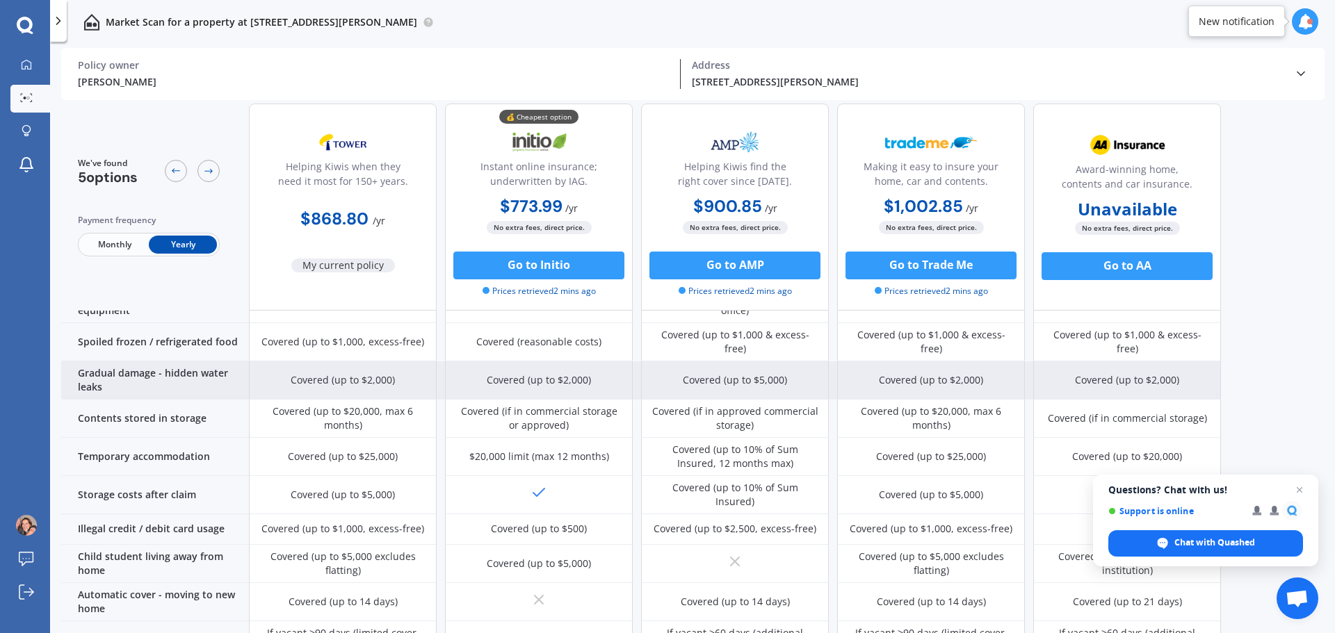
scroll to position [827, 0]
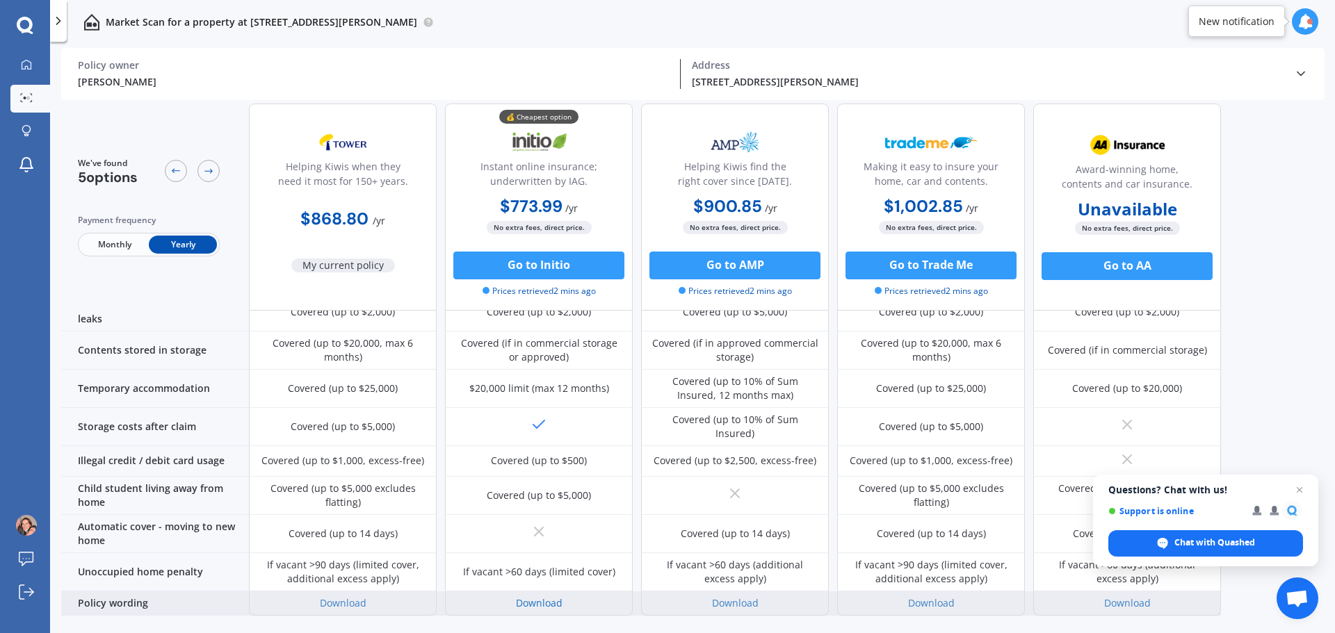
click at [540, 597] on link "Download" at bounding box center [539, 603] width 47 height 13
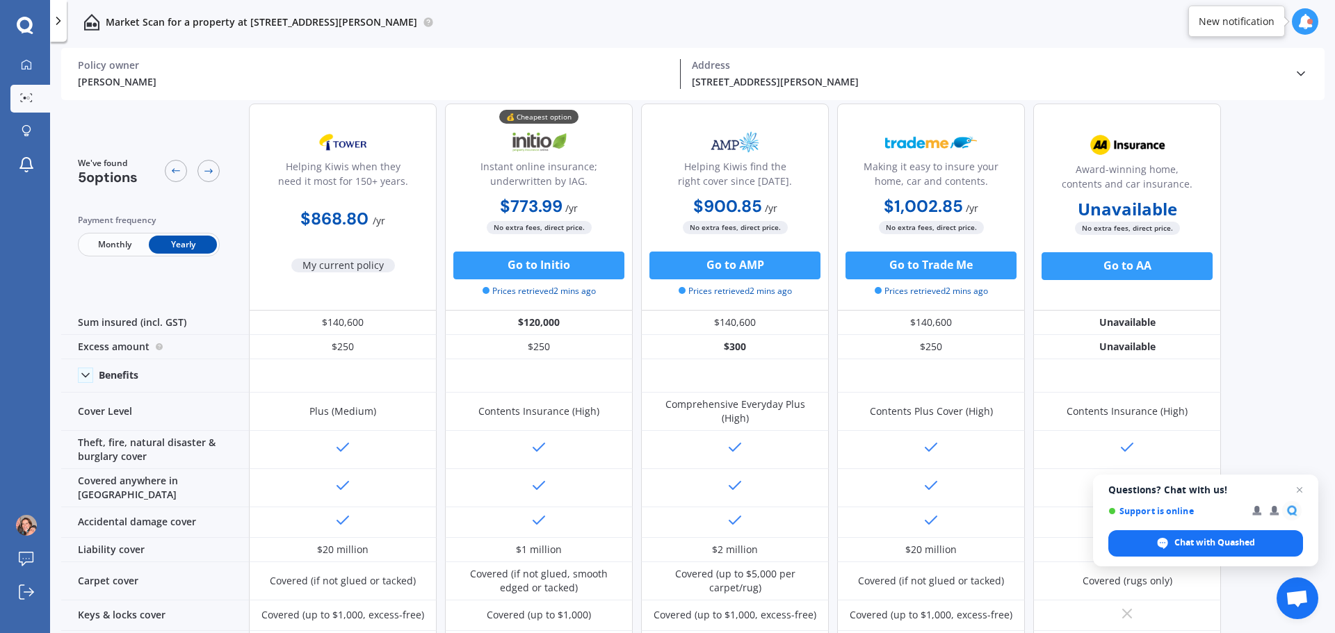
scroll to position [0, 0]
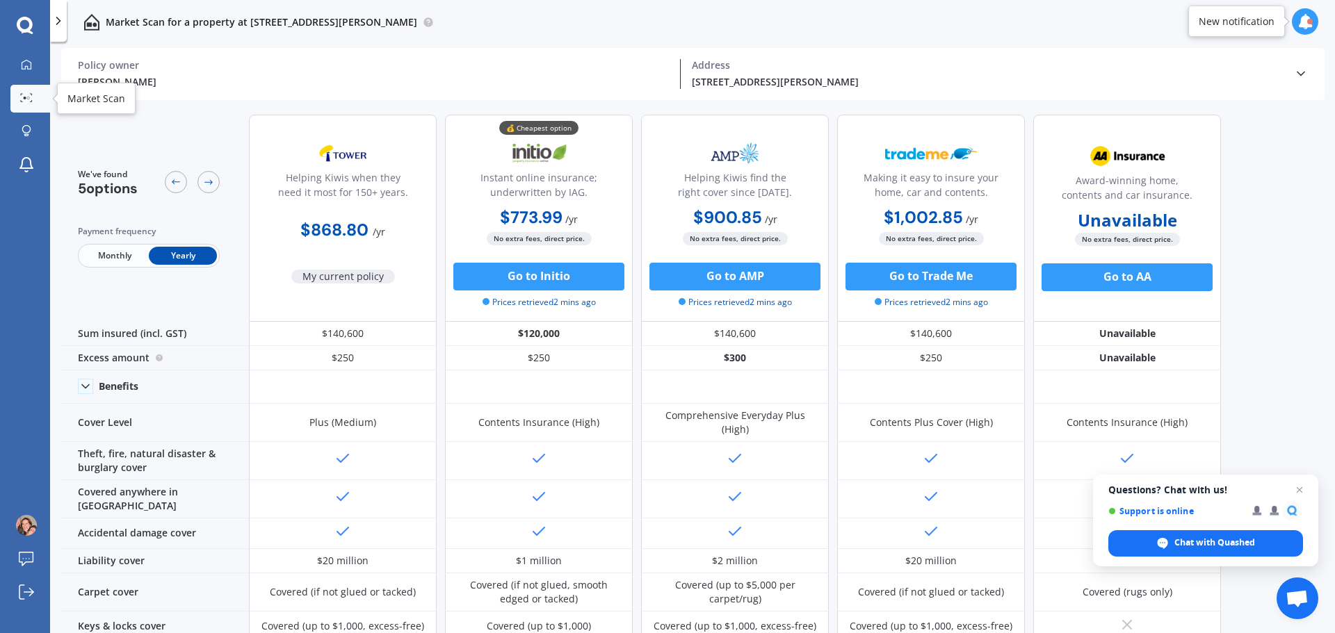
click at [28, 104] on link "Market Scan" at bounding box center [30, 99] width 40 height 28
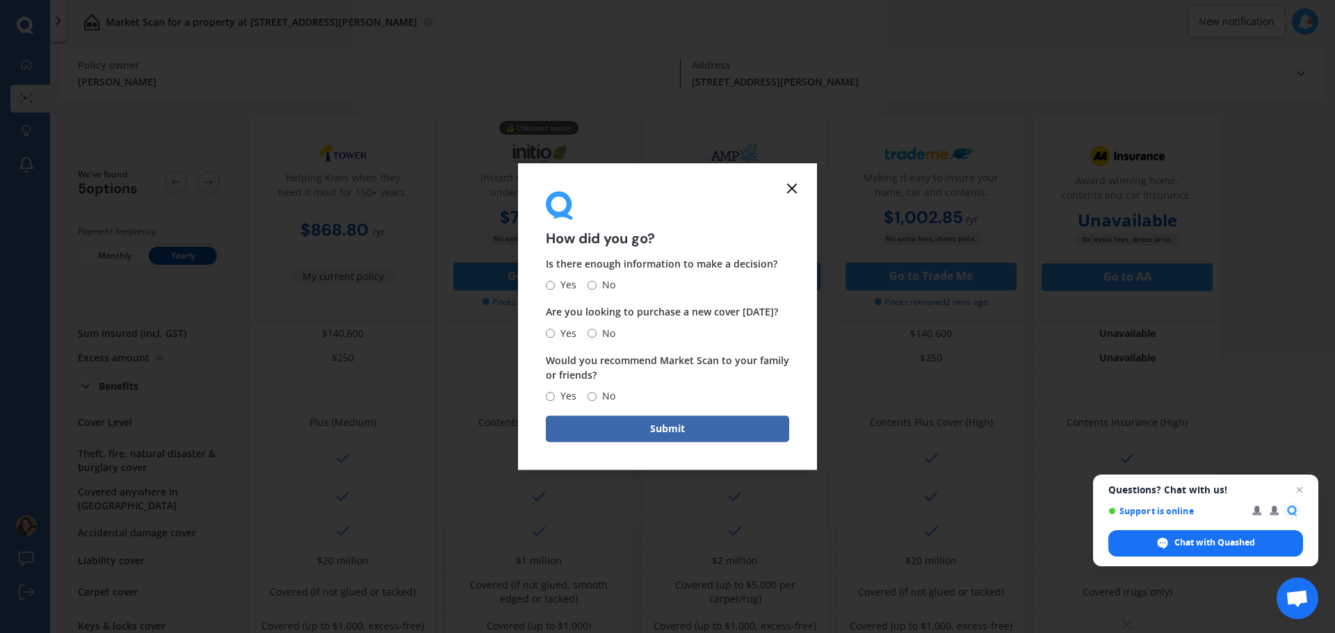
click at [792, 190] on icon at bounding box center [792, 188] width 17 height 17
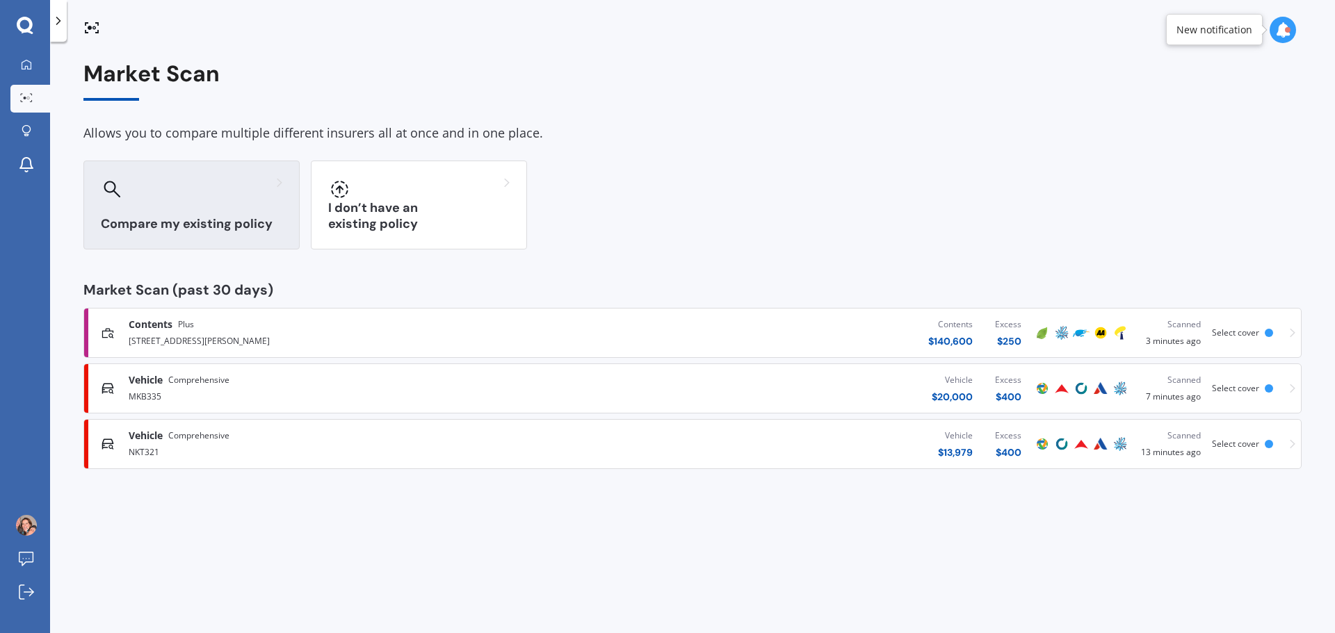
click at [169, 200] on div at bounding box center [191, 189] width 181 height 22
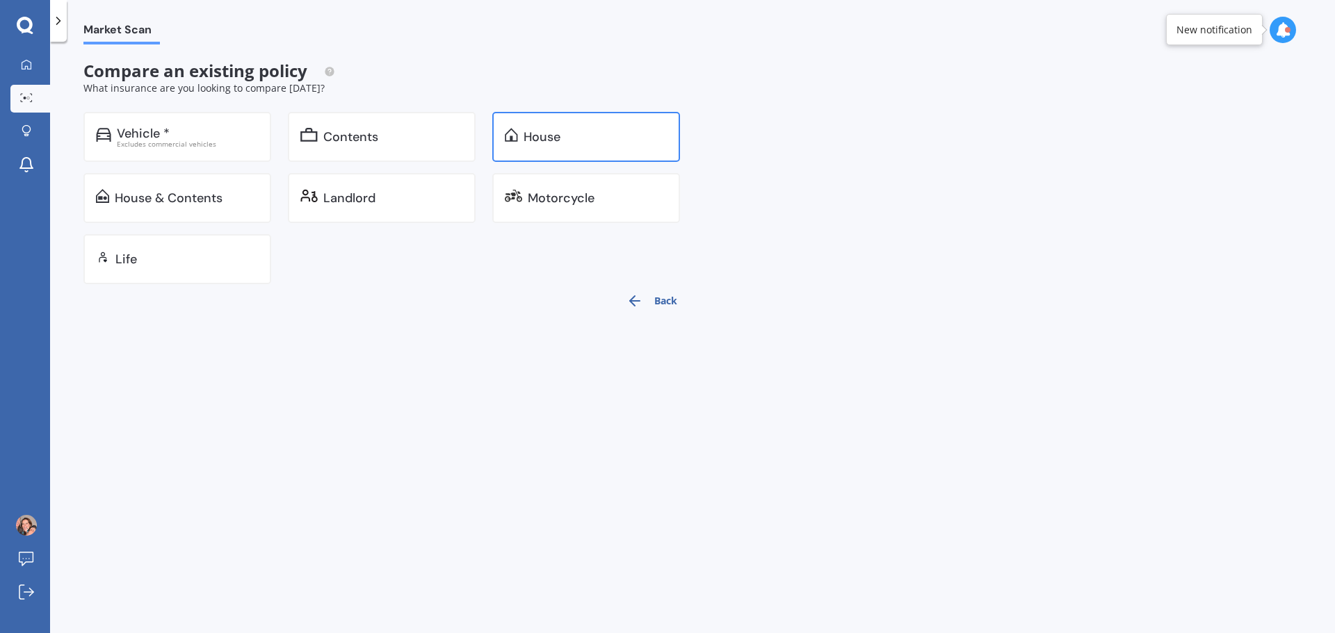
click at [528, 149] on div "House" at bounding box center [586, 137] width 188 height 50
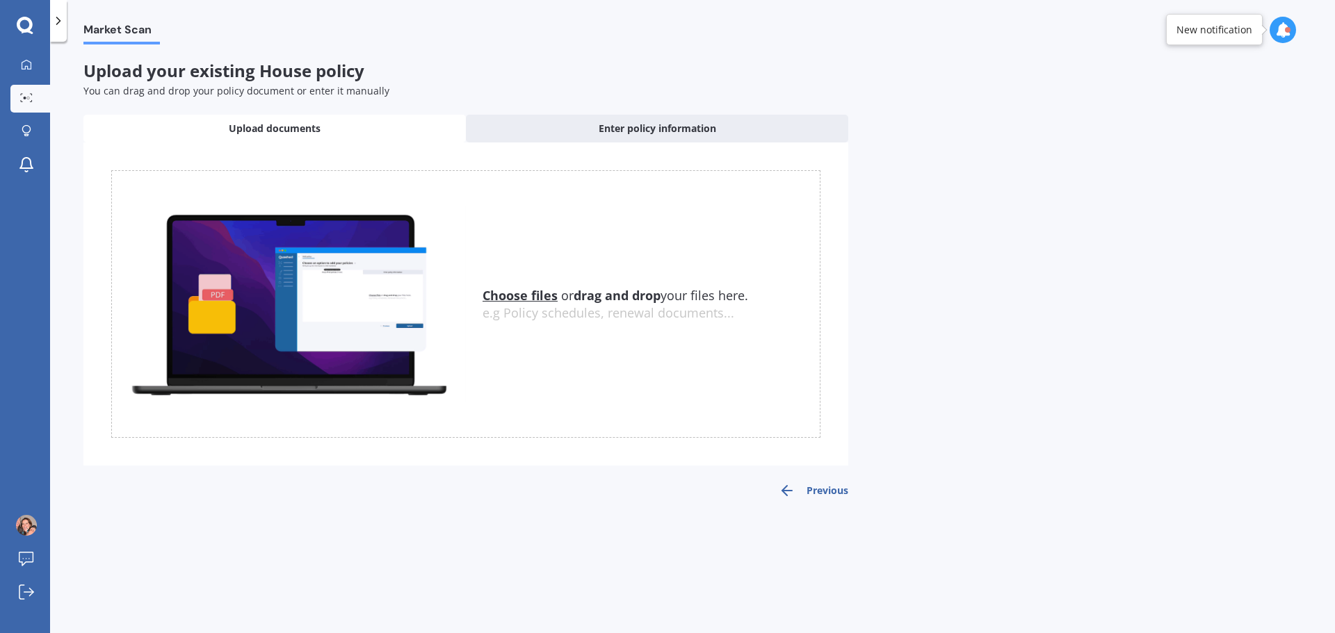
click at [532, 293] on u "Choose files" at bounding box center [520, 295] width 75 height 17
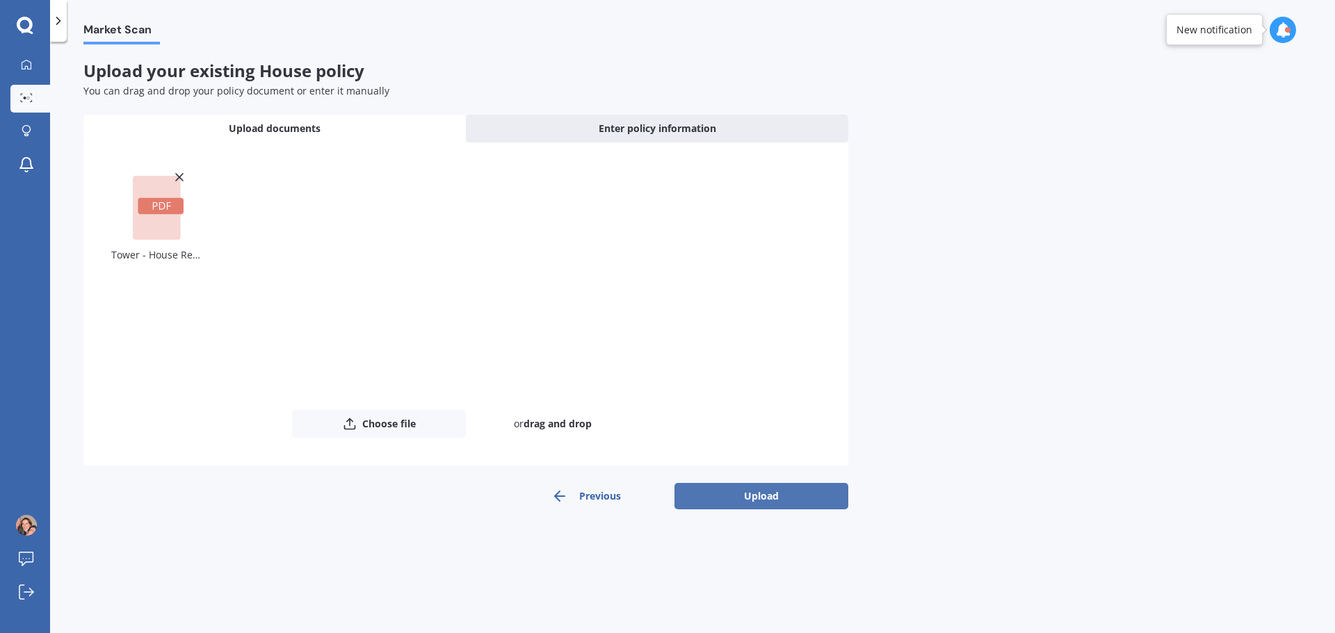
click at [768, 497] on button "Upload" at bounding box center [761, 496] width 174 height 26
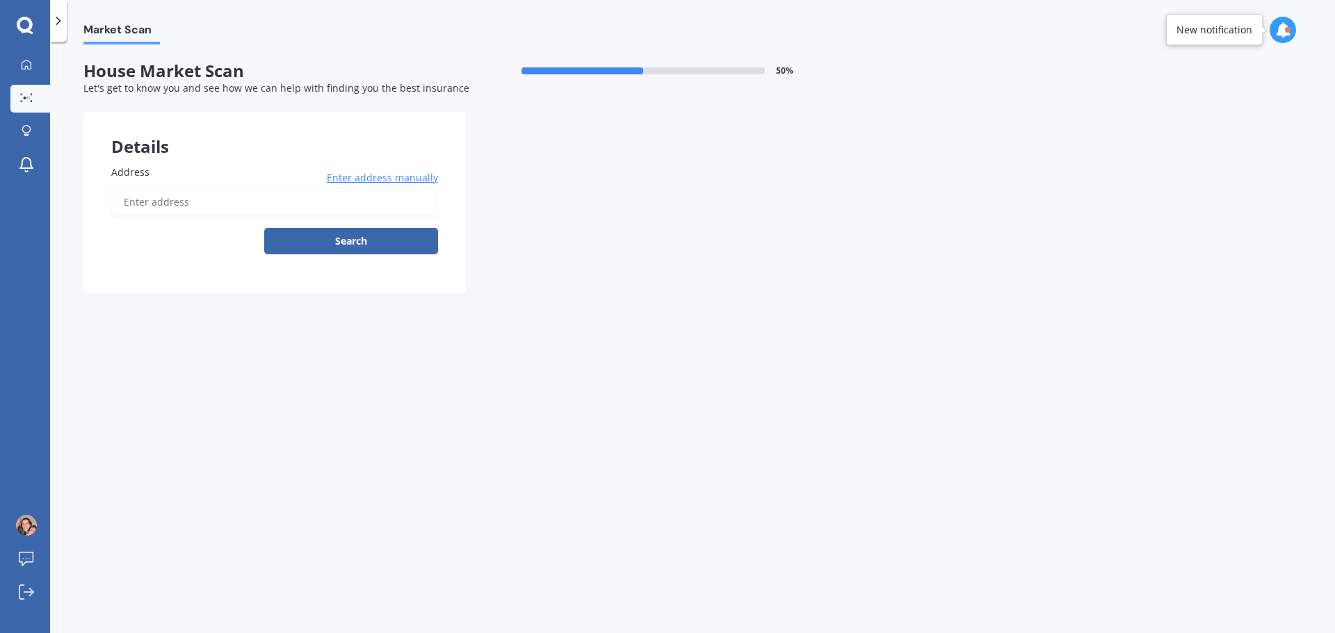
click at [206, 210] on input "Address" at bounding box center [274, 202] width 327 height 29
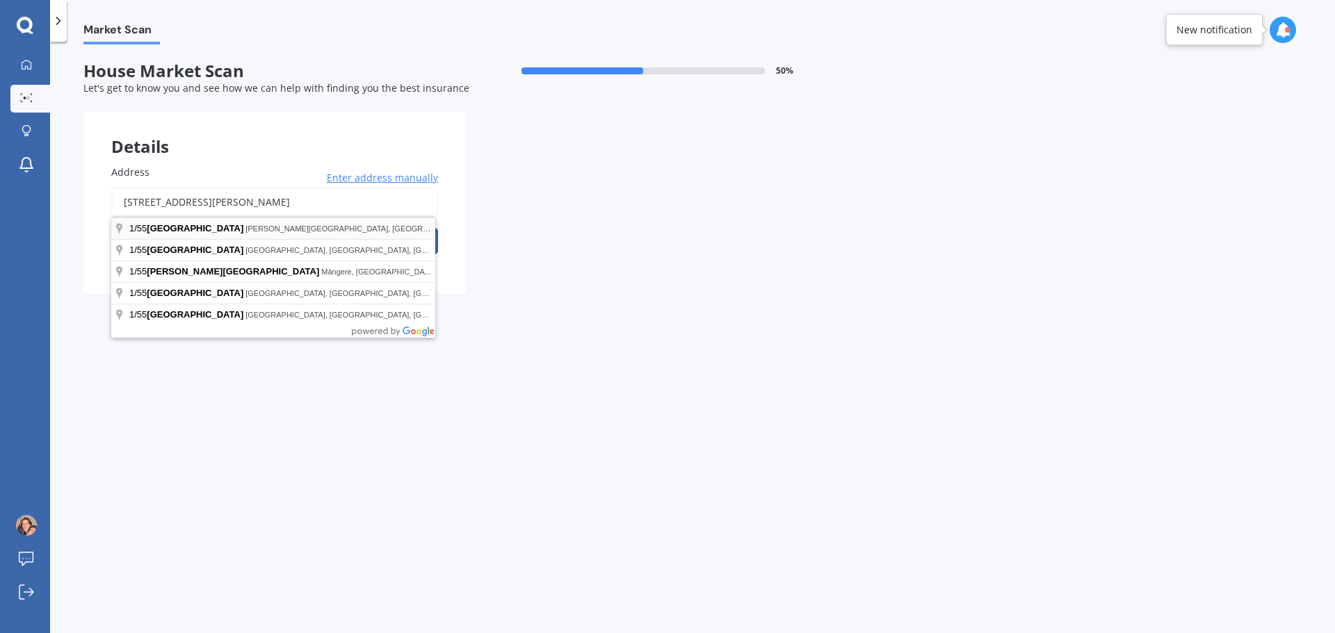
type input "[STREET_ADDRESS][PERSON_NAME]"
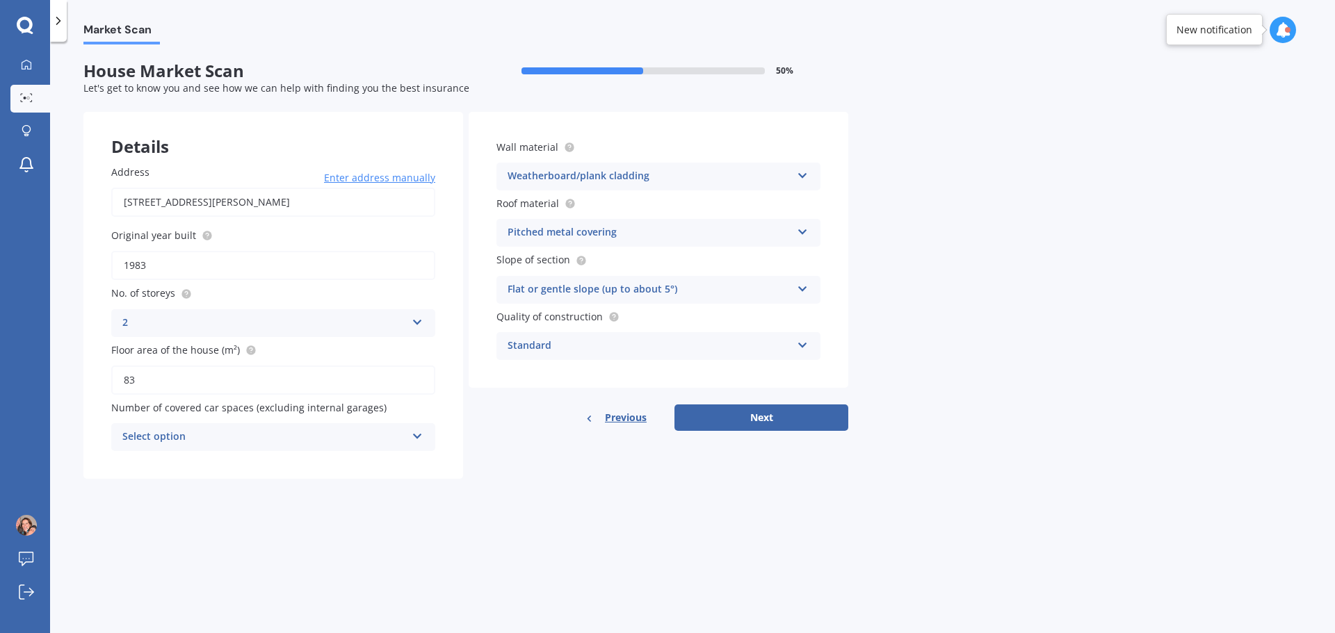
click at [186, 439] on div "Select option" at bounding box center [264, 437] width 284 height 17
click at [143, 463] on div "0" at bounding box center [273, 464] width 323 height 25
click at [760, 421] on button "Next" at bounding box center [761, 418] width 174 height 26
select select "27"
select select "02"
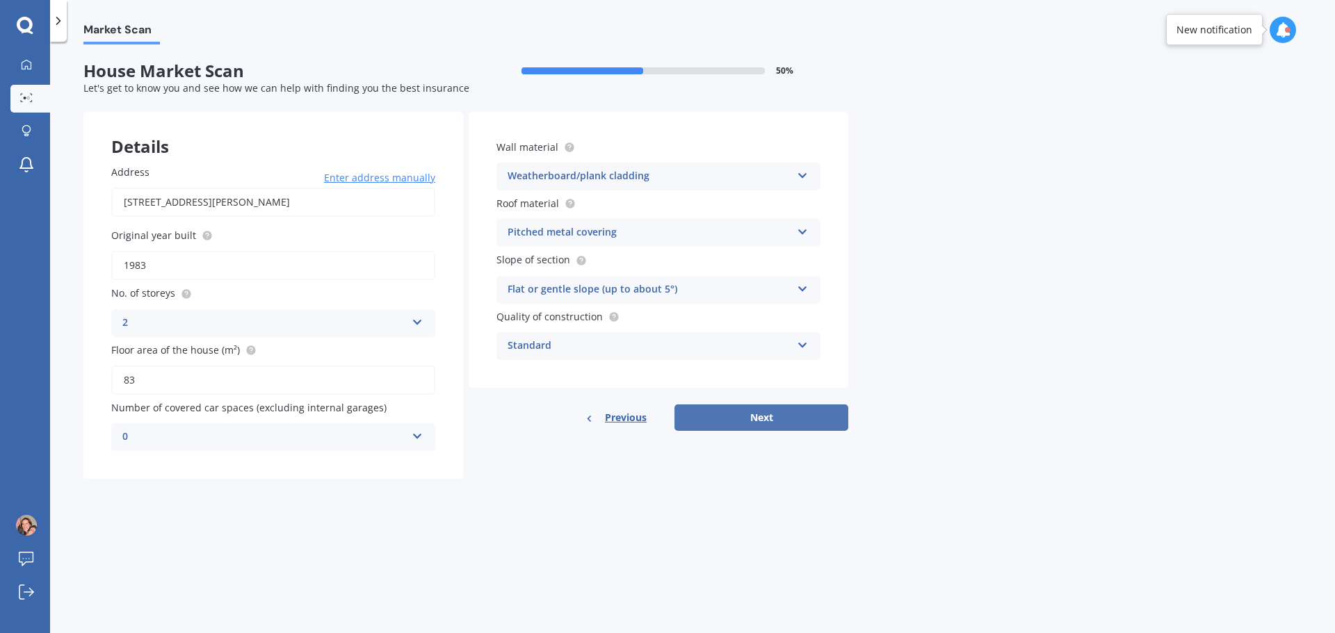
select select "1981"
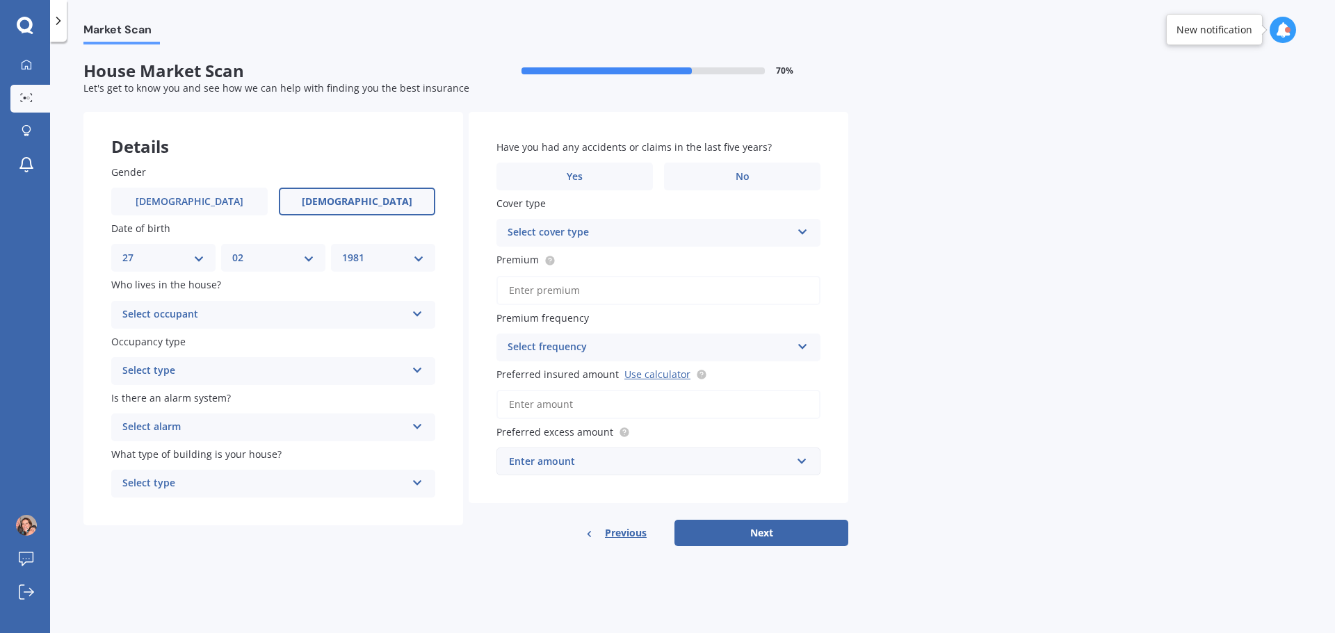
click at [211, 324] on div "Select occupant Owner Owner + Boarder" at bounding box center [273, 315] width 324 height 28
click at [197, 339] on div "Owner" at bounding box center [273, 342] width 323 height 25
click at [193, 366] on div "Select type" at bounding box center [264, 371] width 284 height 17
click at [190, 397] on div "Permanent" at bounding box center [273, 398] width 323 height 25
click at [188, 423] on div "Select alarm" at bounding box center [264, 427] width 284 height 17
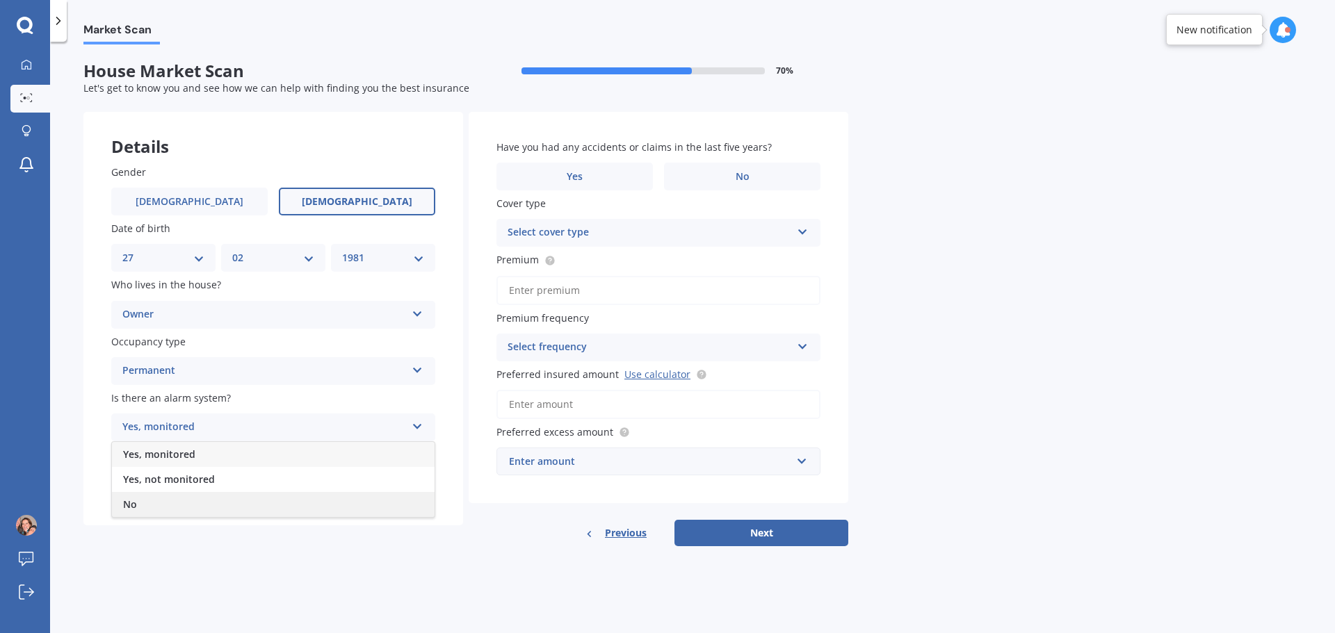
click at [159, 508] on div "No" at bounding box center [273, 504] width 323 height 25
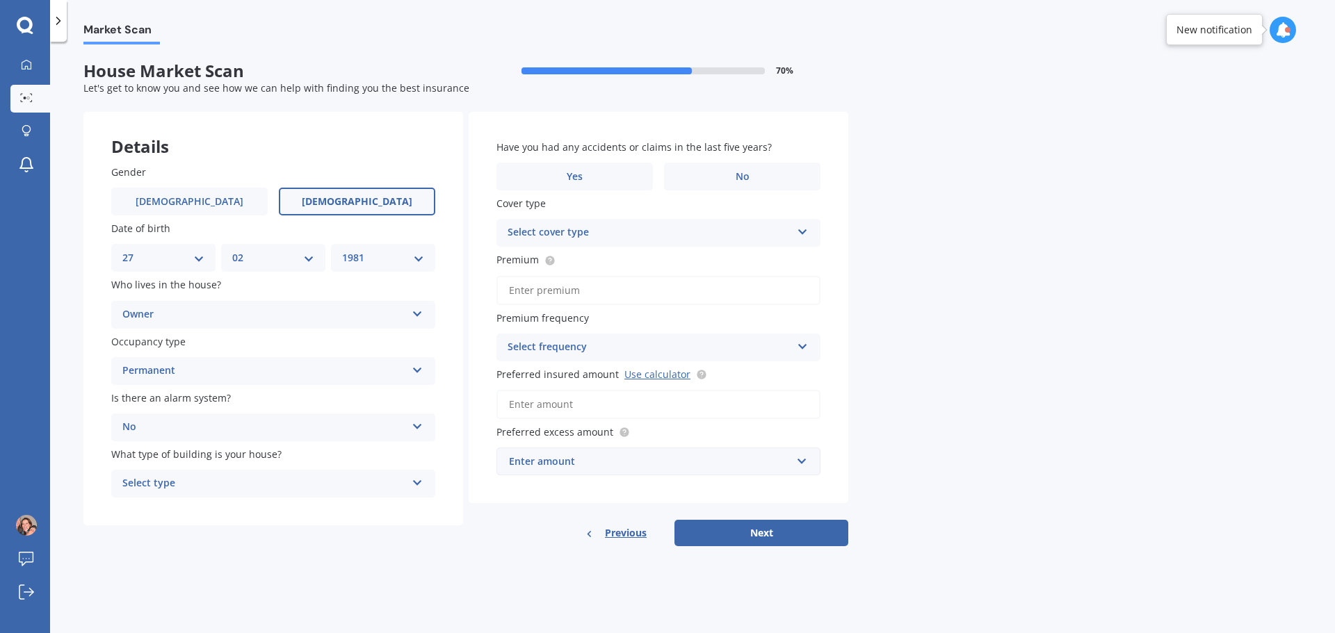
click at [189, 474] on div "Select type Freestanding Multi-unit (in a block of 6 or less) Multi-unit (in a …" at bounding box center [273, 484] width 324 height 28
click at [179, 513] on span "Freestanding" at bounding box center [154, 510] width 62 height 13
click at [798, 184] on label "No" at bounding box center [742, 177] width 156 height 28
click at [0, 0] on input "No" at bounding box center [0, 0] width 0 height 0
click at [650, 243] on div "Select cover type High" at bounding box center [658, 233] width 324 height 28
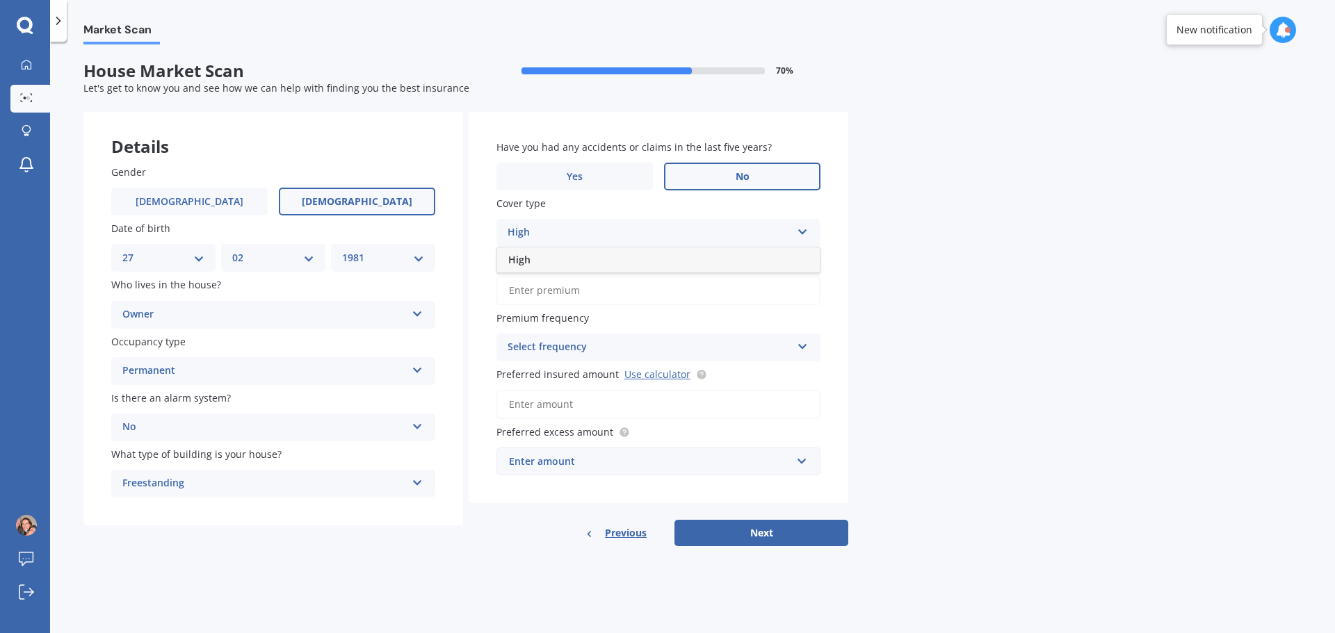
click at [633, 238] on div "High" at bounding box center [650, 233] width 284 height 17
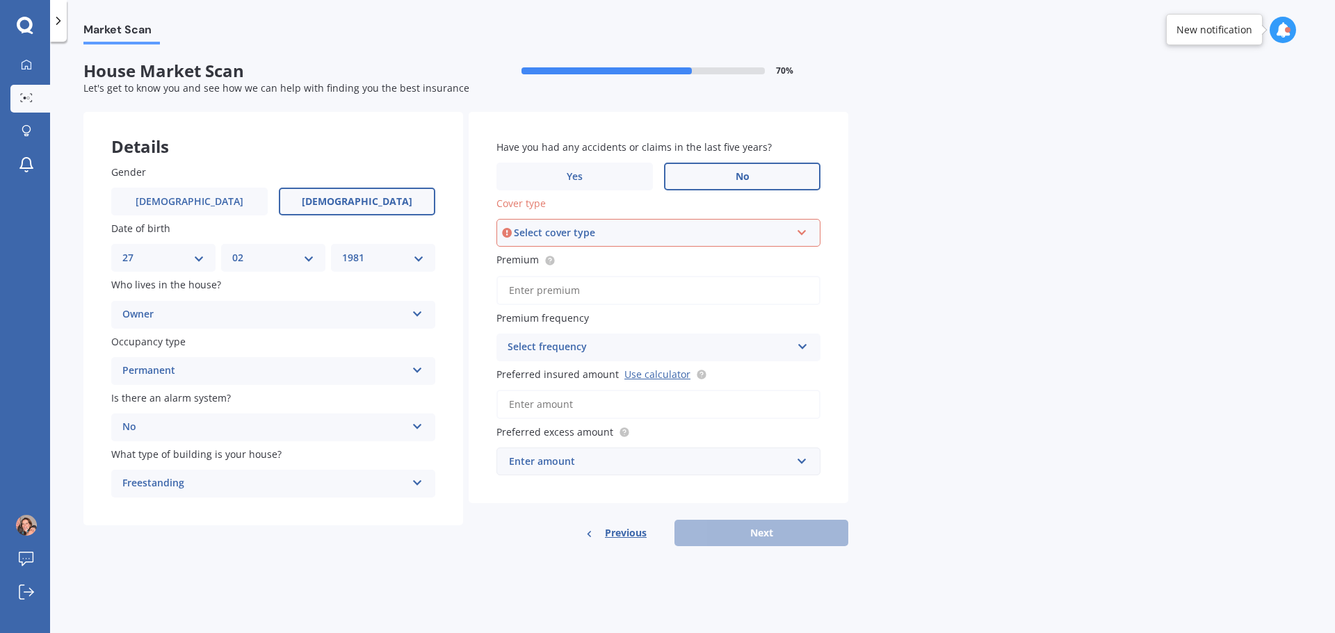
click at [633, 238] on div "Select cover type" at bounding box center [652, 232] width 277 height 15
click at [597, 259] on div "High" at bounding box center [658, 259] width 321 height 25
click at [565, 295] on input "Premium" at bounding box center [658, 290] width 324 height 29
click at [606, 340] on div "Select frequency" at bounding box center [650, 347] width 284 height 17
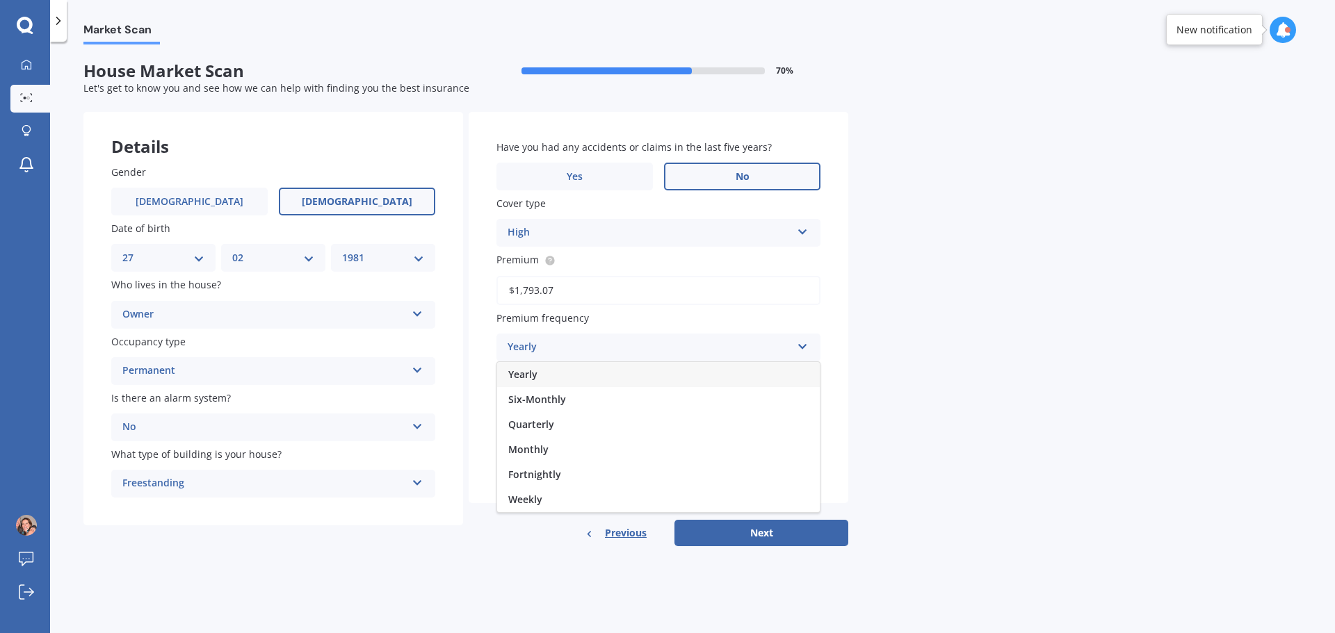
click at [535, 375] on span "Yearly" at bounding box center [522, 374] width 29 height 13
click at [640, 375] on link "Use calculator" at bounding box center [657, 374] width 66 height 13
click at [565, 454] on div "Enter amount" at bounding box center [650, 461] width 282 height 15
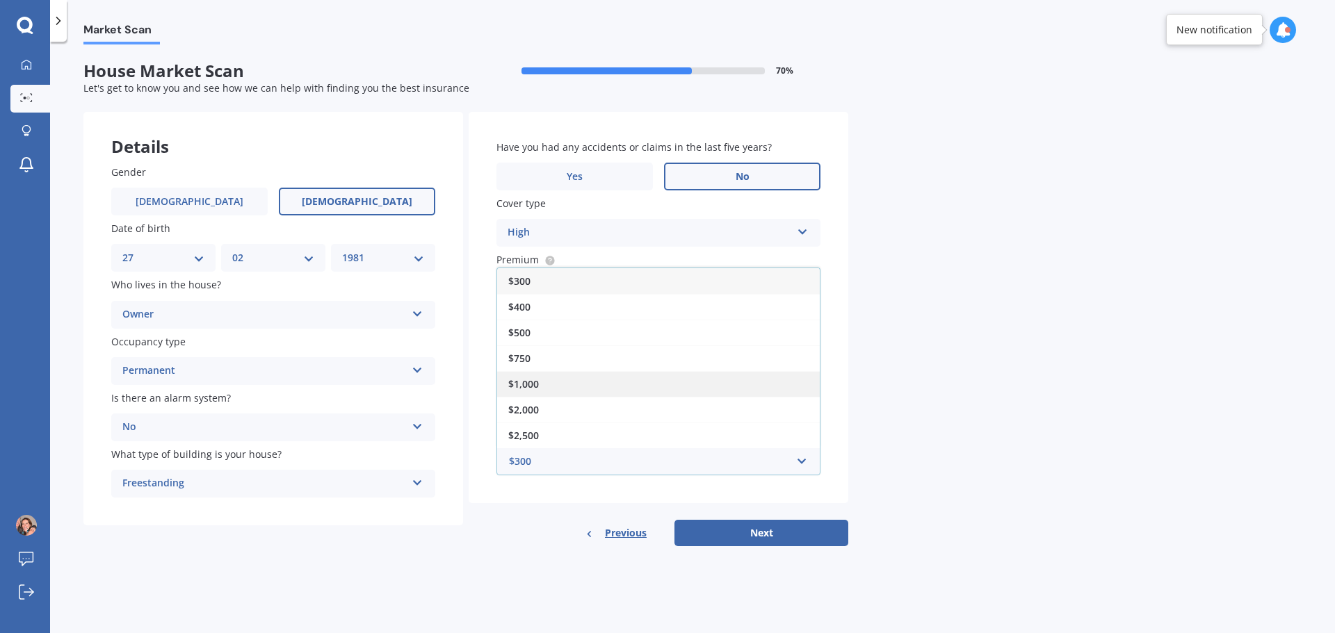
click at [542, 391] on div "$1,000" at bounding box center [658, 384] width 323 height 26
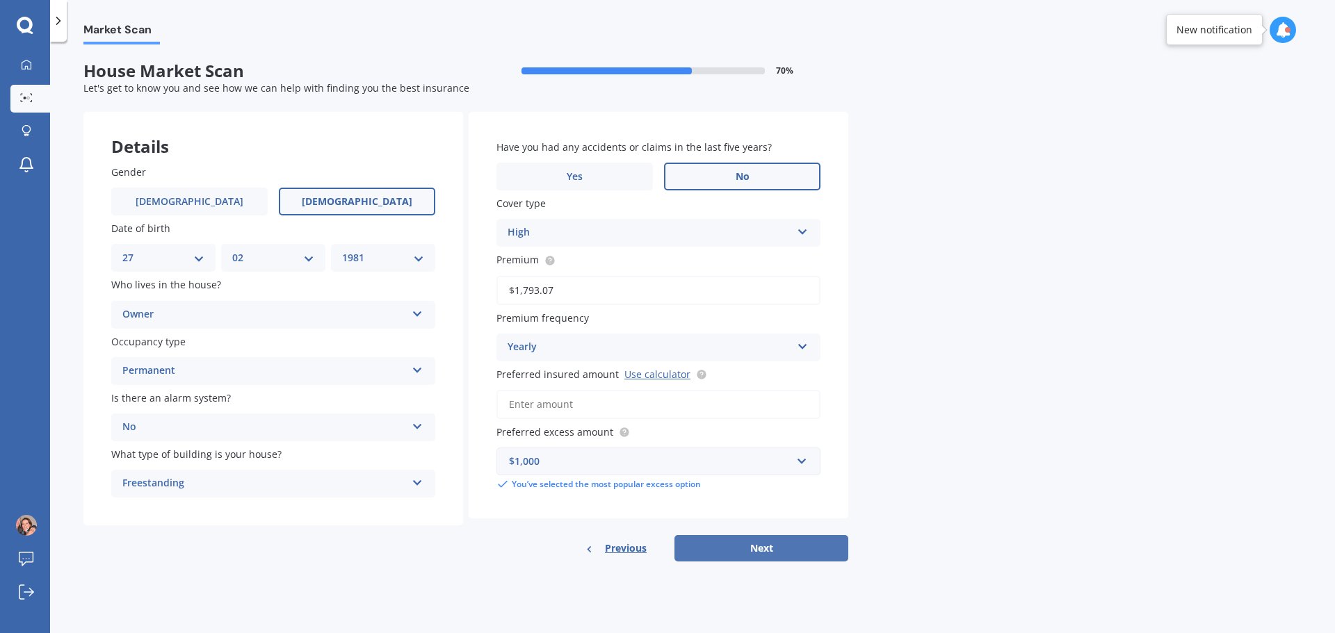
click at [766, 547] on button "Next" at bounding box center [761, 548] width 174 height 26
click at [563, 289] on input "$1,793.07" at bounding box center [658, 290] width 324 height 29
drag, startPoint x: 407, startPoint y: 312, endPoint x: 385, endPoint y: 286, distance: 33.5
click at [397, 302] on div "Details Gender [DEMOGRAPHIC_DATA] [DEMOGRAPHIC_DATA] Date of birth DD 01 02 03 …" at bounding box center [465, 337] width 765 height 451
type input "$149.34"
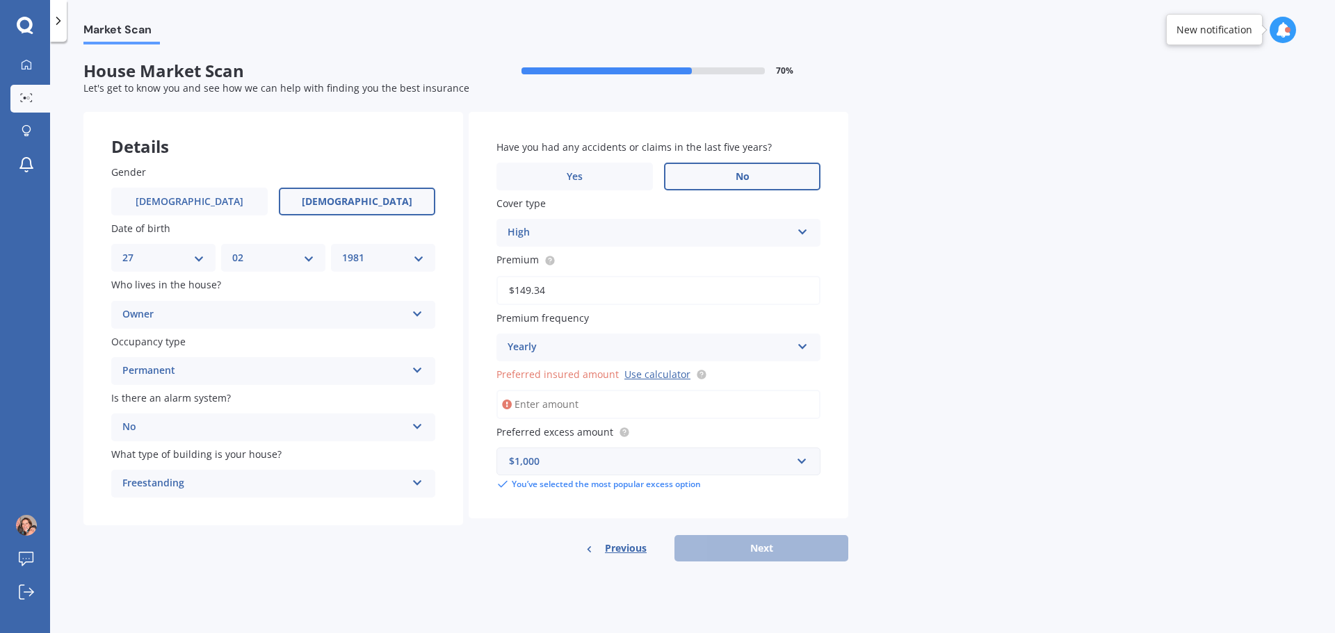
click at [503, 346] on div "Yearly Yearly Six-Monthly Quarterly Monthly Fortnightly Weekly" at bounding box center [658, 348] width 324 height 28
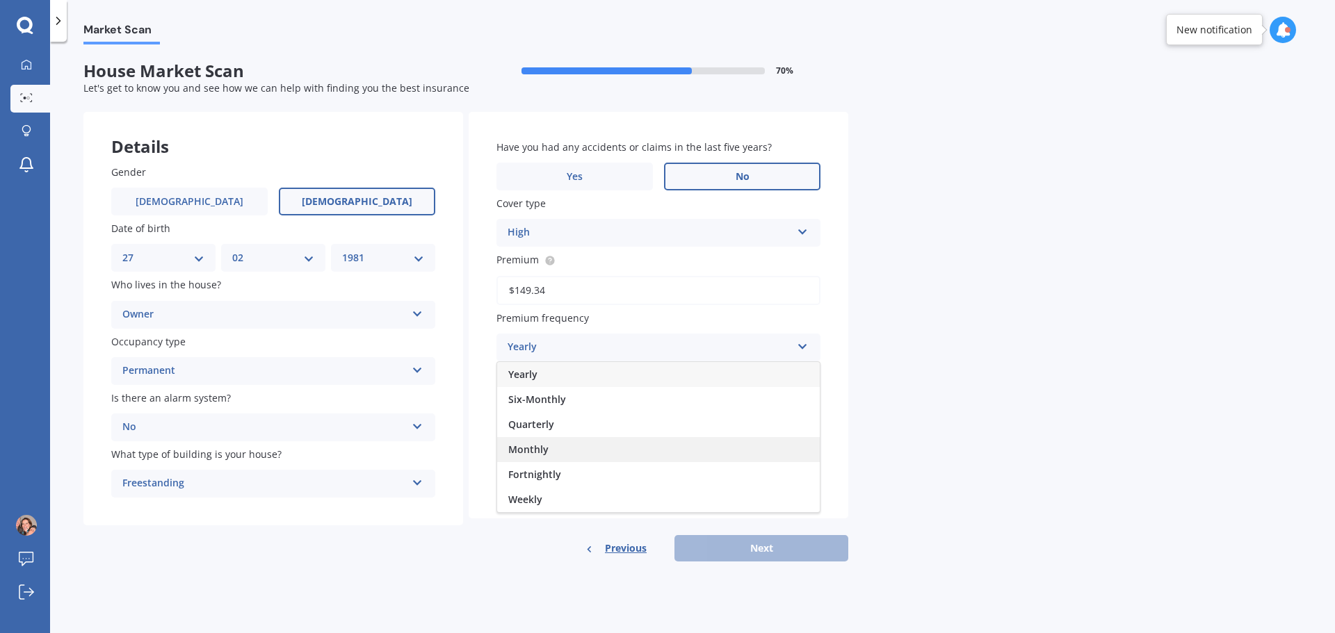
click at [528, 451] on span "Monthly" at bounding box center [528, 449] width 40 height 13
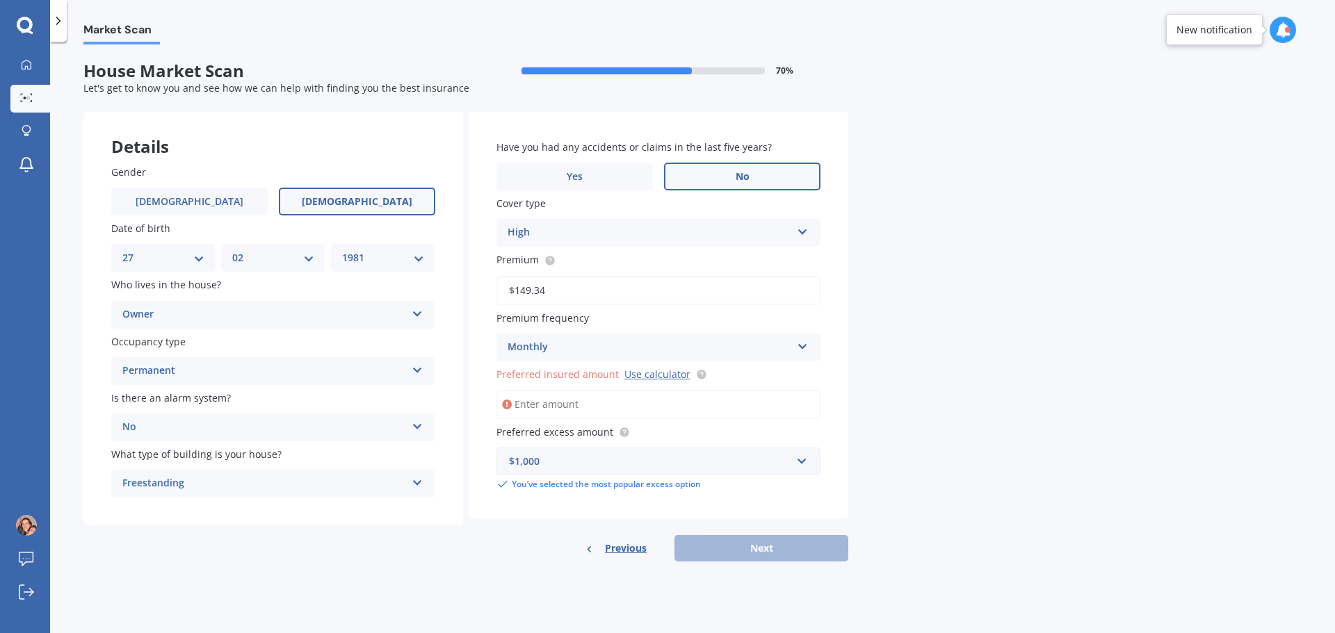
drag, startPoint x: 558, startPoint y: 403, endPoint x: 716, endPoint y: 394, distance: 158.8
click at [560, 402] on input "Preferred insured amount Use calculator" at bounding box center [658, 404] width 324 height 29
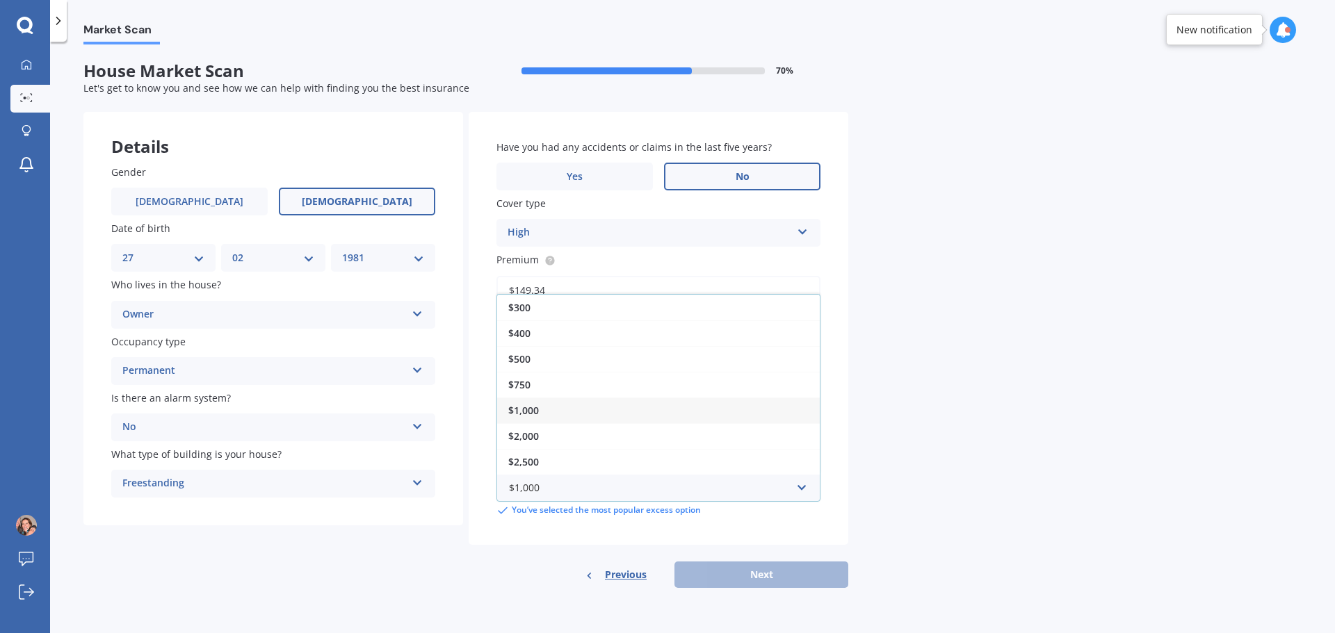
click at [562, 412] on div "$1,000" at bounding box center [658, 411] width 323 height 26
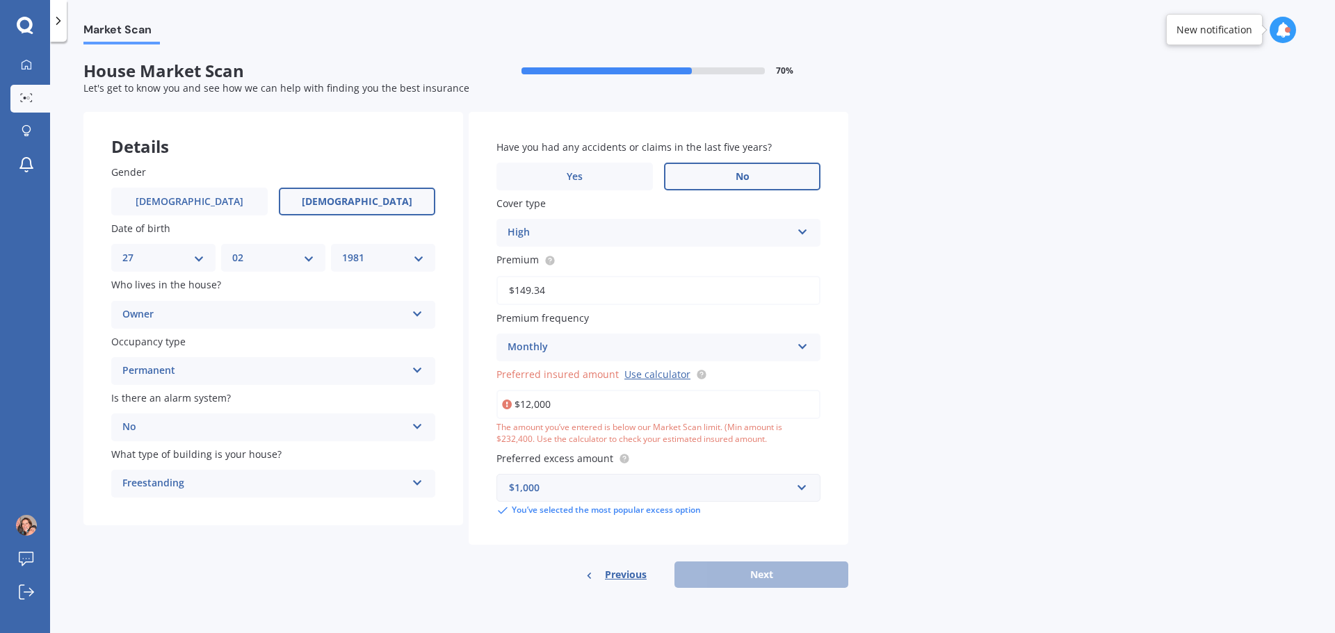
click at [523, 397] on input "$12,000" at bounding box center [658, 404] width 324 height 29
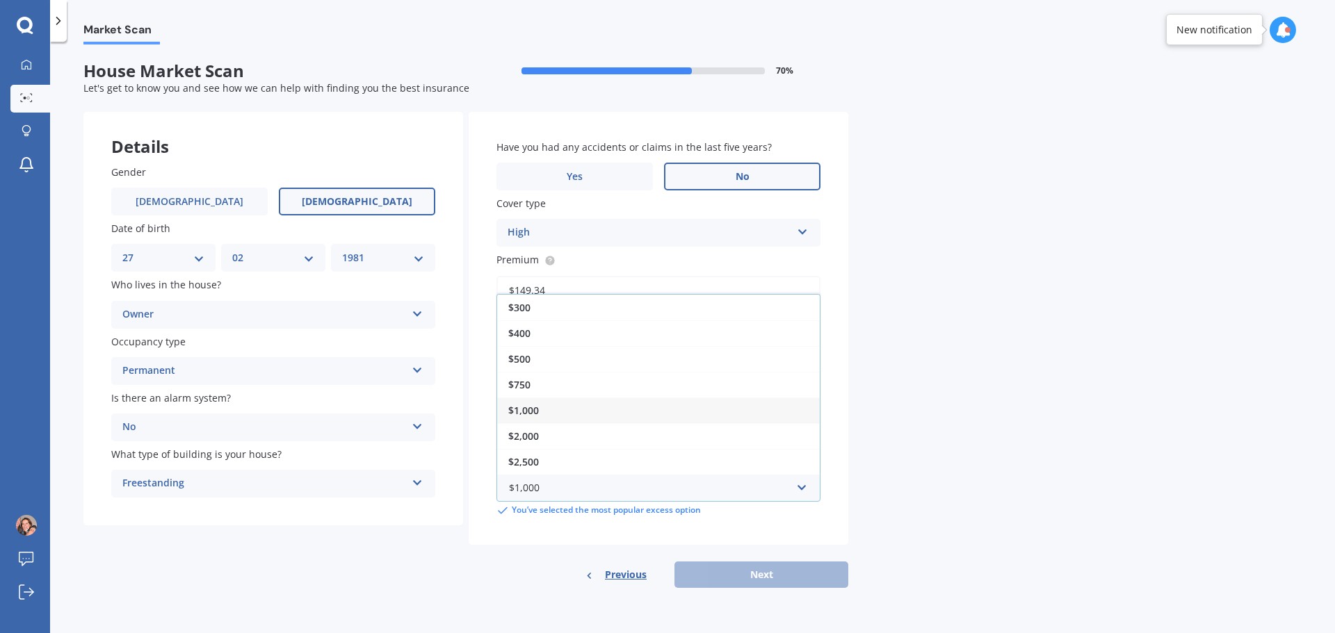
click at [569, 405] on div "$1,000" at bounding box center [658, 411] width 323 height 26
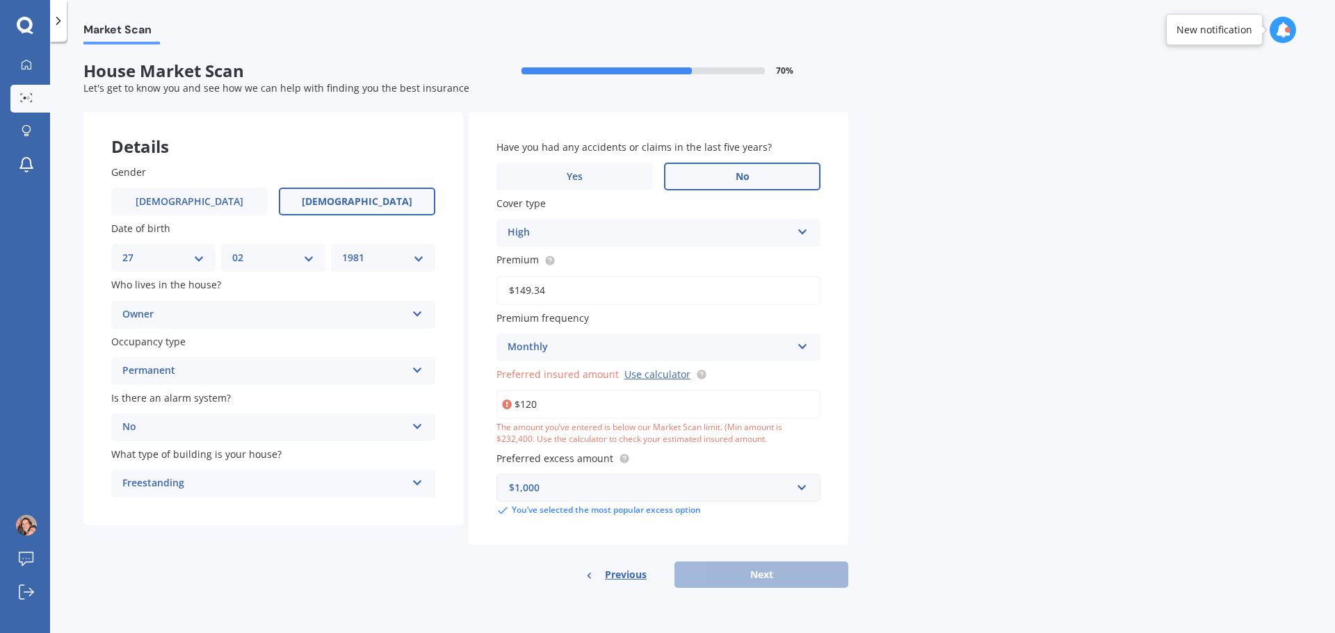
drag, startPoint x: 462, startPoint y: 425, endPoint x: 419, endPoint y: 421, distance: 43.3
click at [426, 423] on div "Details Gender [DEMOGRAPHIC_DATA] [DEMOGRAPHIC_DATA] Date of birth DD 01 02 03 …" at bounding box center [465, 350] width 765 height 476
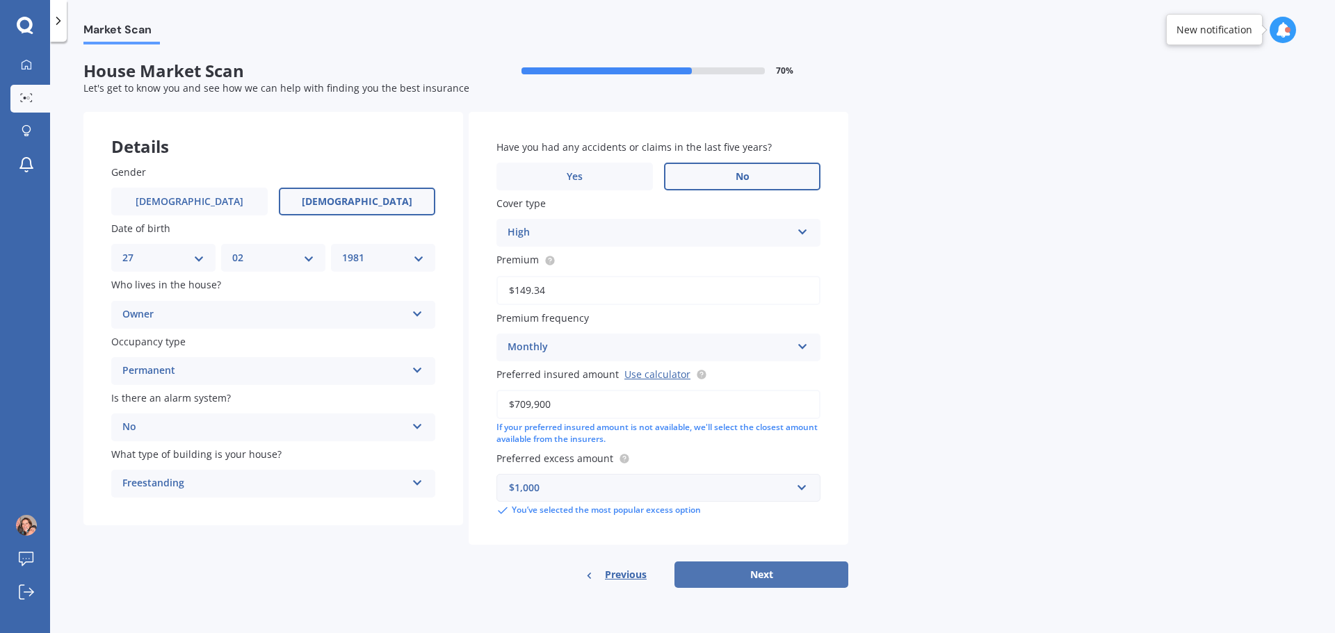
type input "$709,900"
click at [755, 573] on button "Next" at bounding box center [761, 575] width 174 height 26
select select "27"
select select "02"
select select "1981"
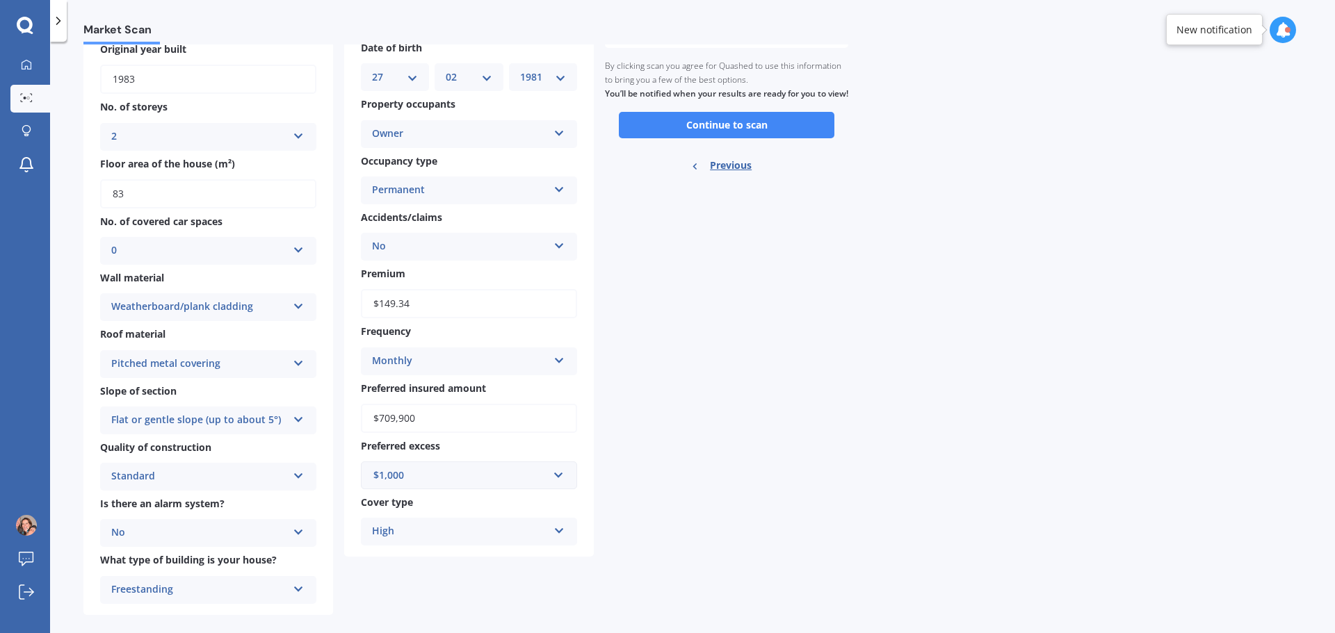
scroll to position [157, 0]
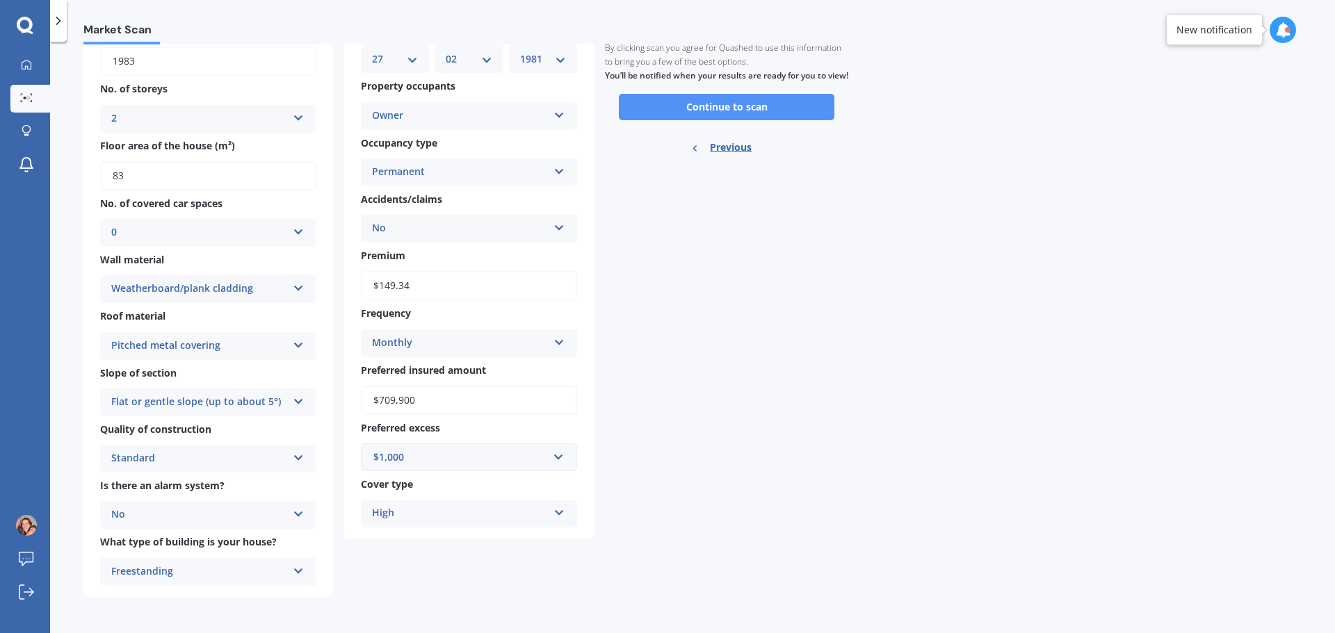
click at [721, 120] on button "Continue to scan" at bounding box center [727, 107] width 216 height 26
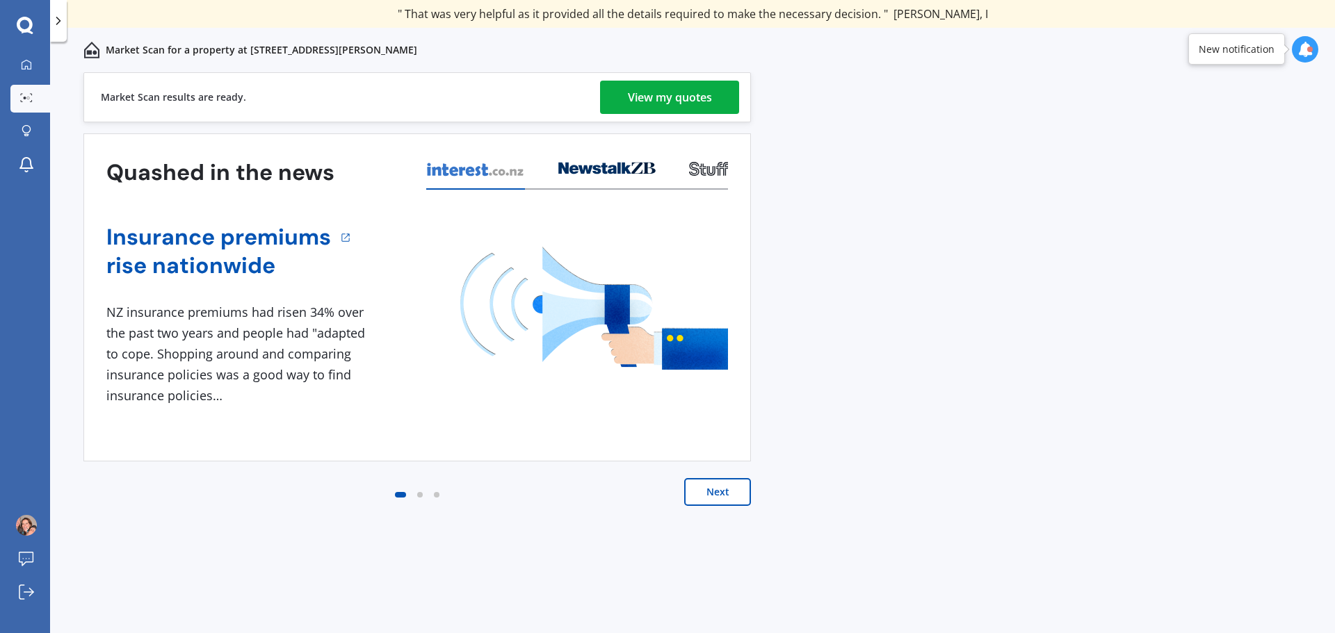
click at [704, 92] on div "View my quotes" at bounding box center [670, 97] width 84 height 33
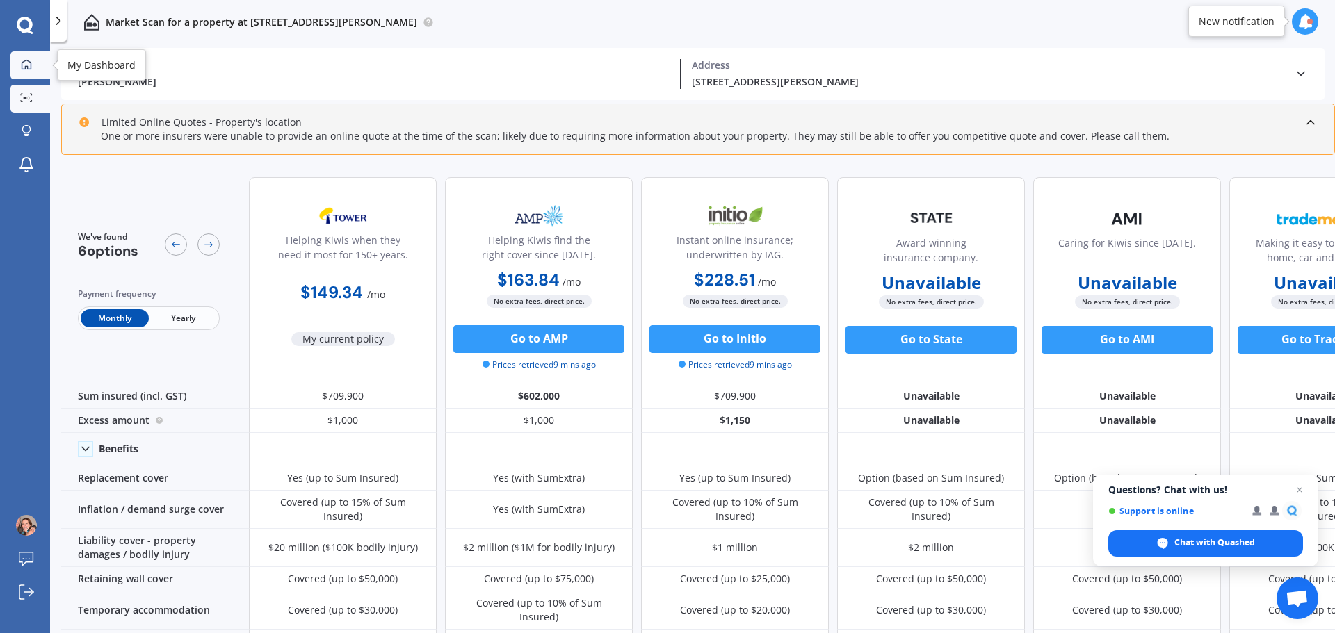
click at [20, 65] on div at bounding box center [26, 65] width 21 height 13
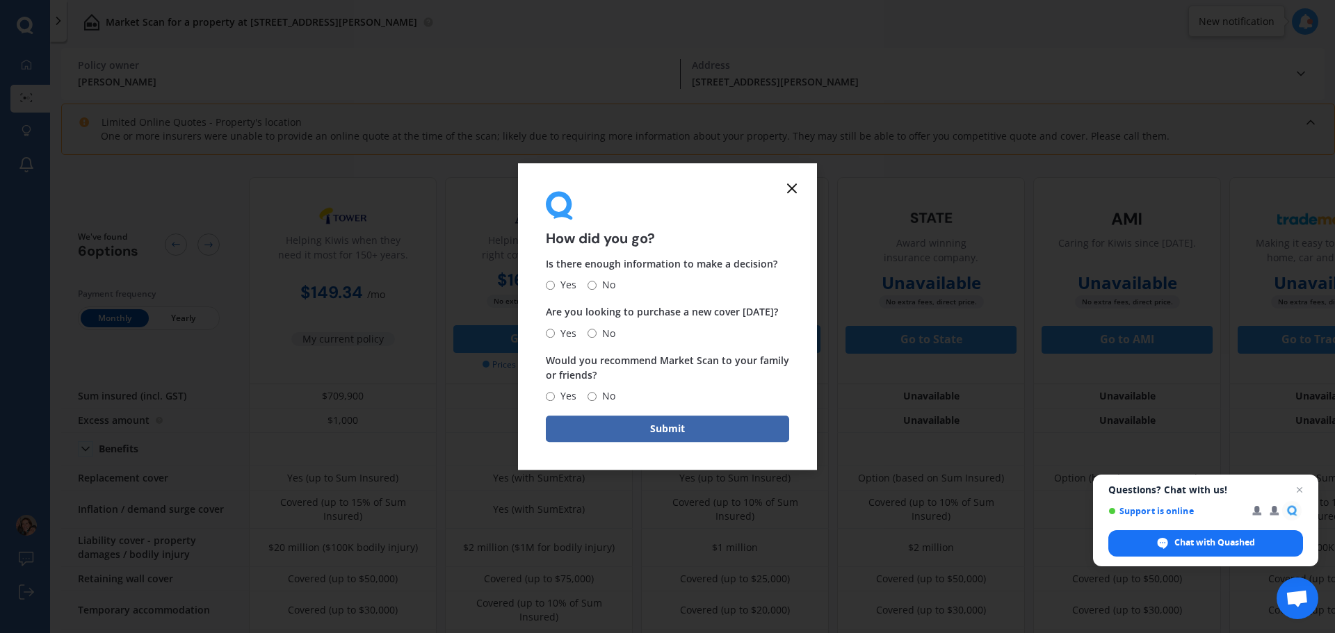
click at [793, 190] on line at bounding box center [792, 188] width 8 height 8
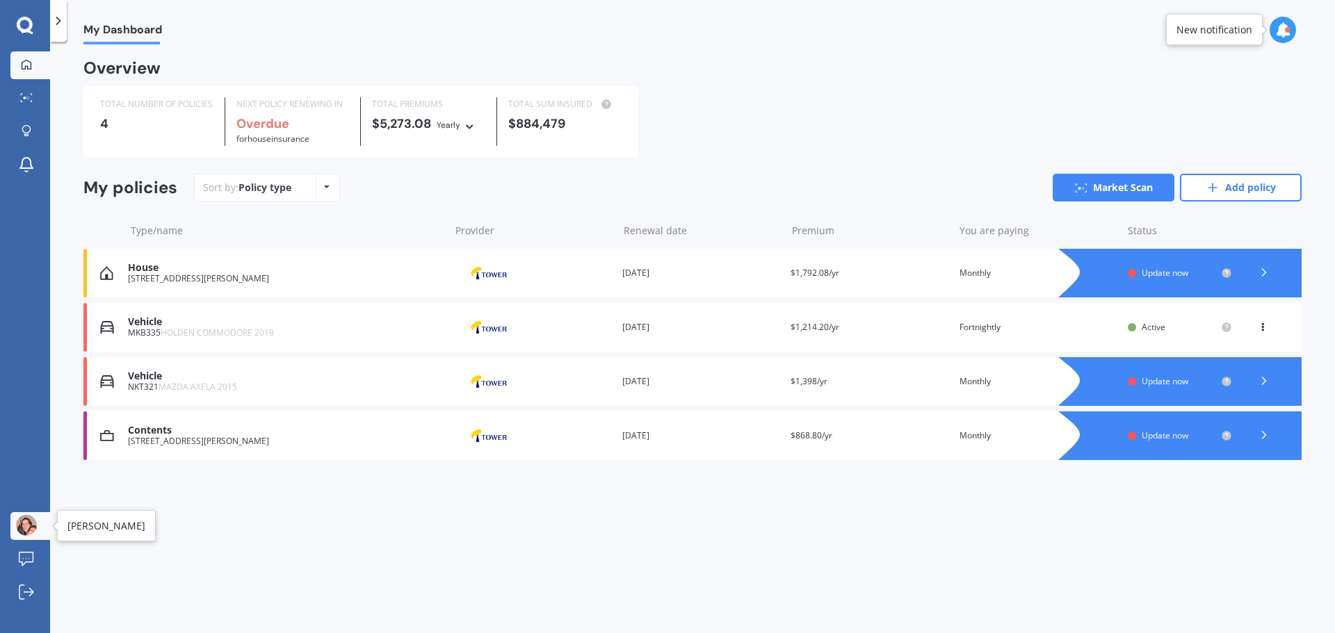
click at [19, 528] on img at bounding box center [26, 525] width 21 height 21
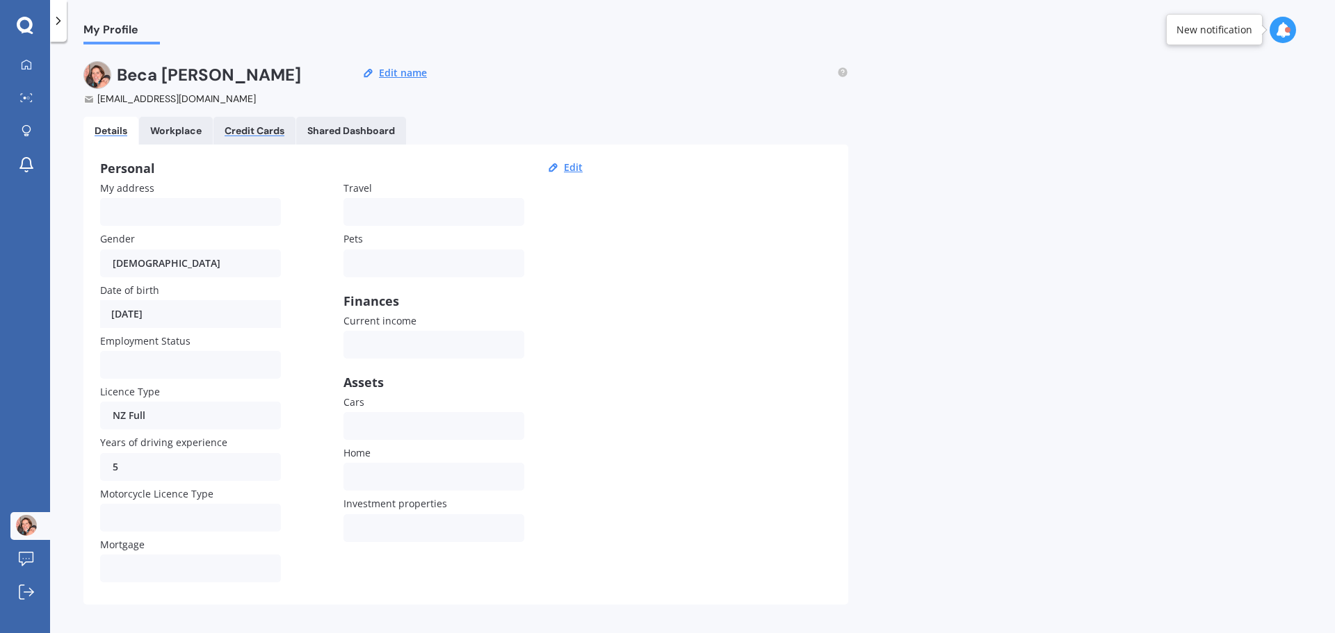
click at [234, 130] on div "Credit Cards" at bounding box center [255, 131] width 60 height 12
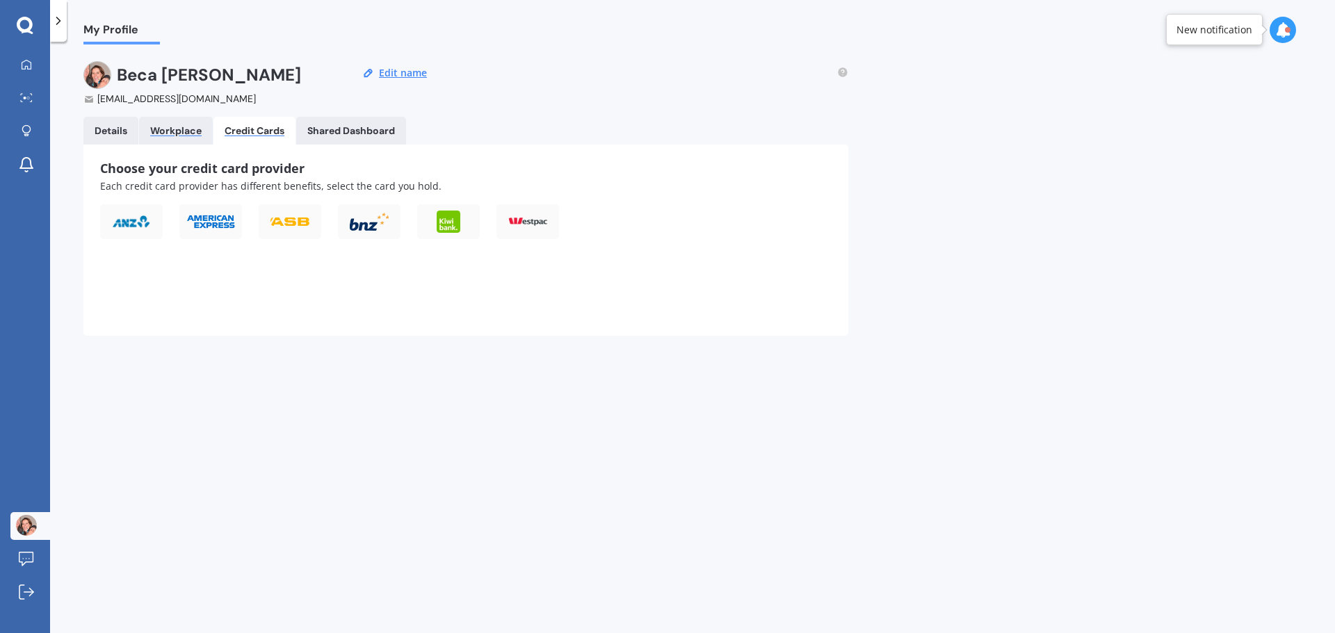
click at [191, 135] on div "Workplace" at bounding box center [175, 131] width 51 height 12
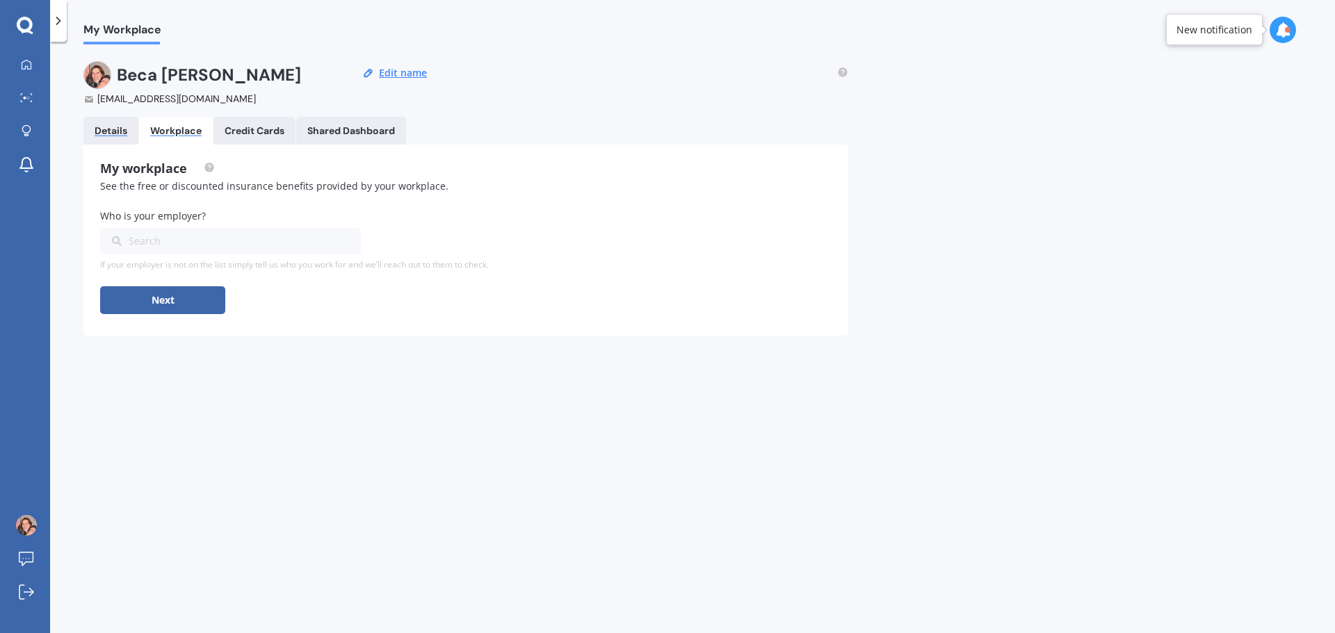
click at [99, 127] on div "Details" at bounding box center [111, 131] width 33 height 12
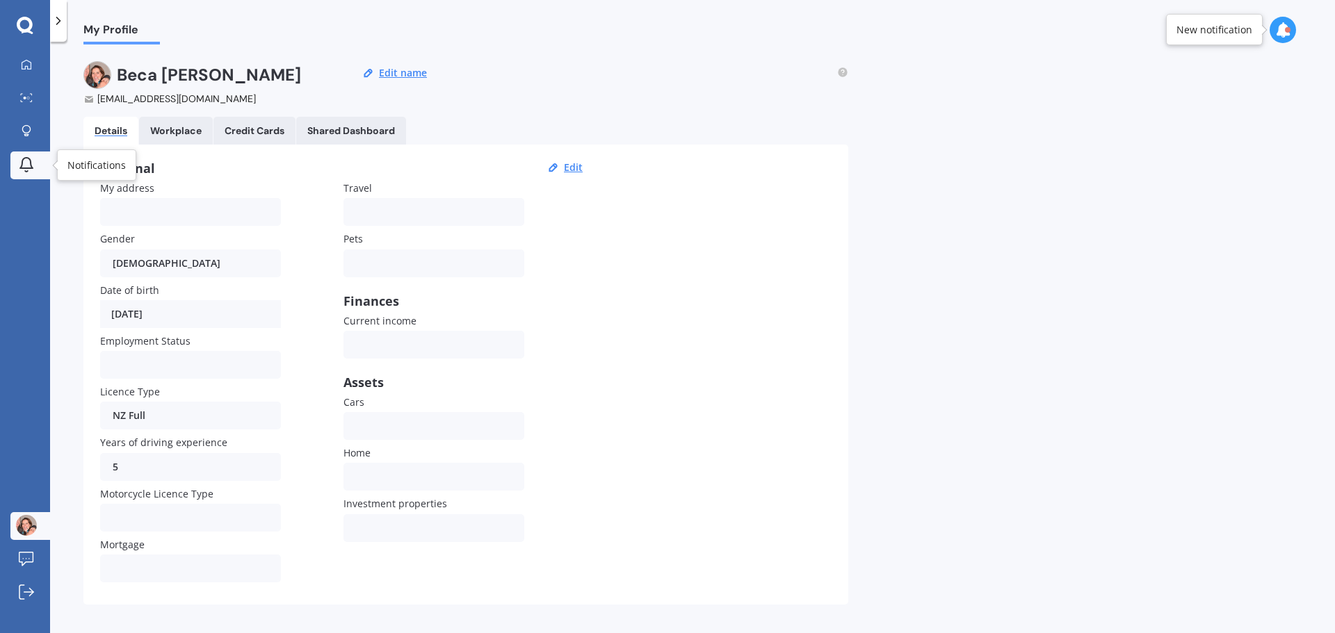
click at [19, 170] on icon at bounding box center [26, 164] width 17 height 17
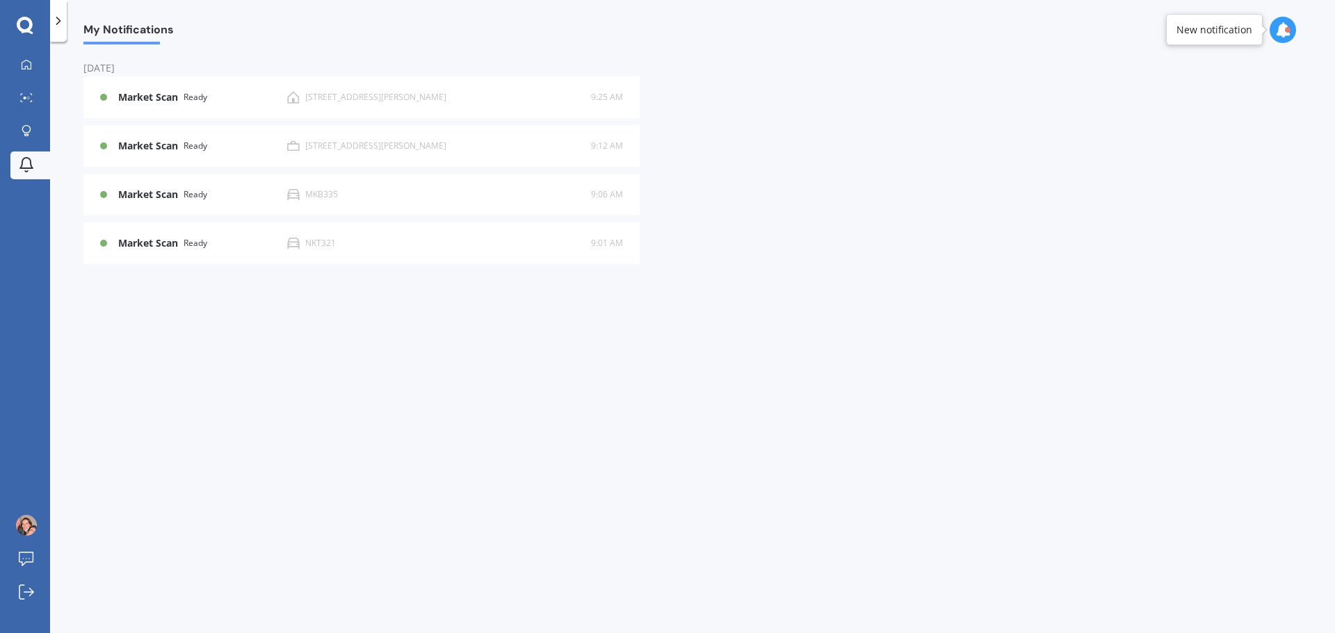
click at [100, 595] on div "My Notifications [DATE] Market Scan Ready [STREET_ADDRESS][PERSON_NAME] 9:25 AM…" at bounding box center [692, 341] width 1285 height 592
click at [14, 597] on link "Log out" at bounding box center [30, 593] width 40 height 28
